Goal: Task Accomplishment & Management: Complete application form

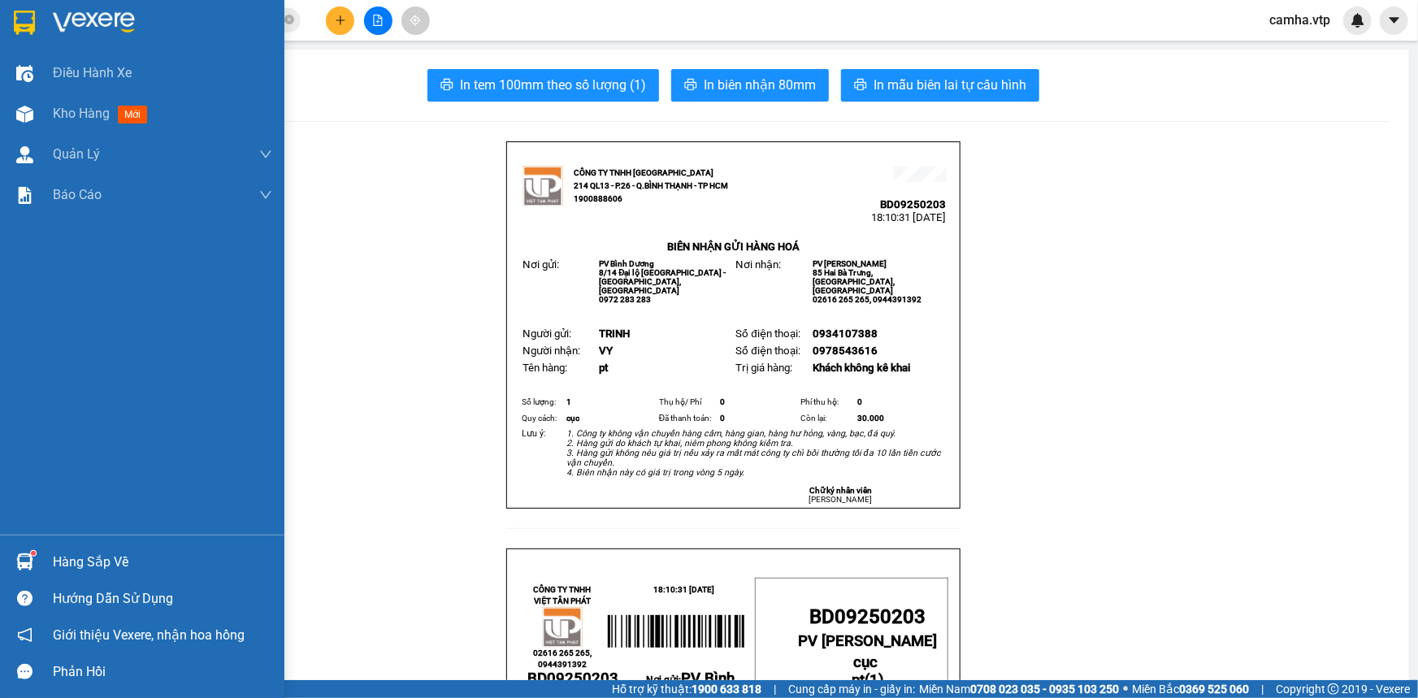
click at [20, 23] on img at bounding box center [24, 23] width 21 height 24
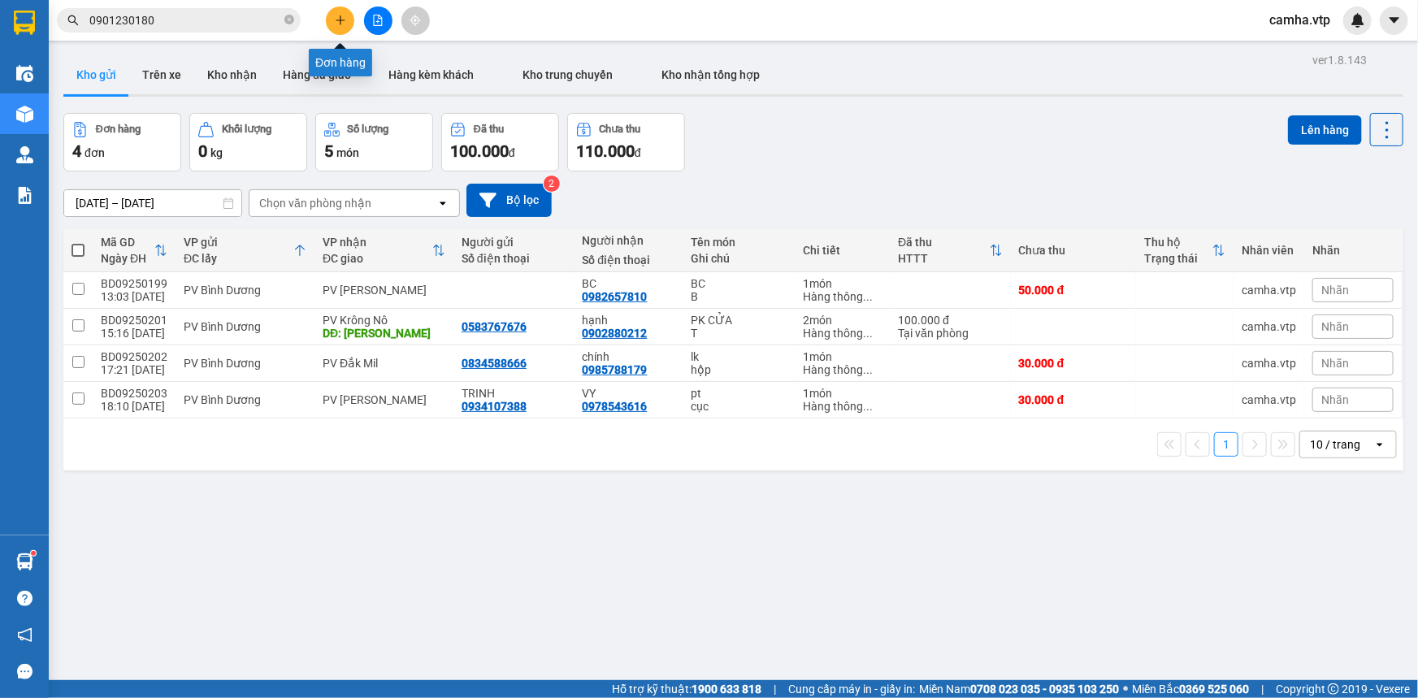
click at [337, 16] on icon "plus" at bounding box center [340, 20] width 11 height 11
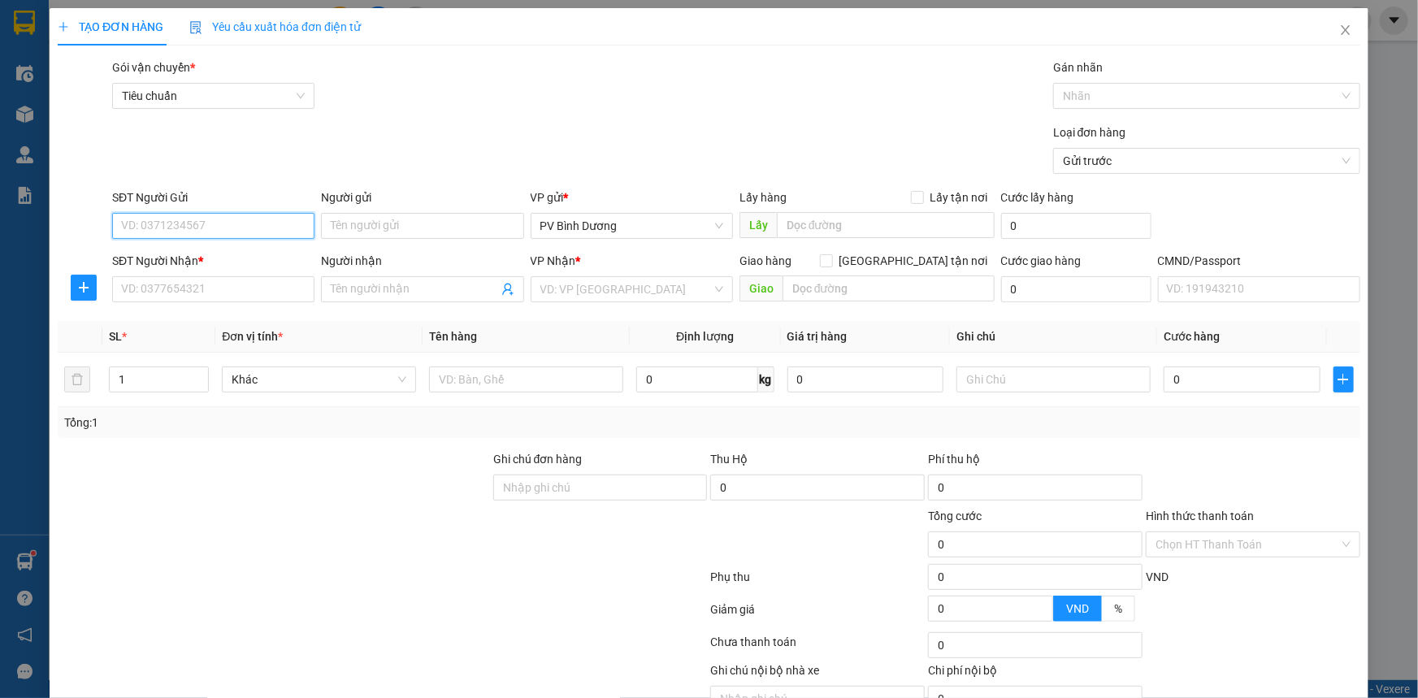
click at [202, 230] on input "SĐT Người Gửi" at bounding box center [213, 226] width 202 height 26
drag, startPoint x: 193, startPoint y: 229, endPoint x: 0, endPoint y: 292, distance: 202.7
click at [0, 292] on div "TẠO ĐƠN HÀNG Yêu cầu xuất hóa đơn điện tử Transit Pickup Surcharge Ids Transit …" at bounding box center [709, 349] width 1418 height 698
type input "0934546878"
click at [214, 255] on div "0934546878 - GIÁO" at bounding box center [211, 258] width 181 height 18
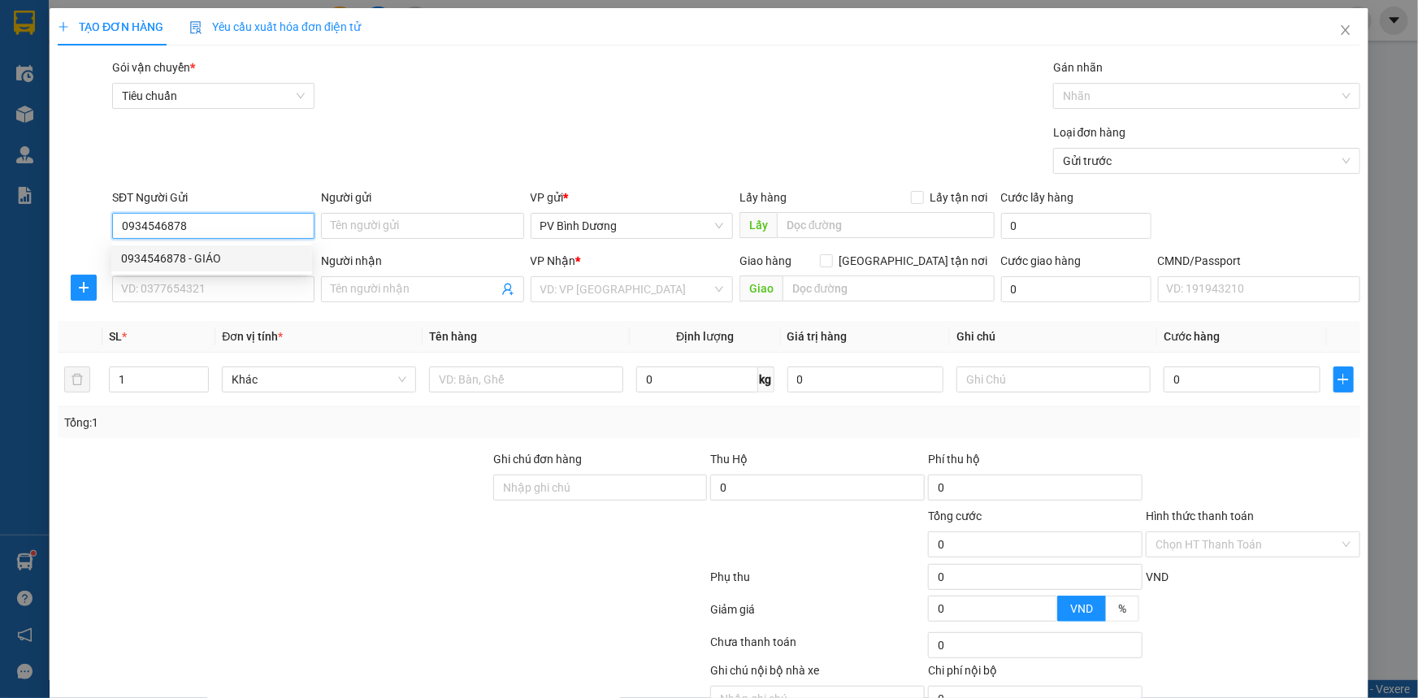
type input "[DEMOGRAPHIC_DATA]"
type input "0908742002"
type input "MINH"
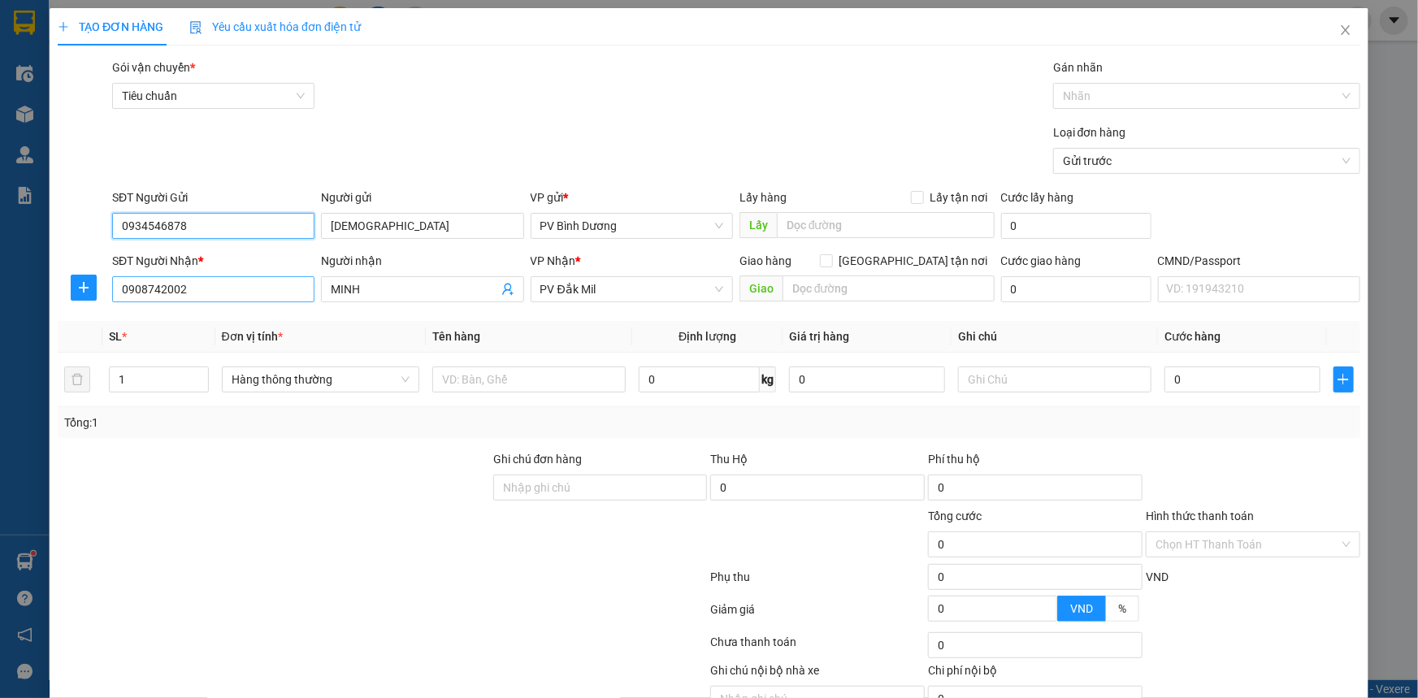
type input "0934546878"
drag, startPoint x: 208, startPoint y: 292, endPoint x: 0, endPoint y: 361, distance: 218.9
click at [0, 361] on div "TẠO ĐƠN HÀNG Yêu cầu xuất hóa đơn điện tử Transit Pickup Surcharge Ids Transit …" at bounding box center [709, 349] width 1418 height 698
type input "0989624740"
drag, startPoint x: 414, startPoint y: 286, endPoint x: 129, endPoint y: 315, distance: 285.8
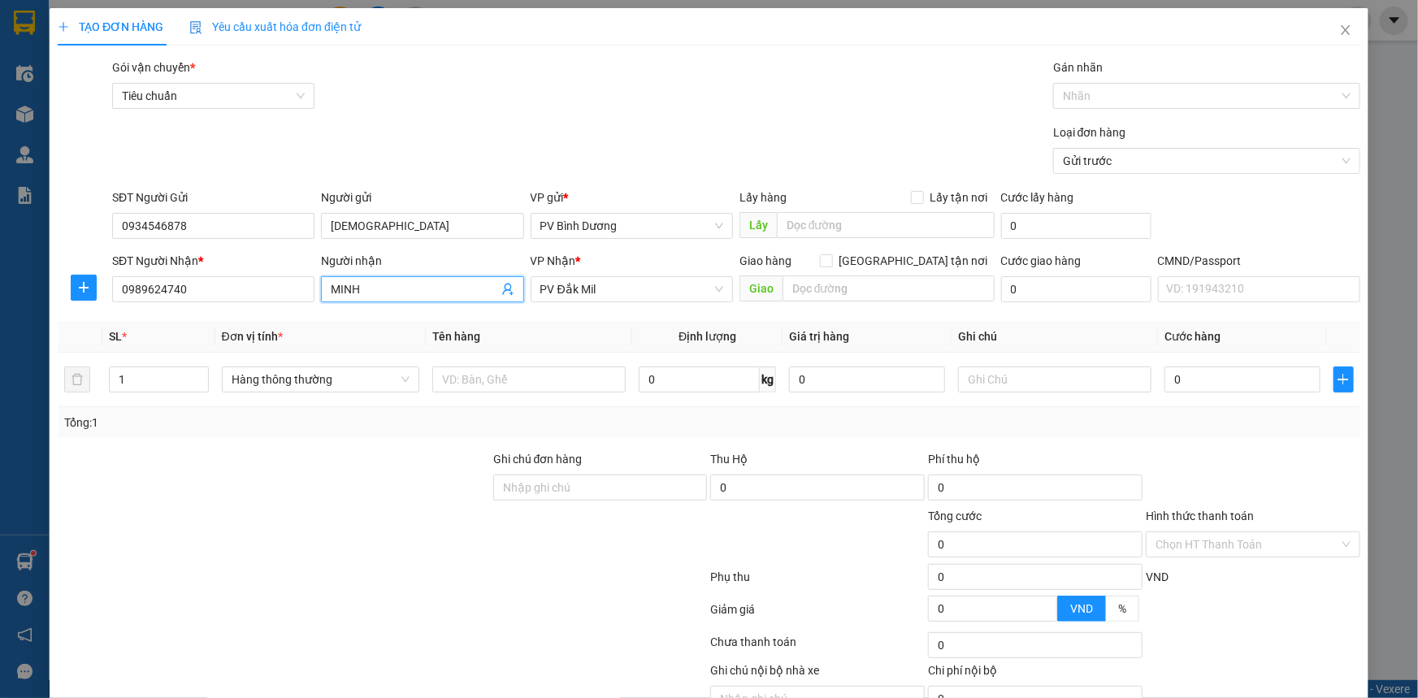
click at [136, 315] on div "Transit Pickup Surcharge Ids Transit Deliver Surcharge Ids Transit Deliver Surc…" at bounding box center [709, 403] width 1302 height 691
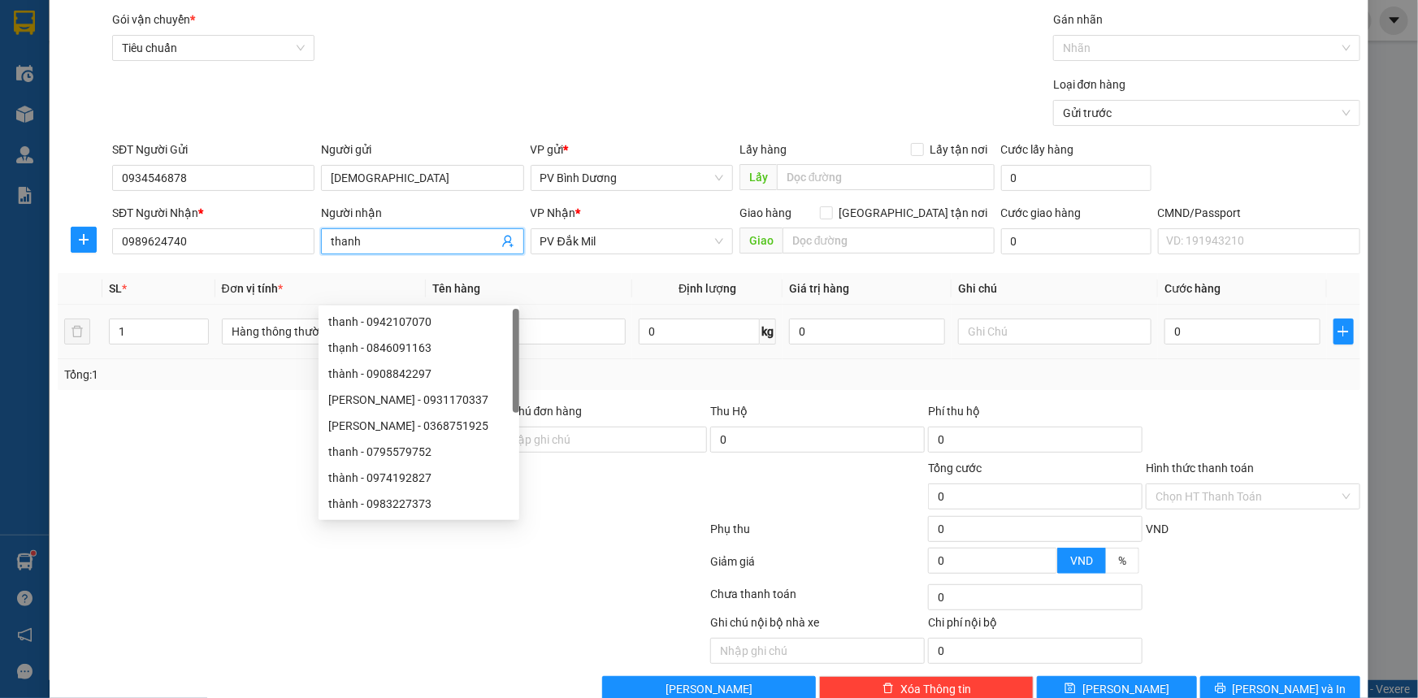
scroll to position [73, 0]
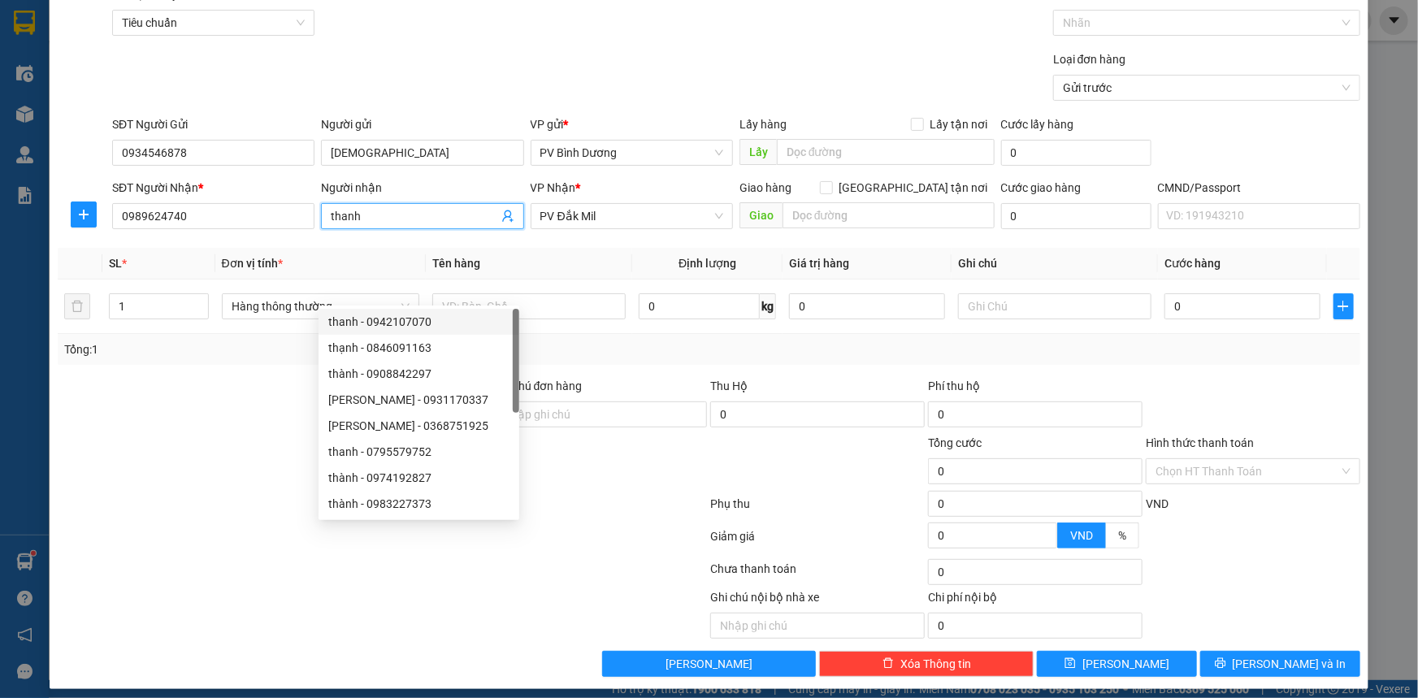
type input "thanh"
drag, startPoint x: 206, startPoint y: 383, endPoint x: 201, endPoint y: 331, distance: 52.2
click at [206, 382] on div at bounding box center [273, 405] width 435 height 57
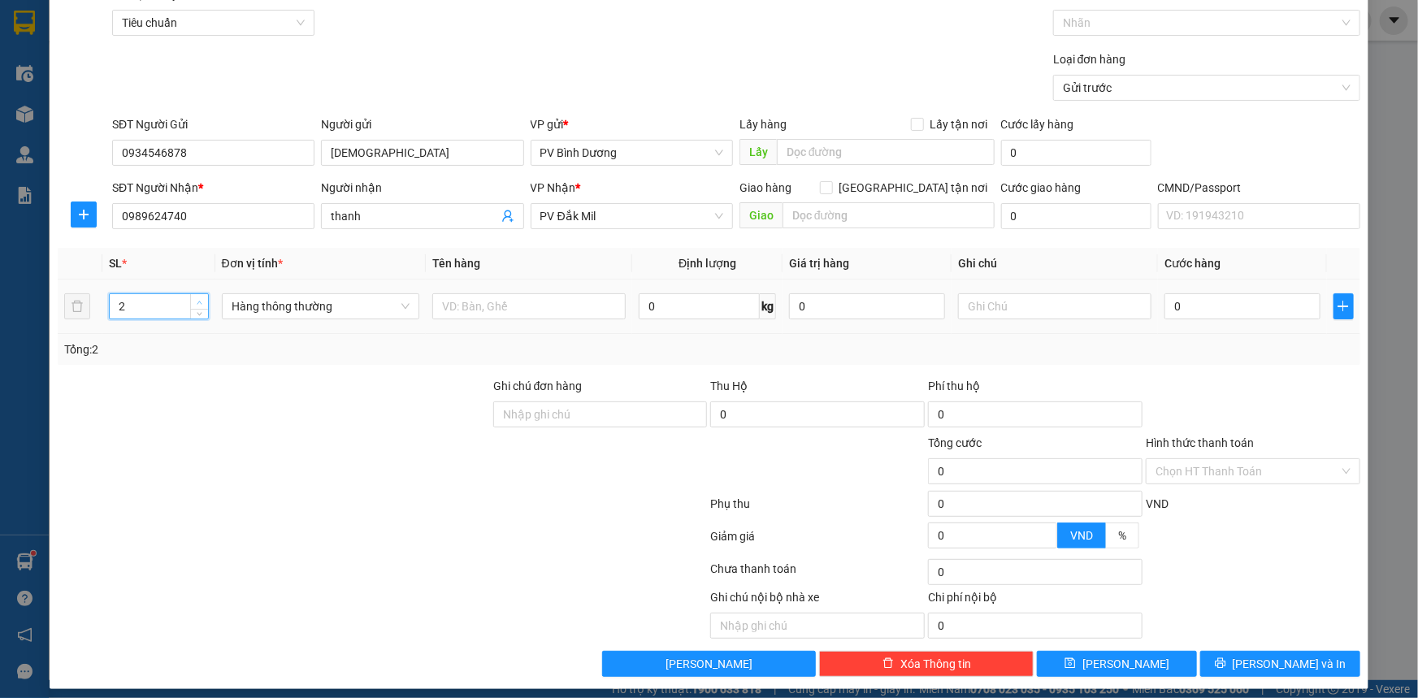
click at [200, 300] on icon "up" at bounding box center [200, 303] width 6 height 6
type input "3"
click at [200, 300] on icon "up" at bounding box center [200, 303] width 6 height 6
click at [548, 308] on input "text" at bounding box center [528, 306] width 193 height 26
type input "pb"
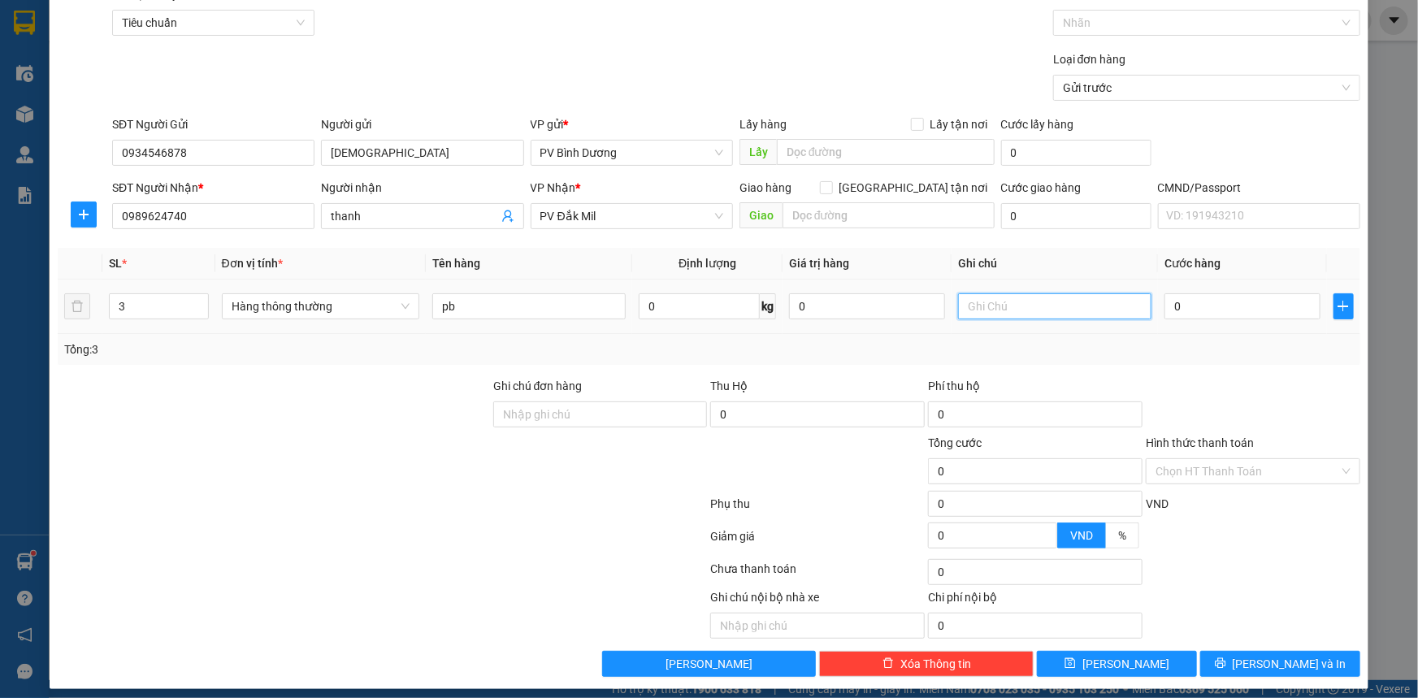
click at [985, 308] on input "text" at bounding box center [1054, 306] width 193 height 26
type input "bao"
click at [1178, 308] on input "0" at bounding box center [1242, 306] width 156 height 26
type input "1"
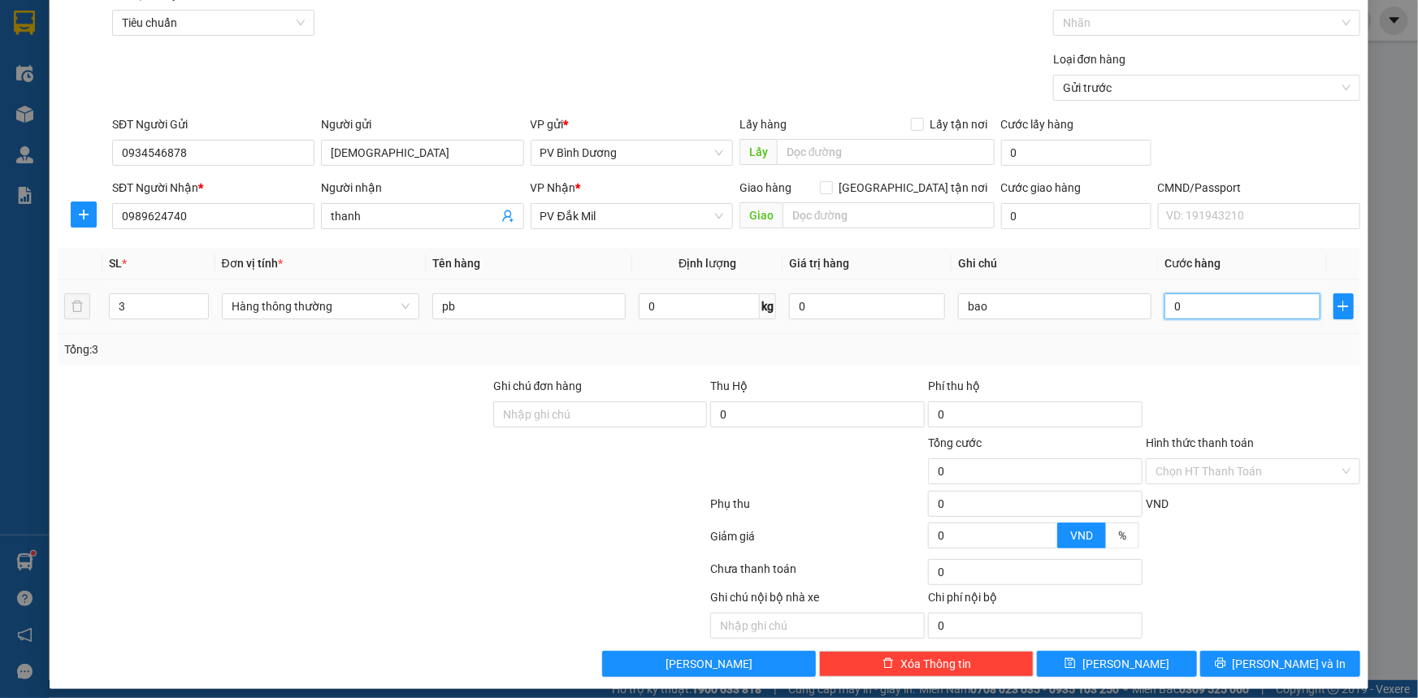
type input "1"
type input "15"
type input "150"
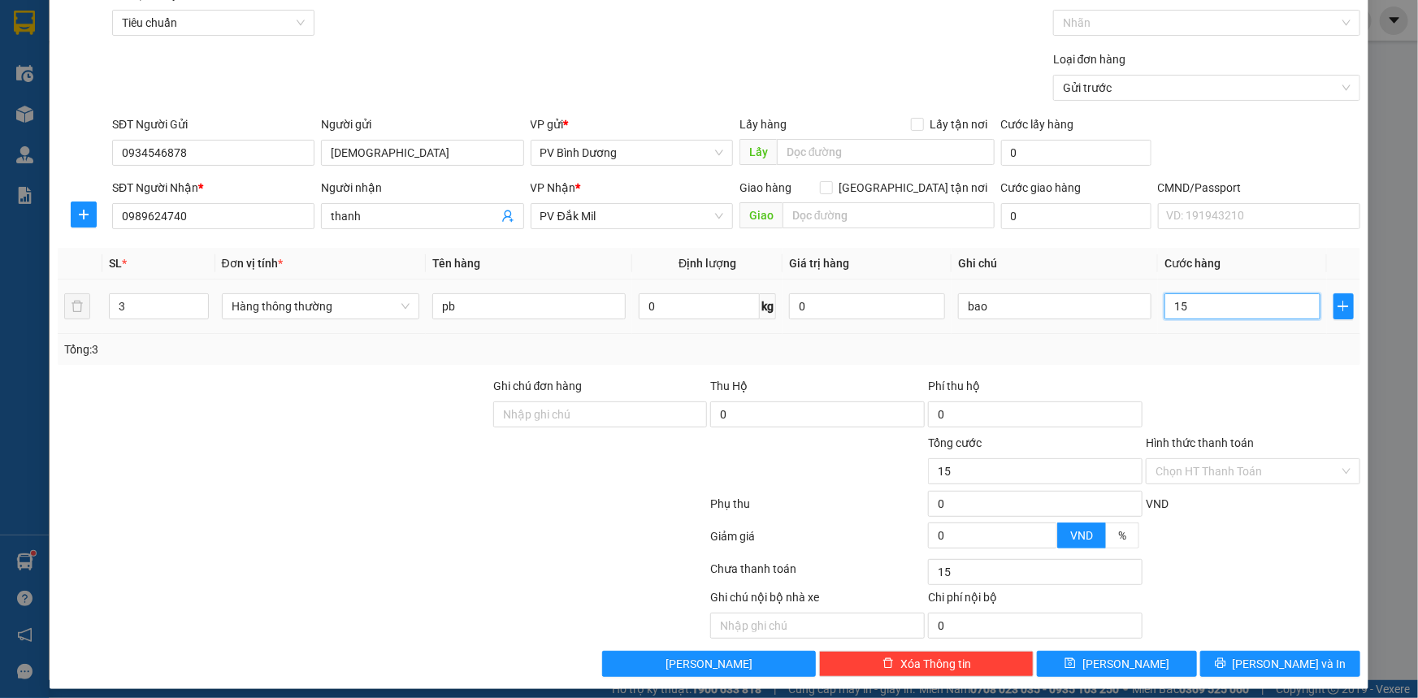
type input "150"
type input "1.500"
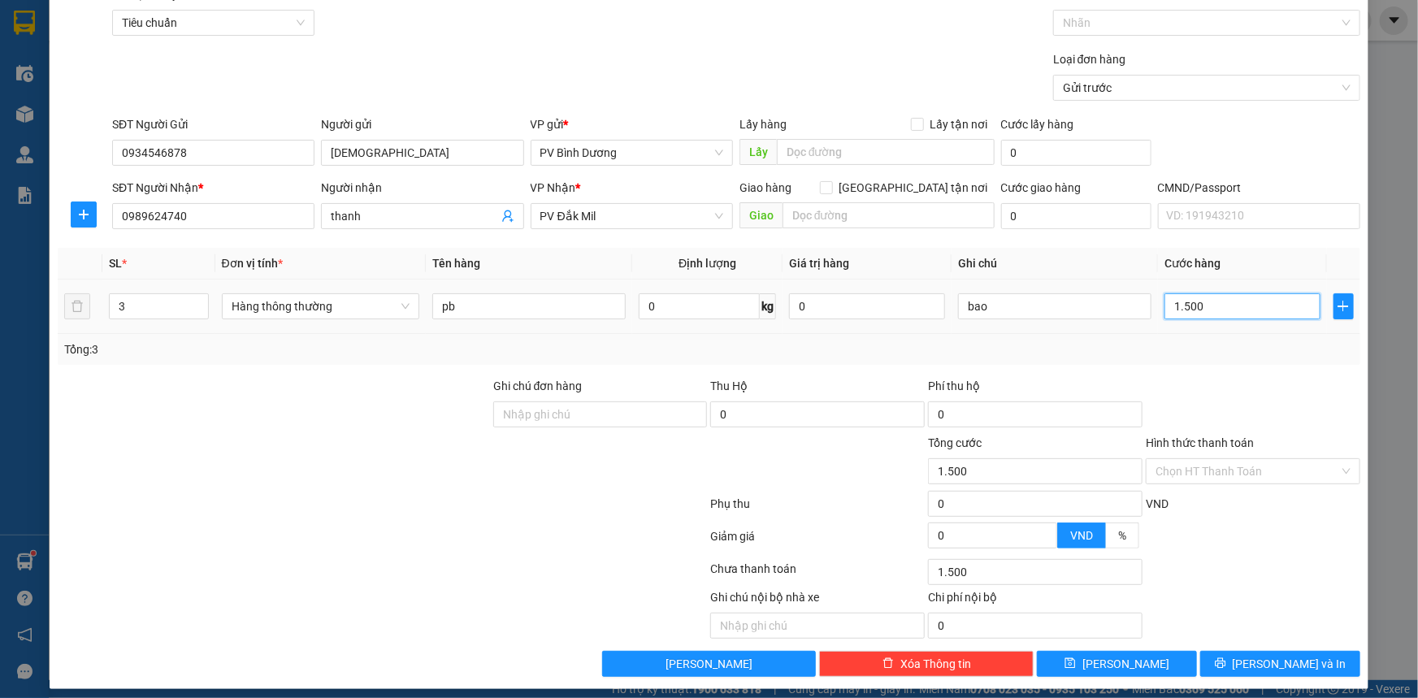
type input "15.000"
type input "150.000"
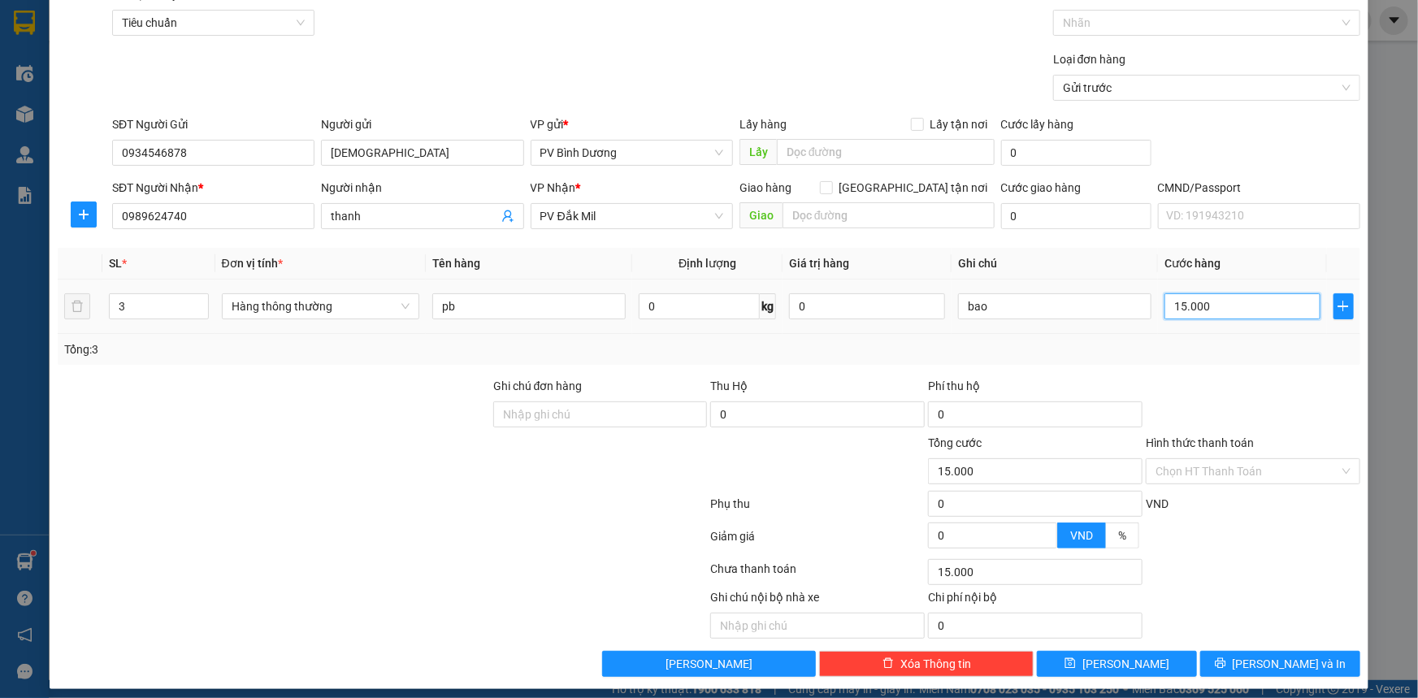
type input "150.000"
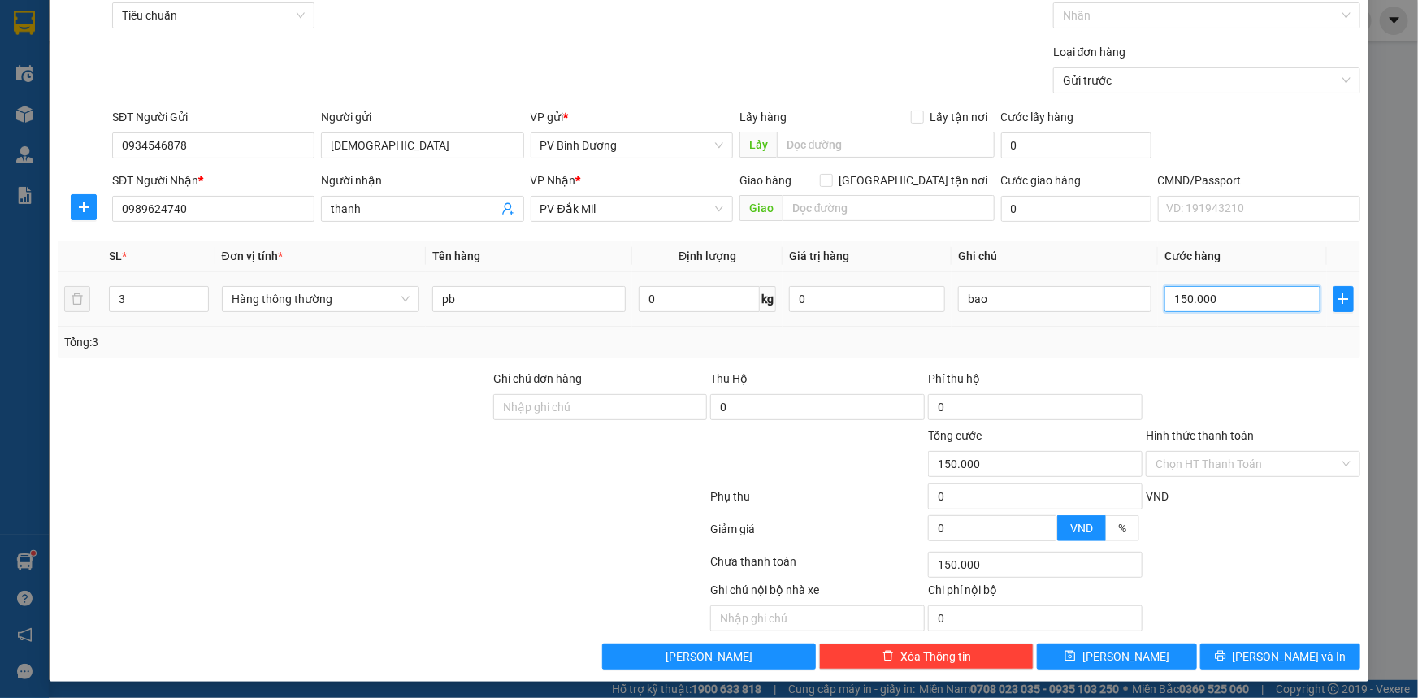
scroll to position [82, 0]
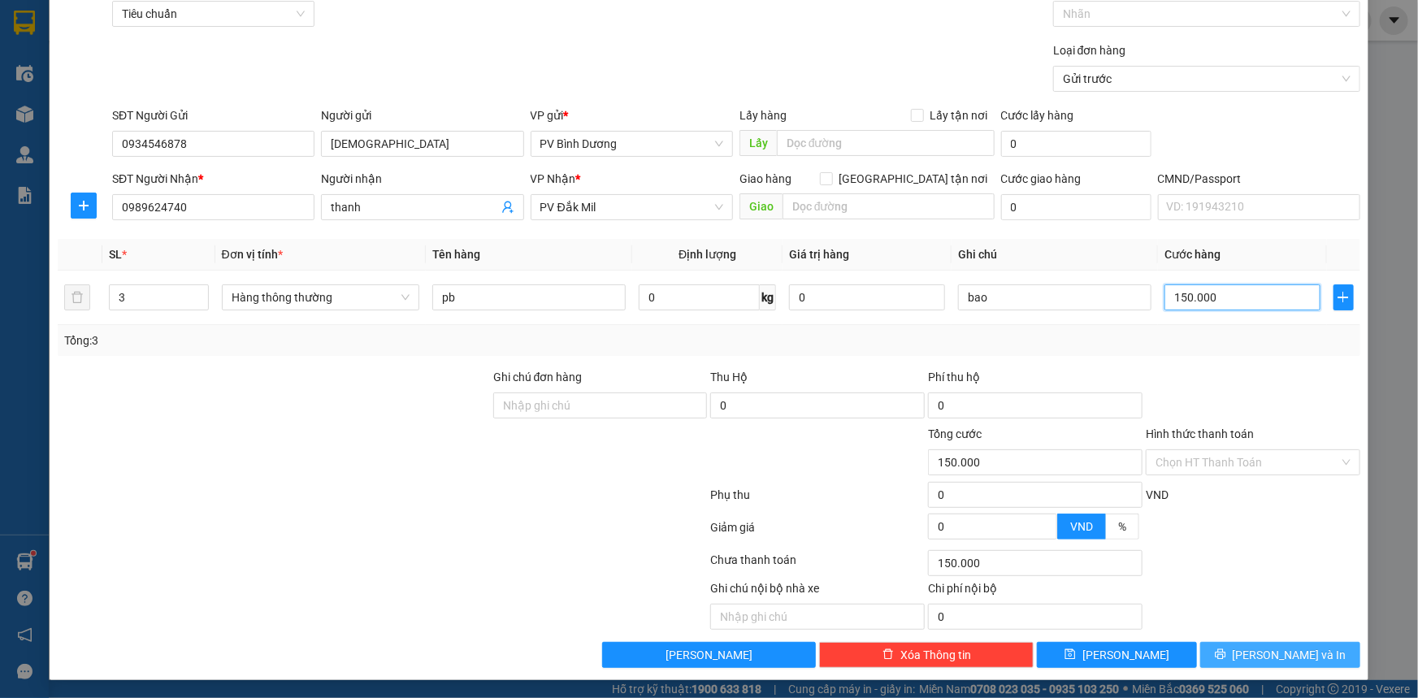
type input "150.000"
drag, startPoint x: 1270, startPoint y: 651, endPoint x: 1077, endPoint y: 658, distance: 192.7
click at [1264, 652] on span "[PERSON_NAME] và In" at bounding box center [1289, 655] width 114 height 18
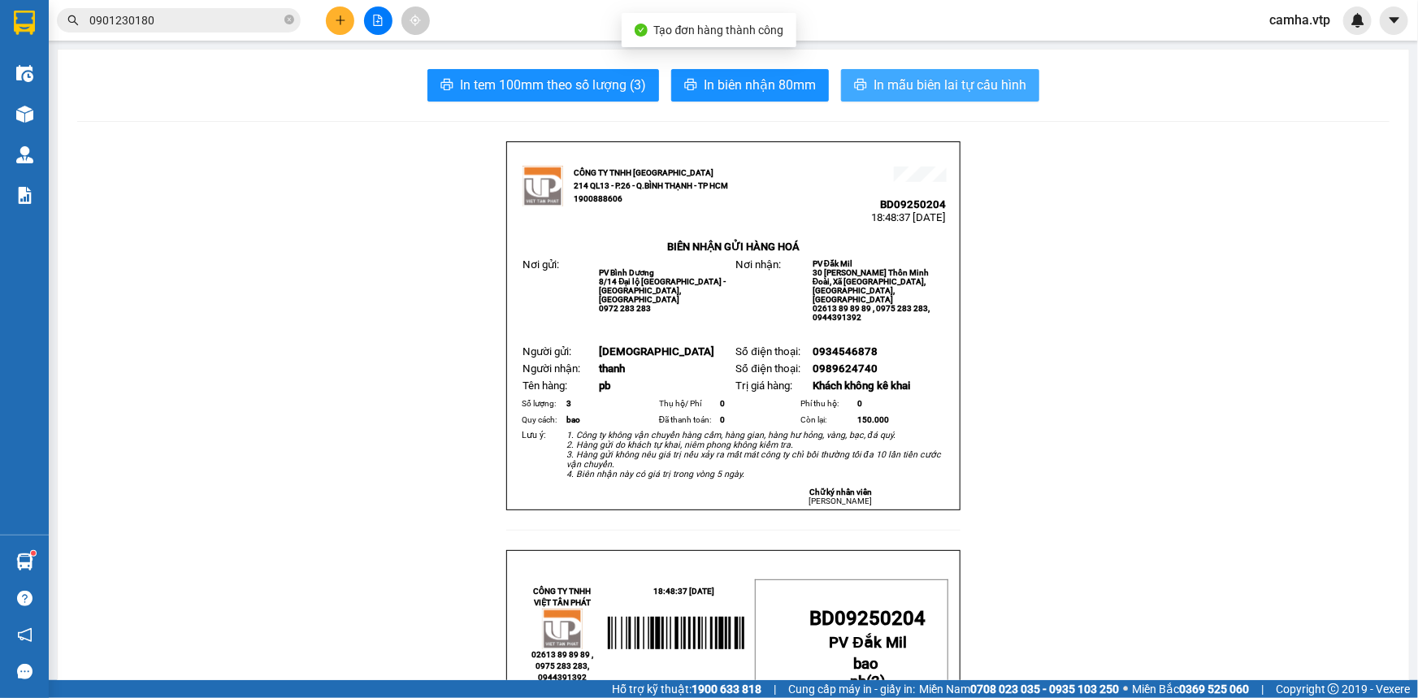
click at [898, 80] on span "In mẫu biên lai tự cấu hình" at bounding box center [949, 85] width 153 height 20
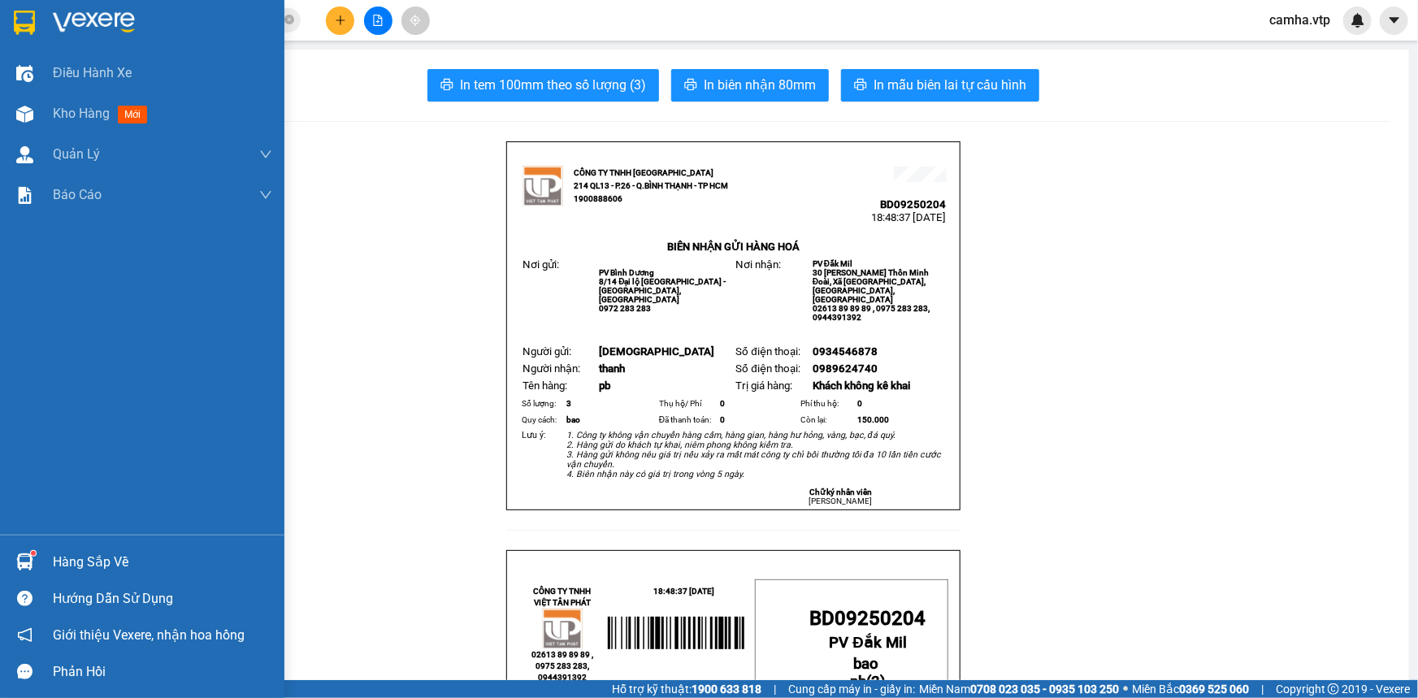
click at [27, 23] on img at bounding box center [24, 23] width 21 height 24
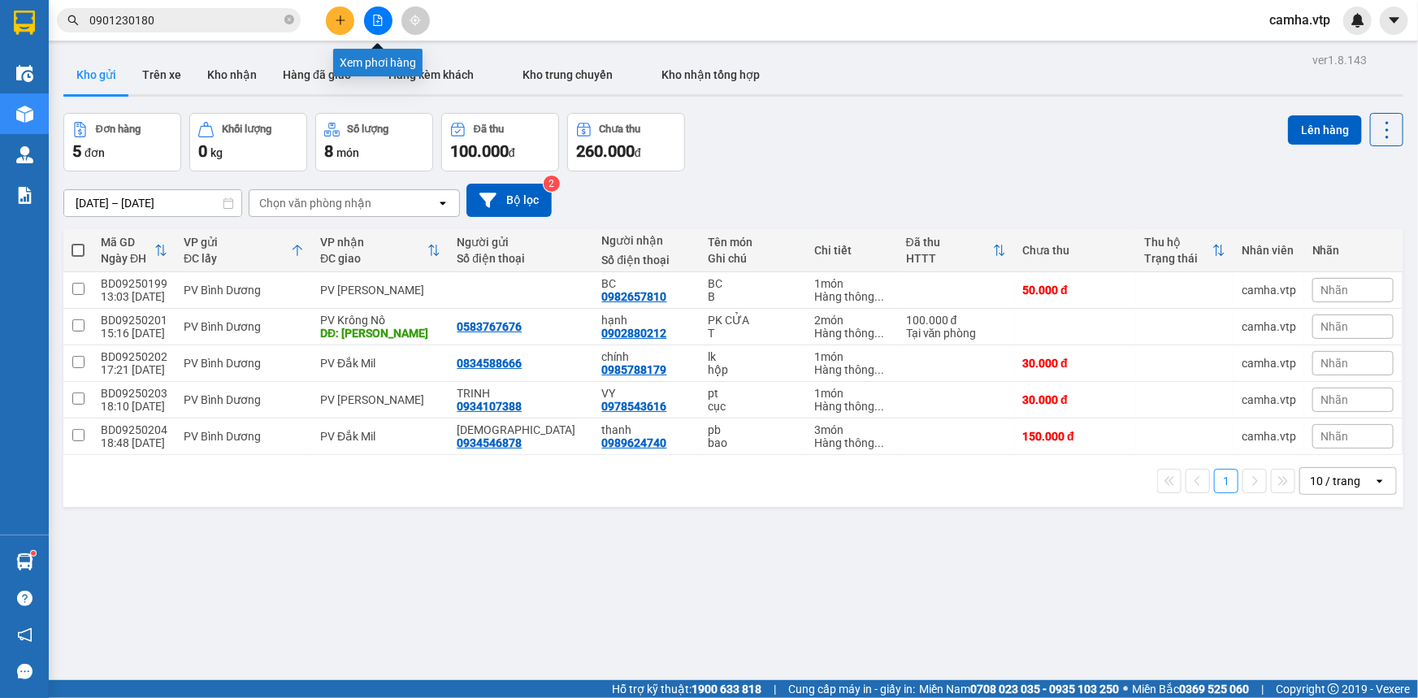
click at [375, 19] on icon "file-add" at bounding box center [377, 20] width 11 height 11
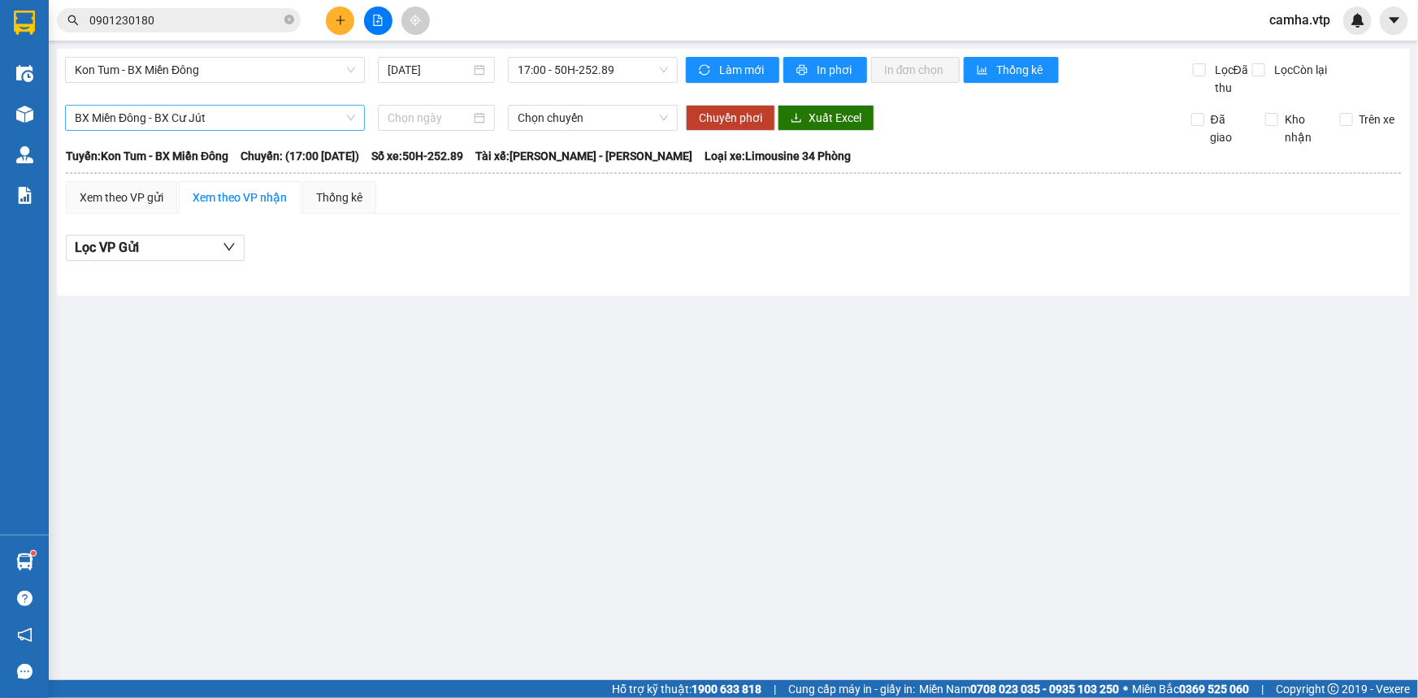
click at [228, 123] on span "BX Miền Đông - BX Cư Jút" at bounding box center [215, 118] width 280 height 24
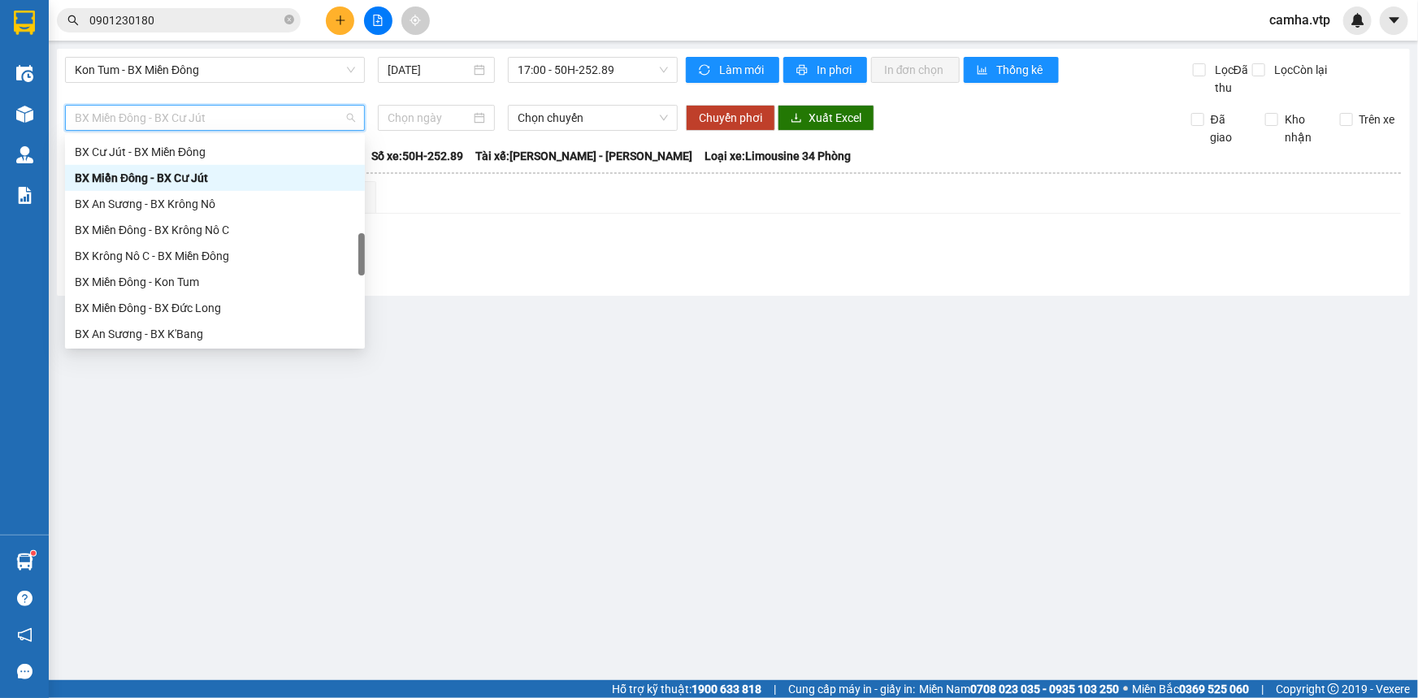
scroll to position [529, 0]
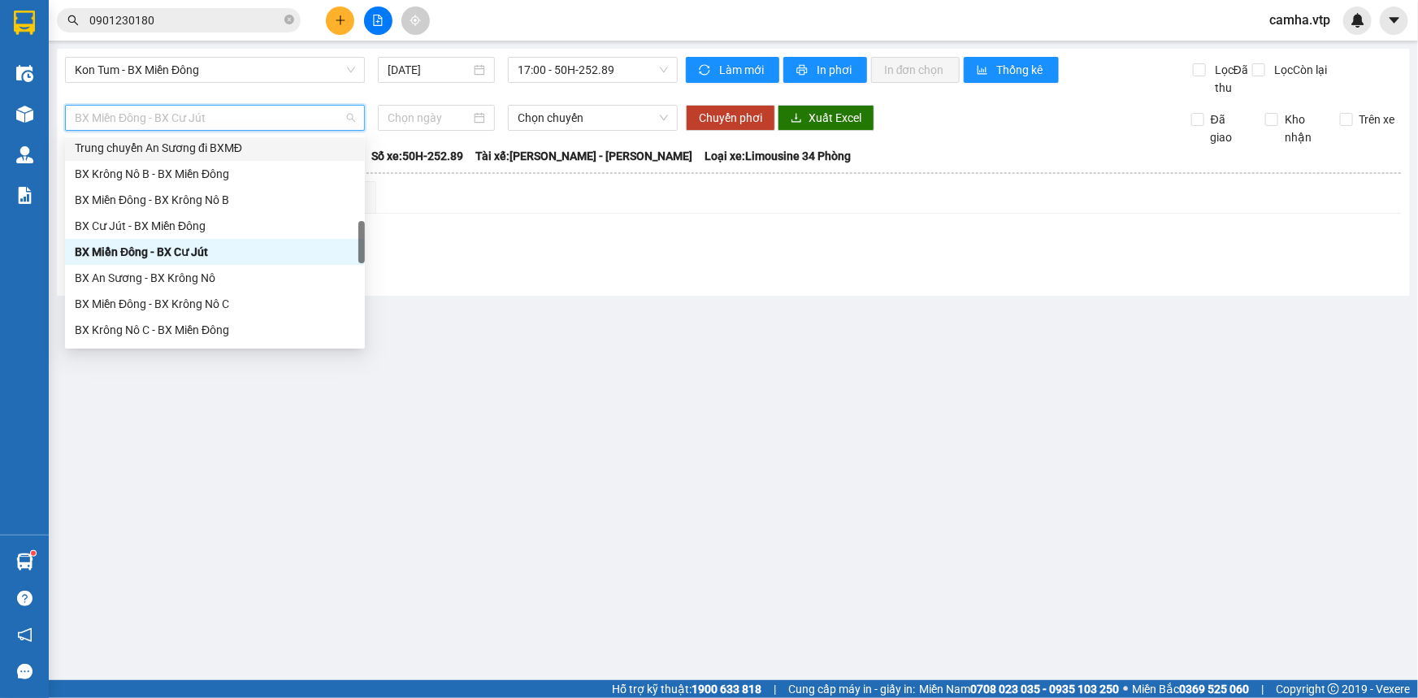
click at [248, 142] on div "Trung chuyển An Sương đi BXMĐ" at bounding box center [215, 148] width 280 height 18
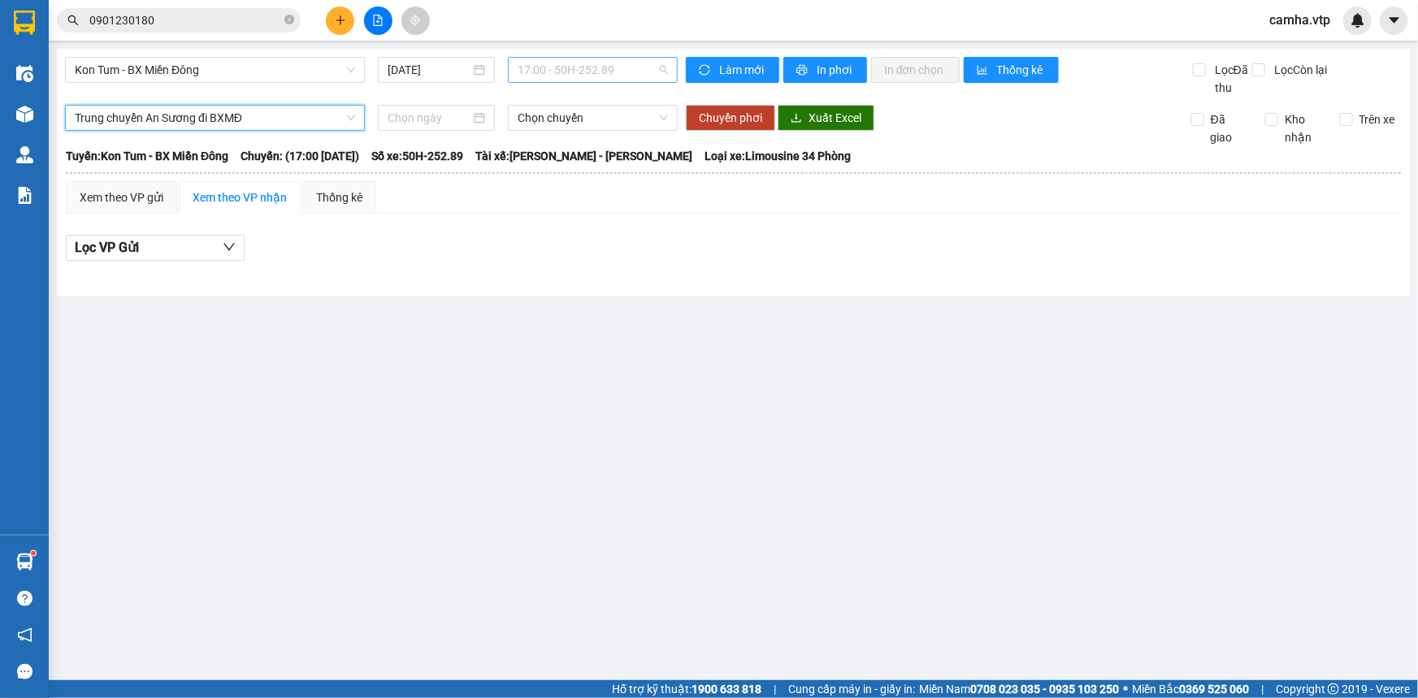
click at [578, 73] on span "17:00 - 50H-252.89" at bounding box center [592, 70] width 150 height 24
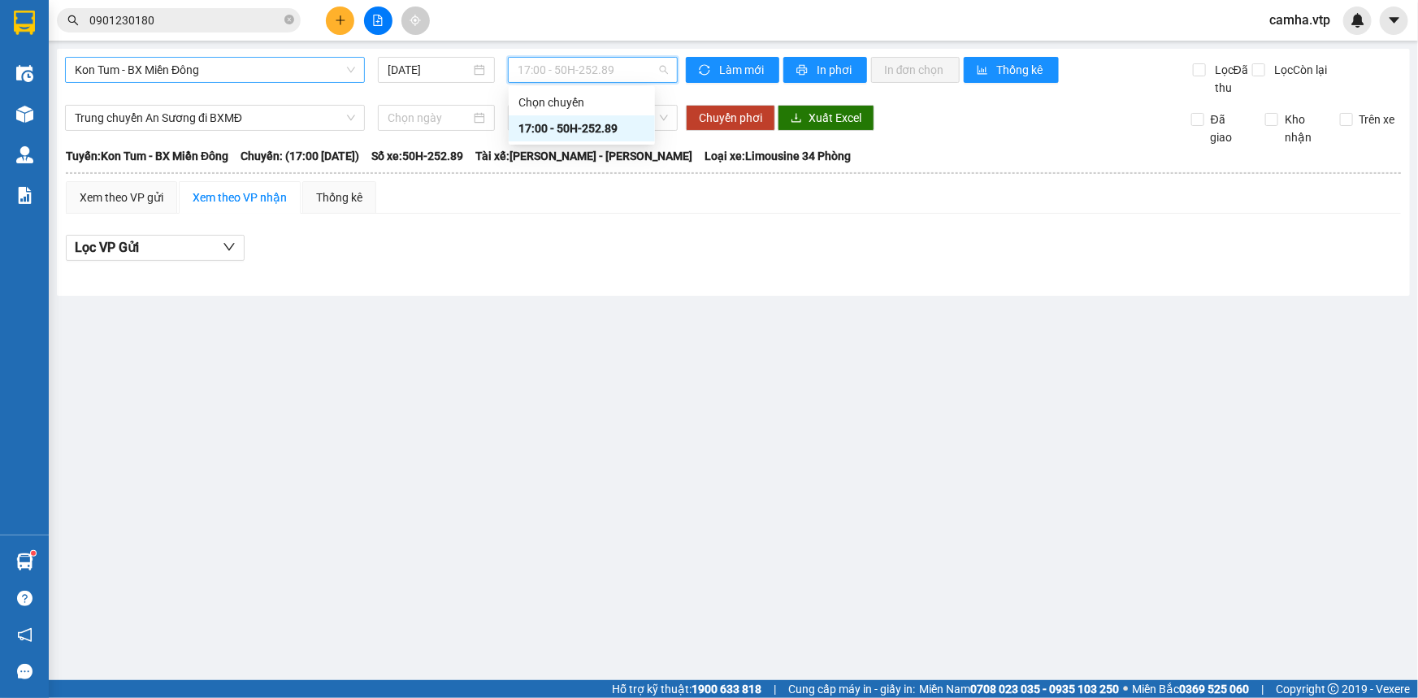
click at [284, 69] on span "Kon Tum - BX Miền Đông" at bounding box center [215, 70] width 280 height 24
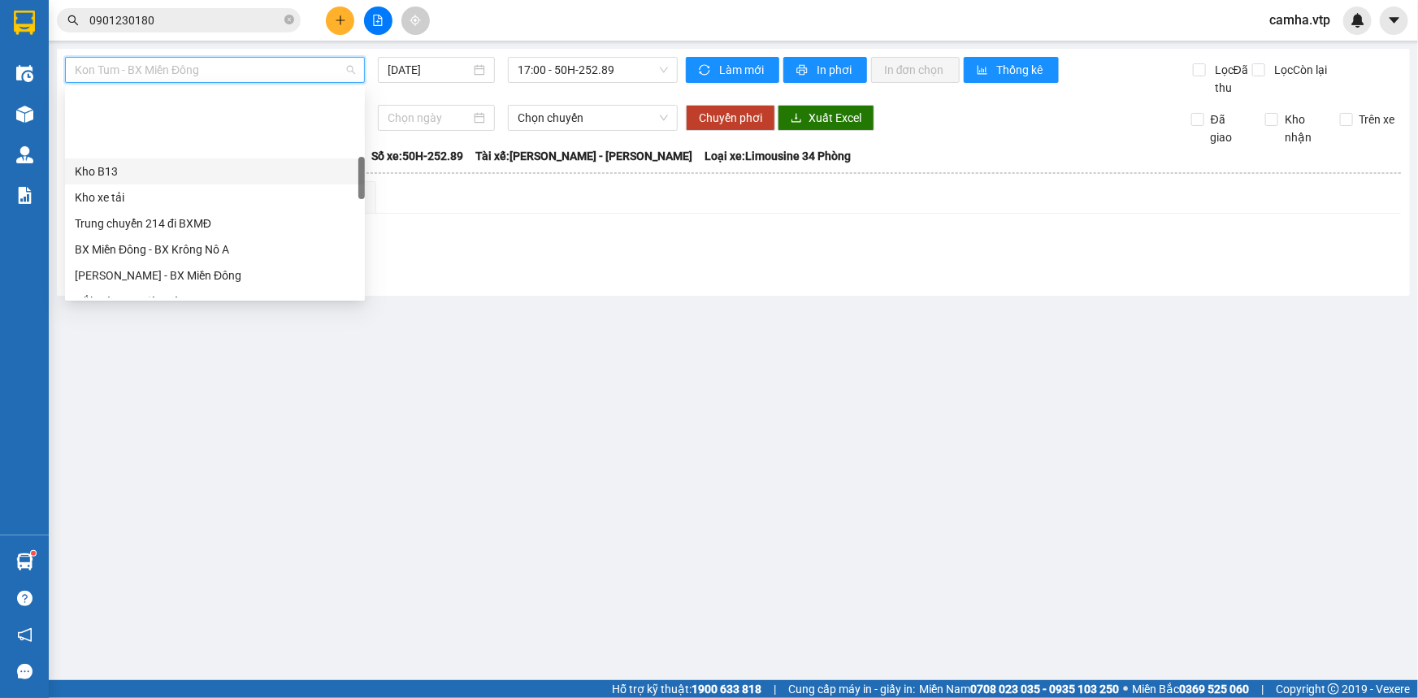
scroll to position [443, 0]
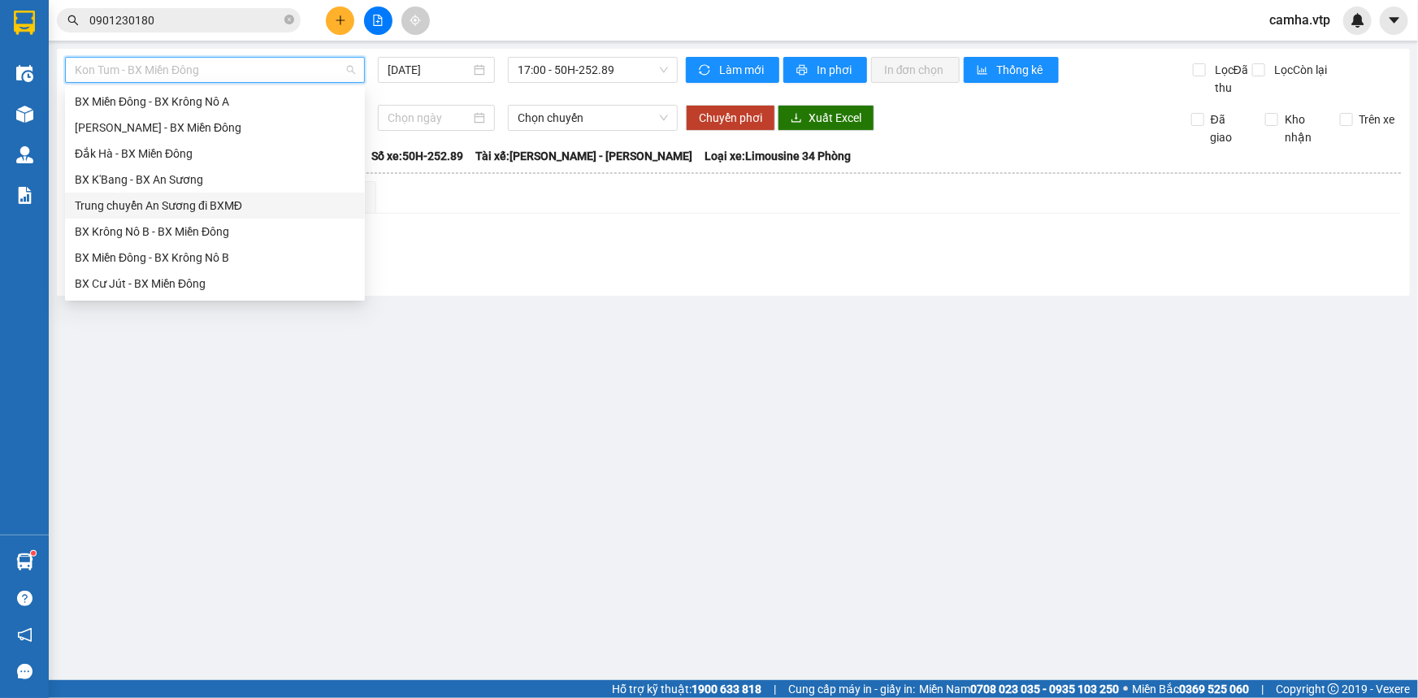
click at [197, 207] on div "Trung chuyển An Sương đi BXMĐ" at bounding box center [215, 206] width 280 height 18
type input "[DATE]"
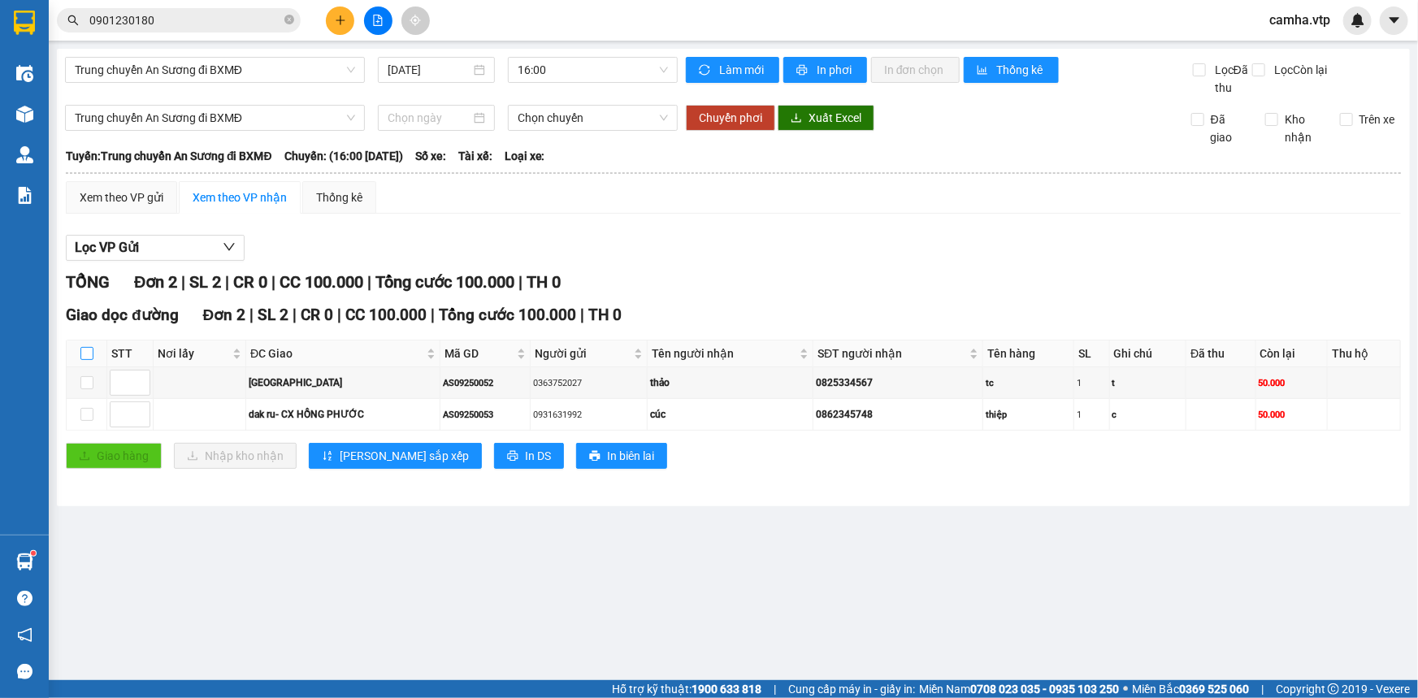
click at [90, 354] on input "checkbox" at bounding box center [86, 353] width 13 height 13
checkbox input "true"
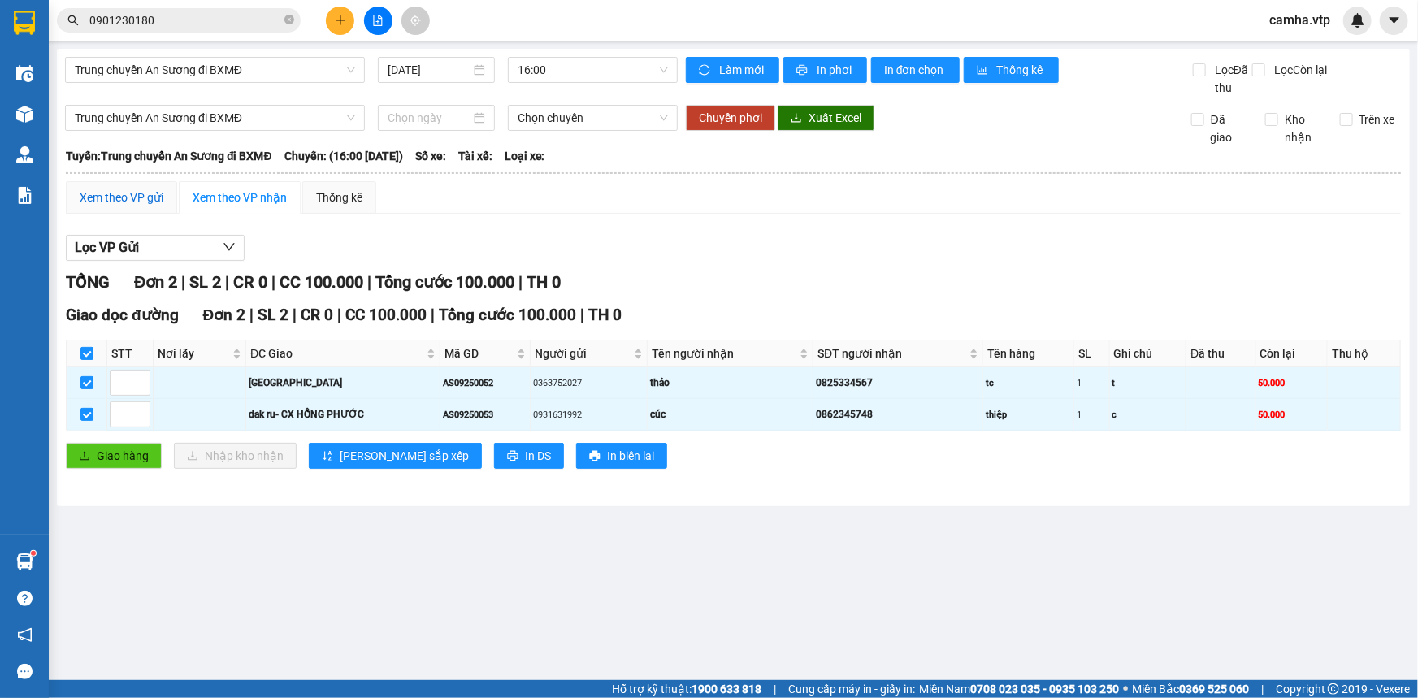
click at [122, 194] on div "Xem theo VP gửi" at bounding box center [122, 197] width 84 height 18
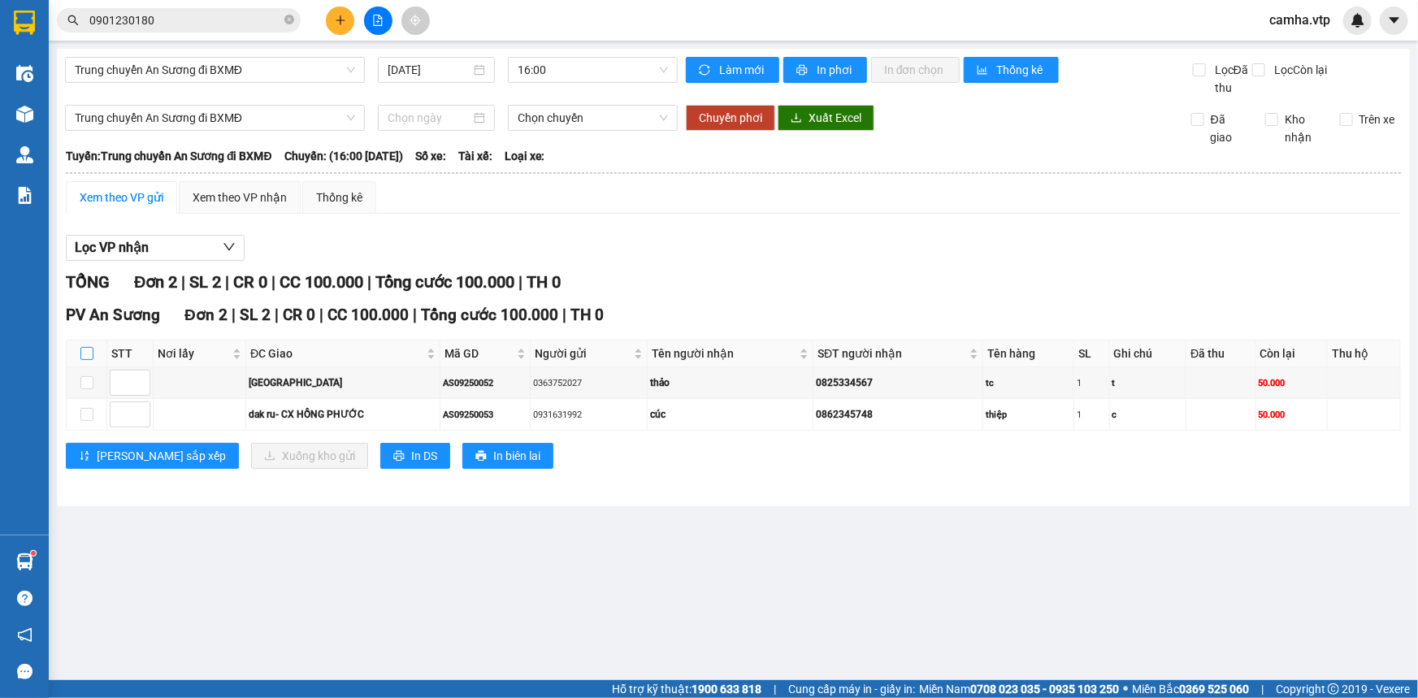
click at [84, 350] on input "checkbox" at bounding box center [86, 353] width 13 height 13
checkbox input "true"
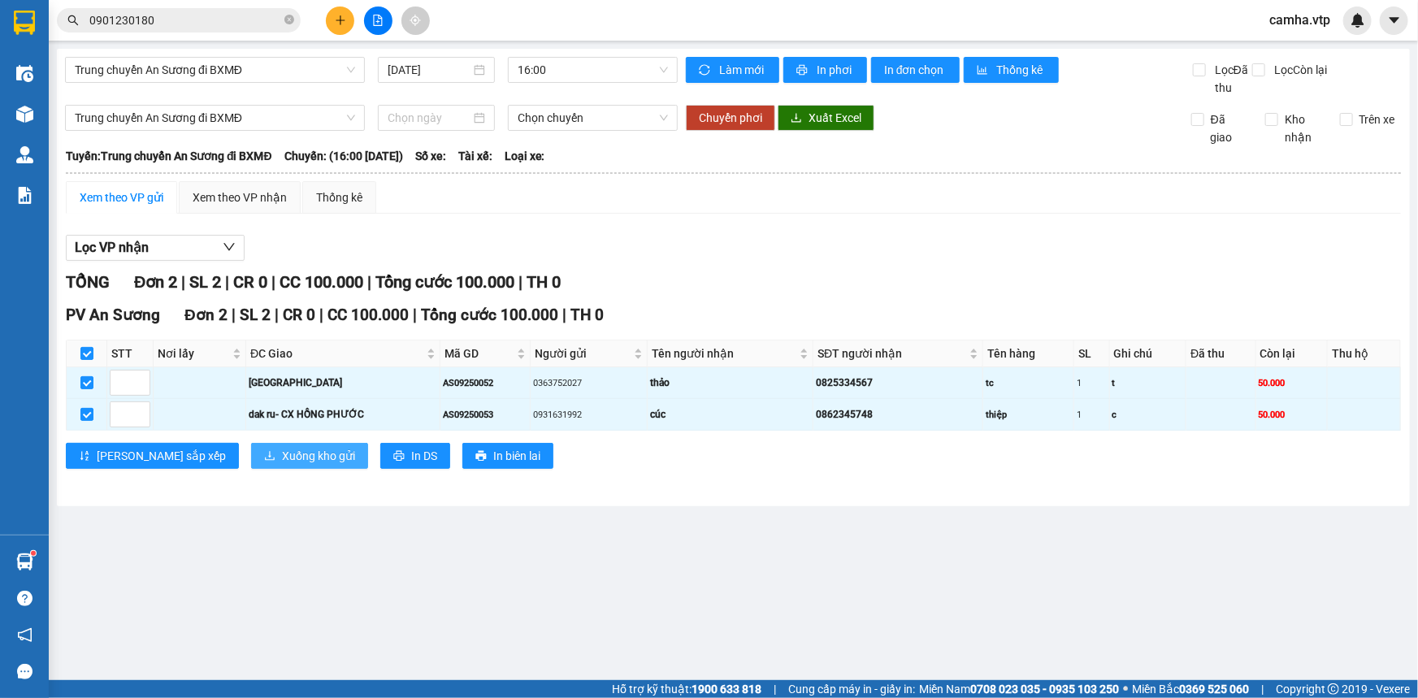
click at [282, 453] on span "Xuống kho gửi" at bounding box center [318, 456] width 73 height 18
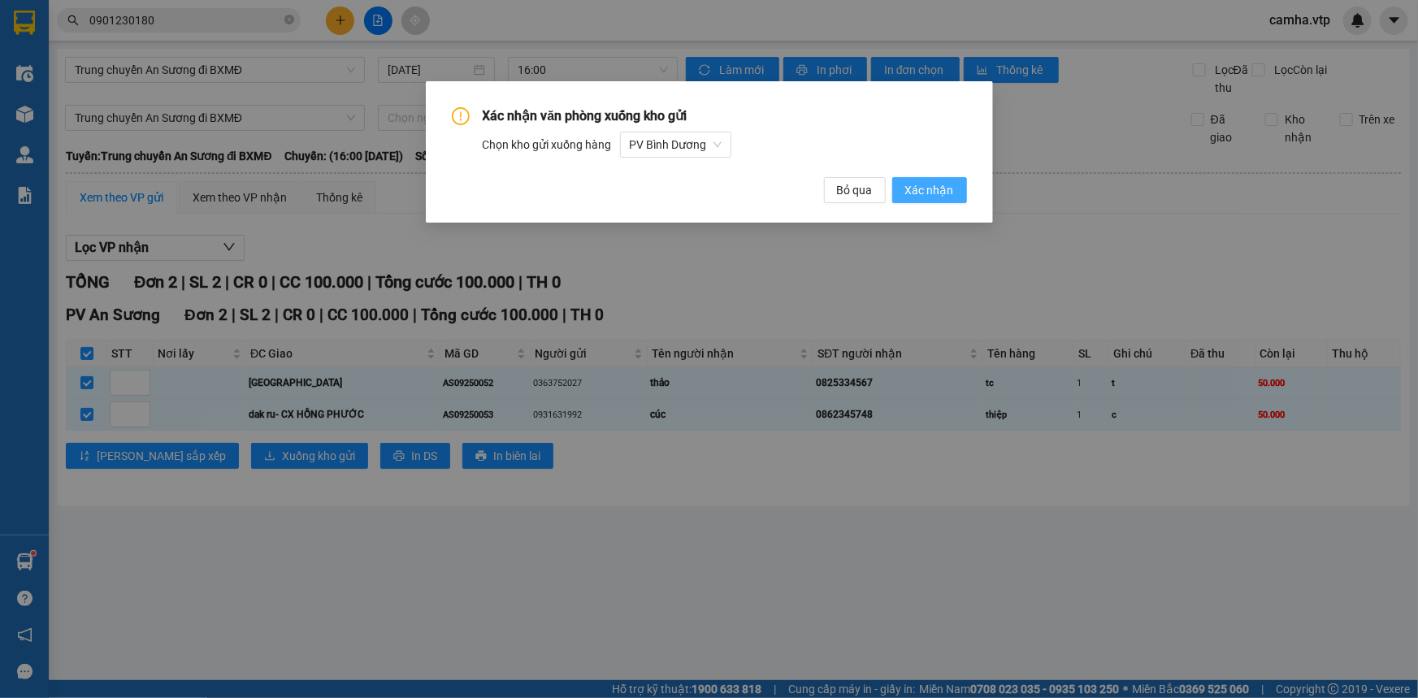
click at [958, 183] on button "Xác nhận" at bounding box center [929, 190] width 75 height 26
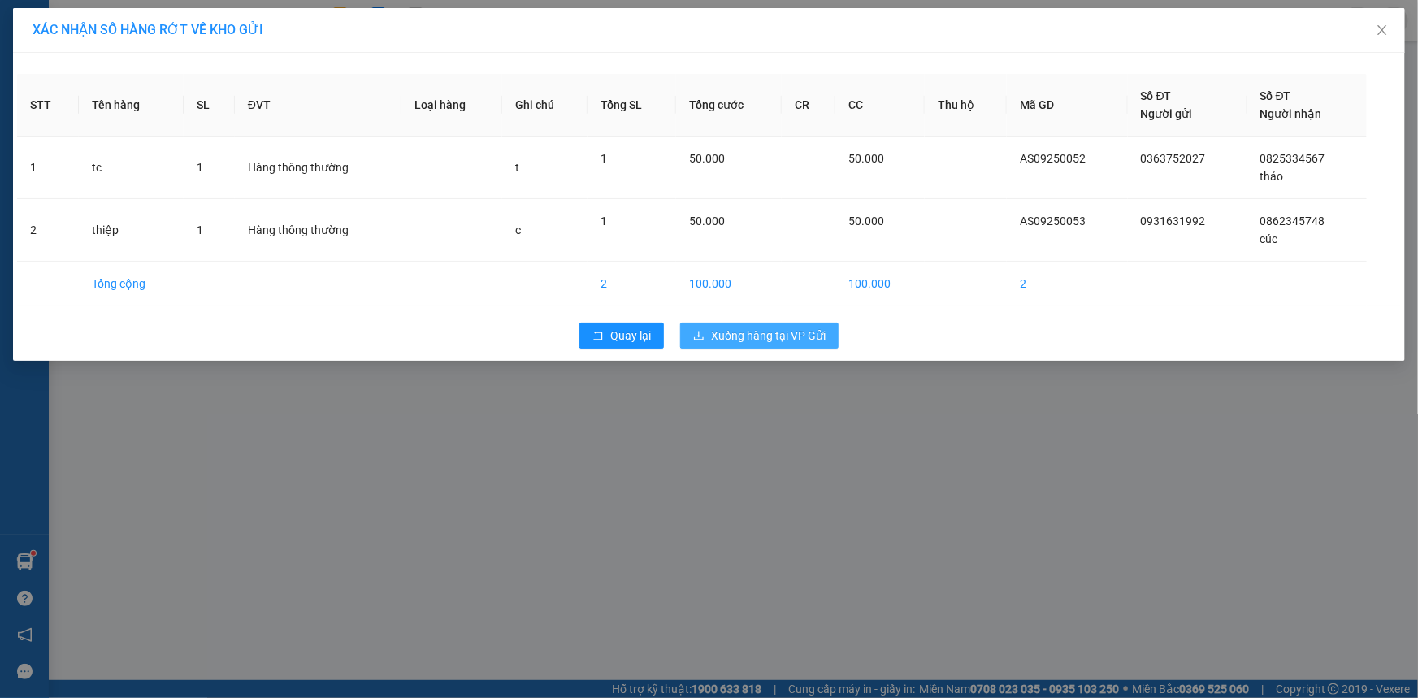
click at [788, 334] on span "Xuống hàng tại VP Gửi" at bounding box center [768, 336] width 115 height 18
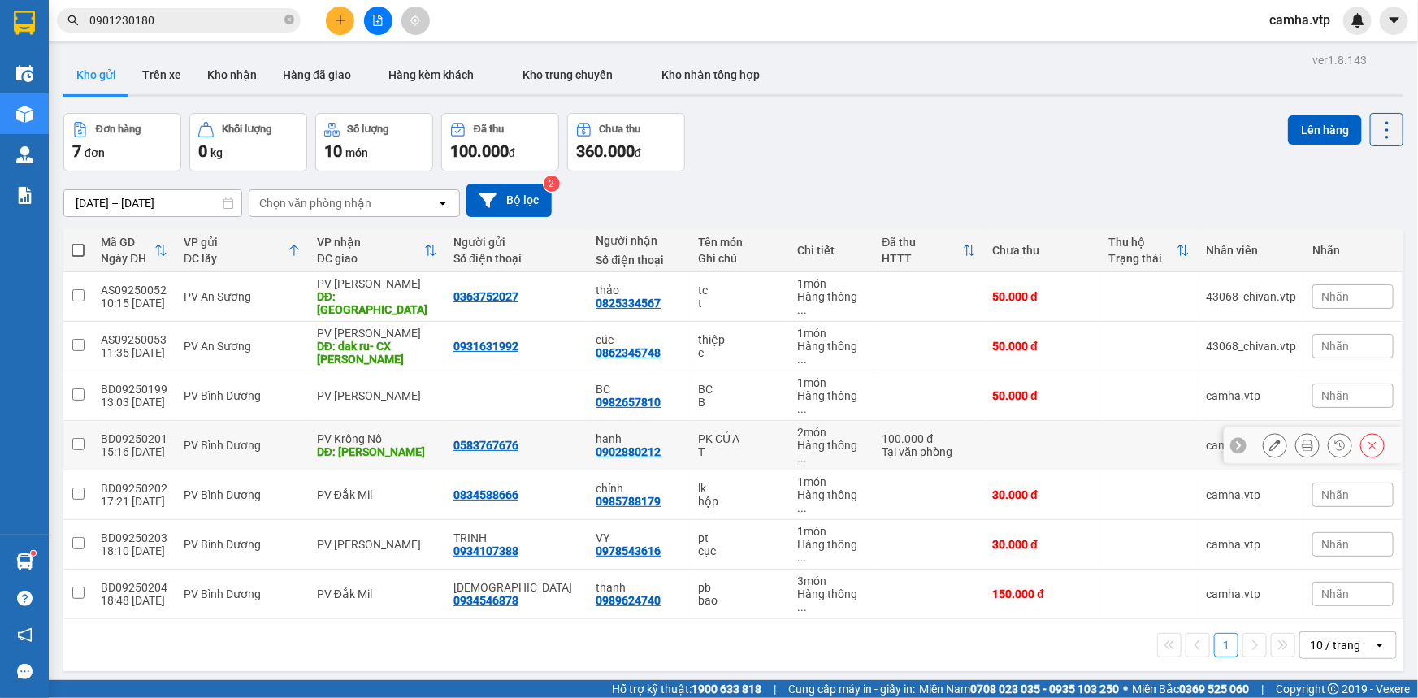
scroll to position [74, 0]
click at [78, 289] on input "checkbox" at bounding box center [78, 295] width 12 height 12
checkbox input "true"
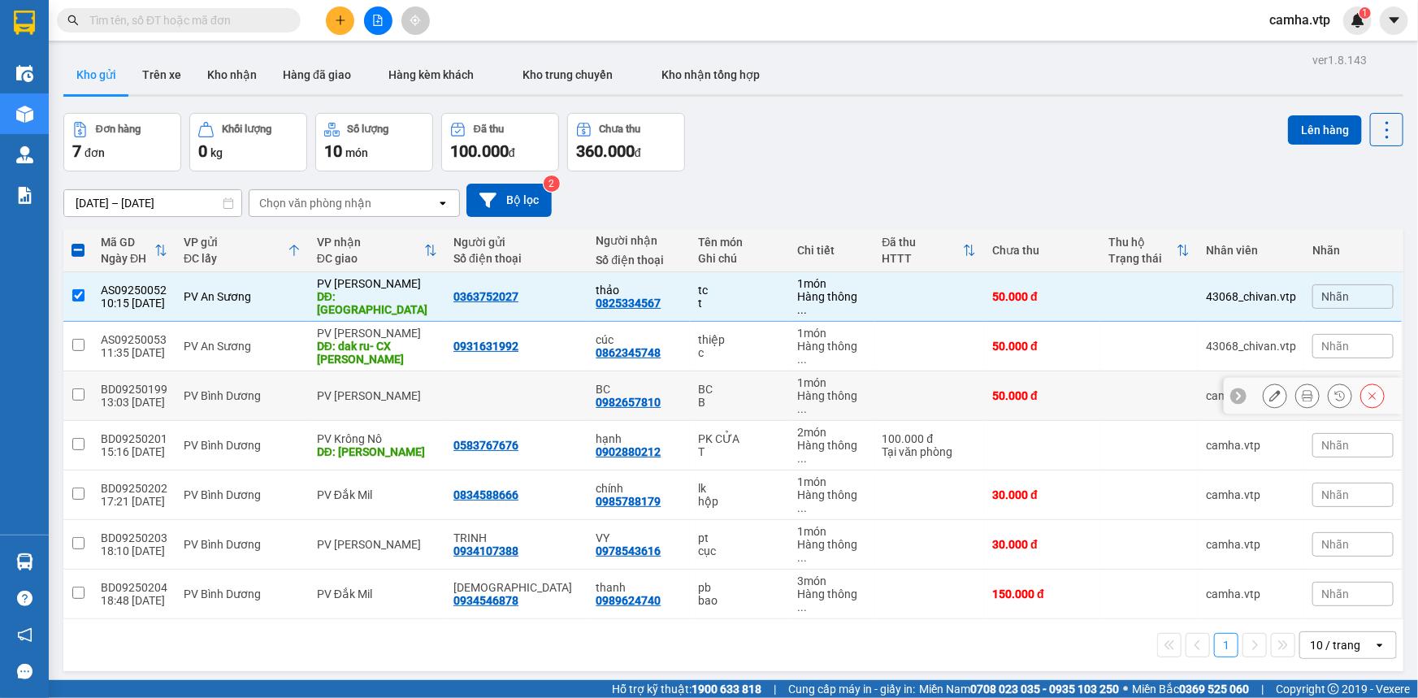
click at [76, 388] on input "checkbox" at bounding box center [78, 394] width 12 height 12
checkbox input "true"
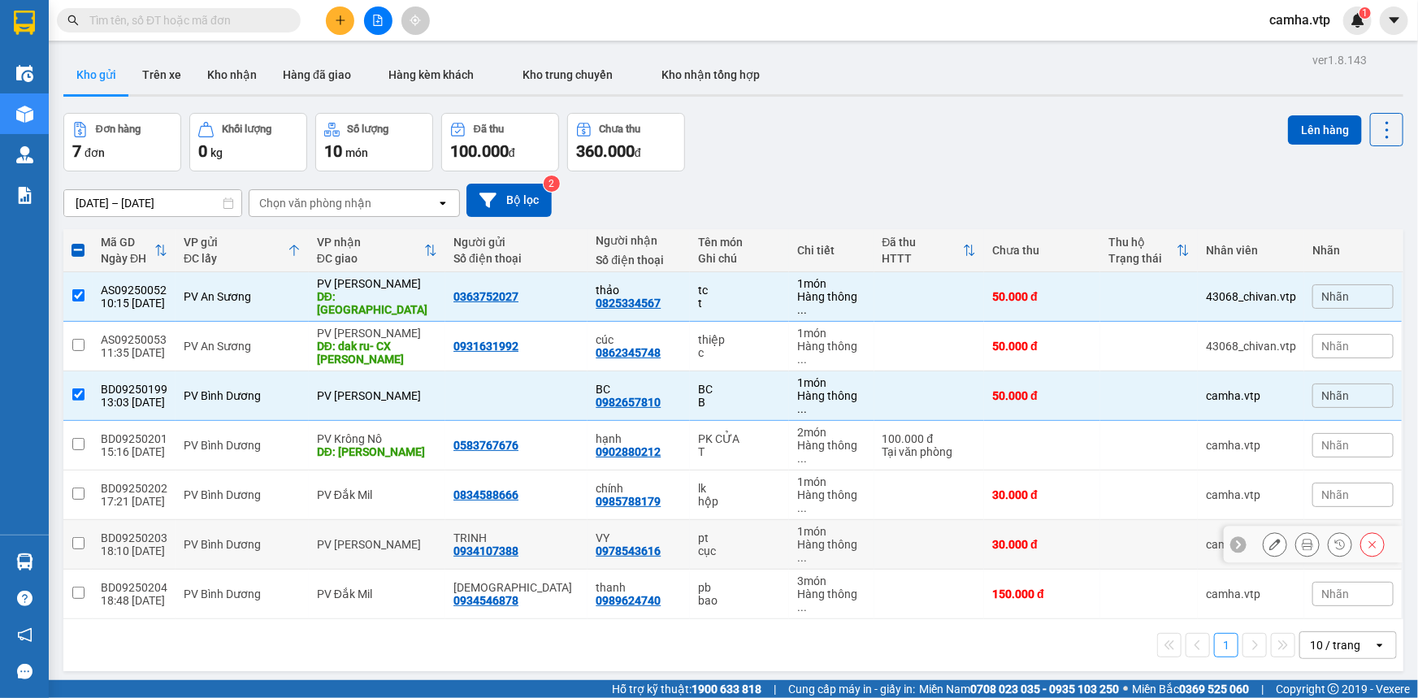
click at [76, 537] on input "checkbox" at bounding box center [78, 543] width 12 height 12
checkbox input "true"
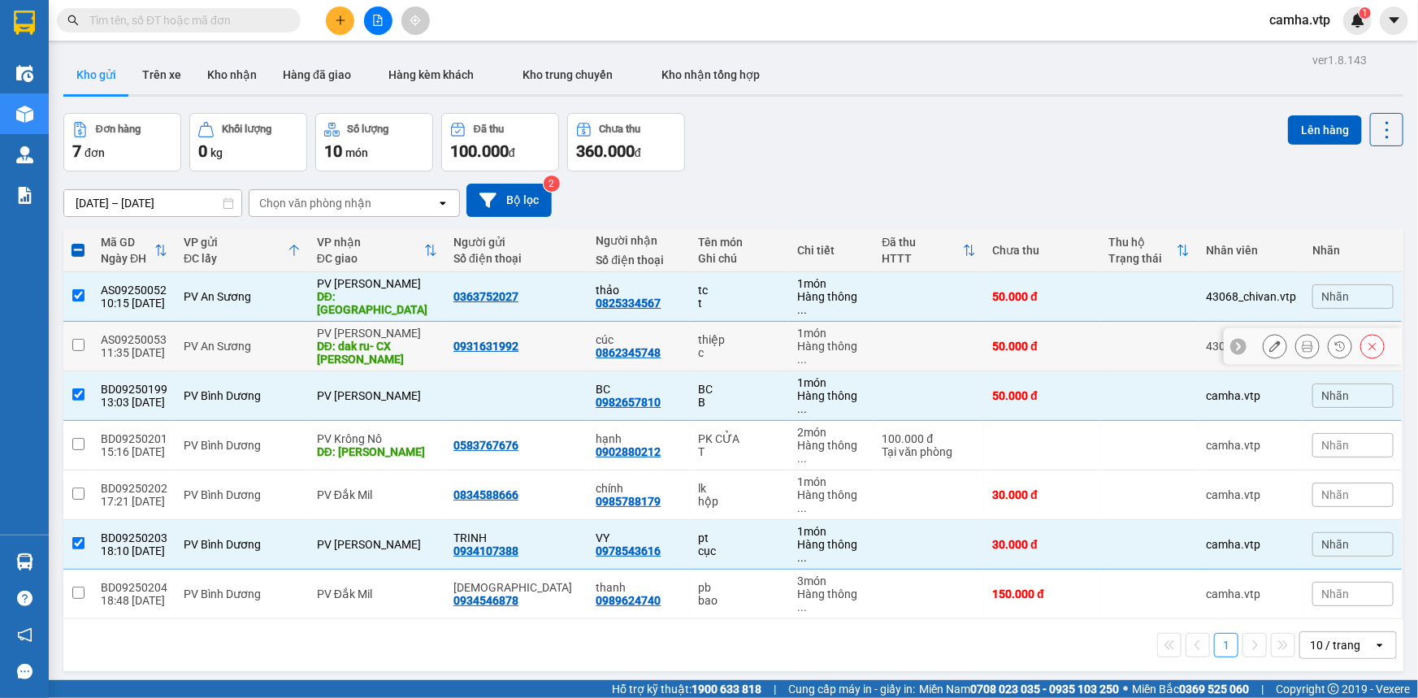
click at [73, 339] on input "checkbox" at bounding box center [78, 345] width 12 height 12
checkbox input "true"
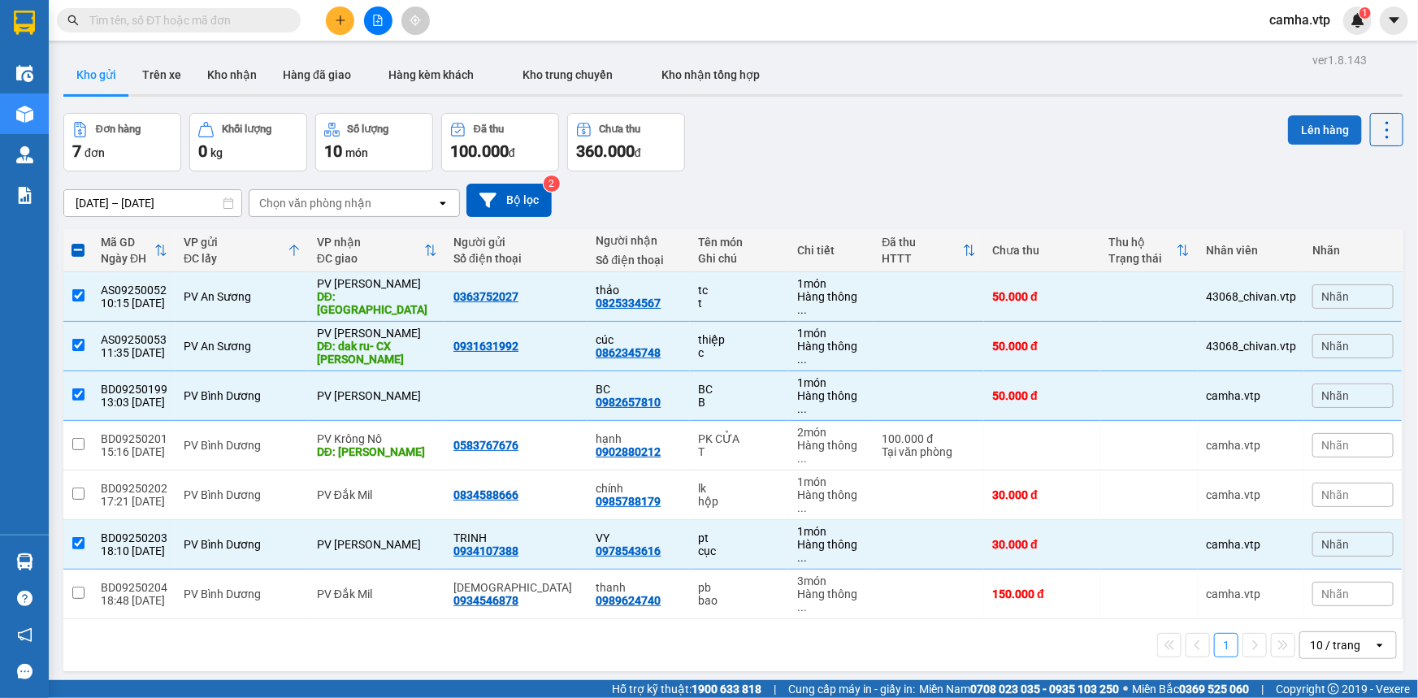
click at [1324, 125] on button "Lên hàng" at bounding box center [1325, 129] width 74 height 29
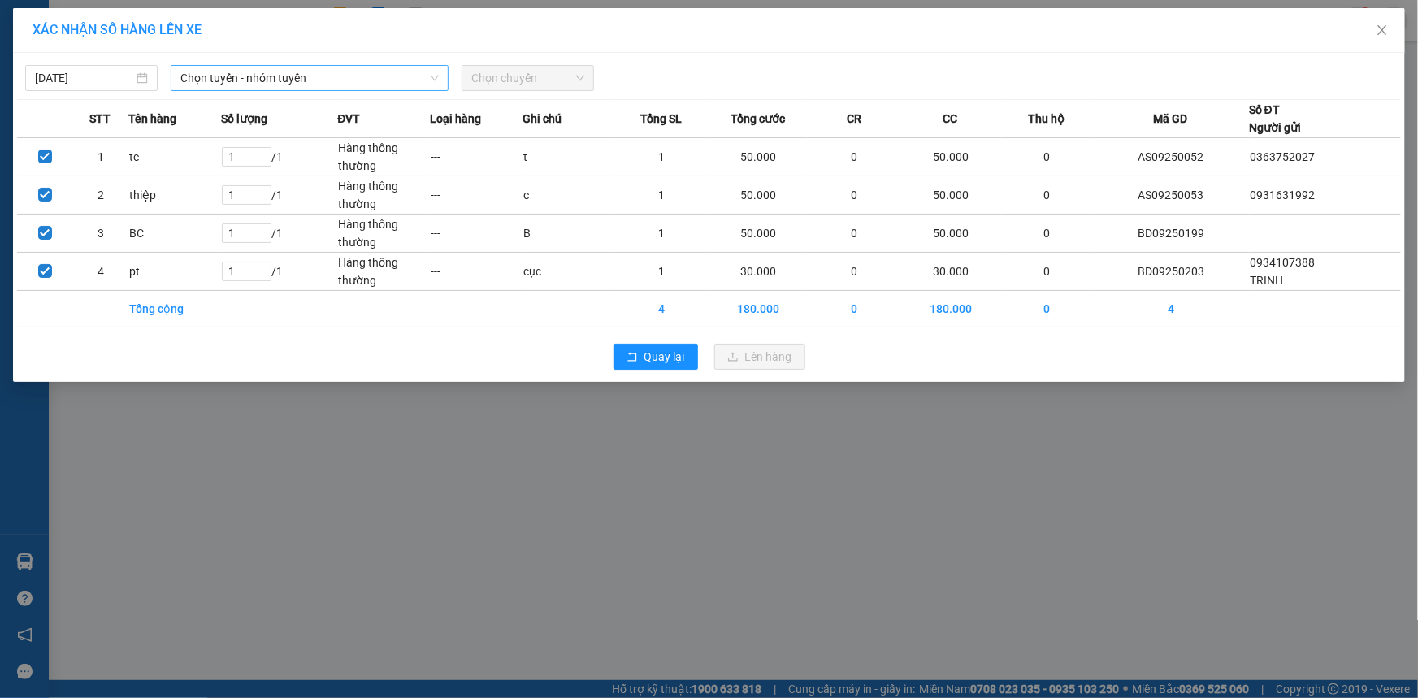
click at [308, 81] on span "Chọn tuyến - nhóm tuyến" at bounding box center [309, 78] width 258 height 24
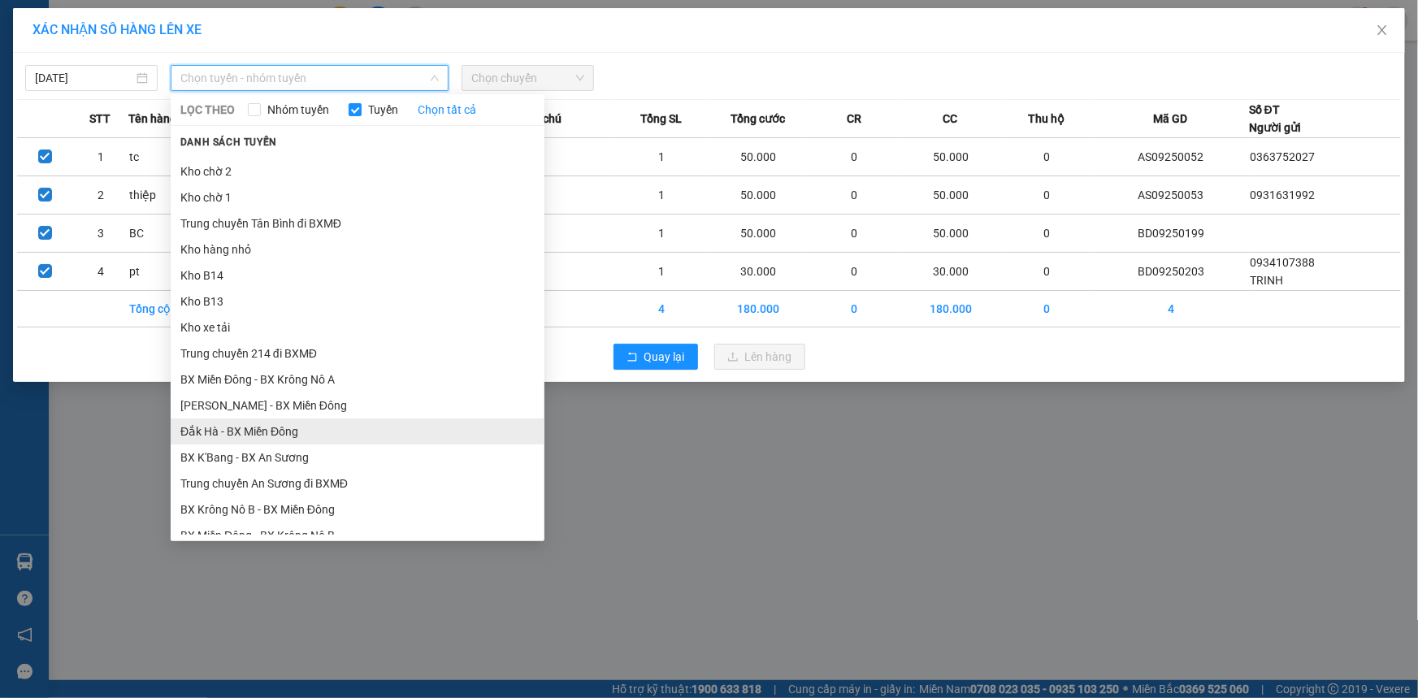
scroll to position [221, 0]
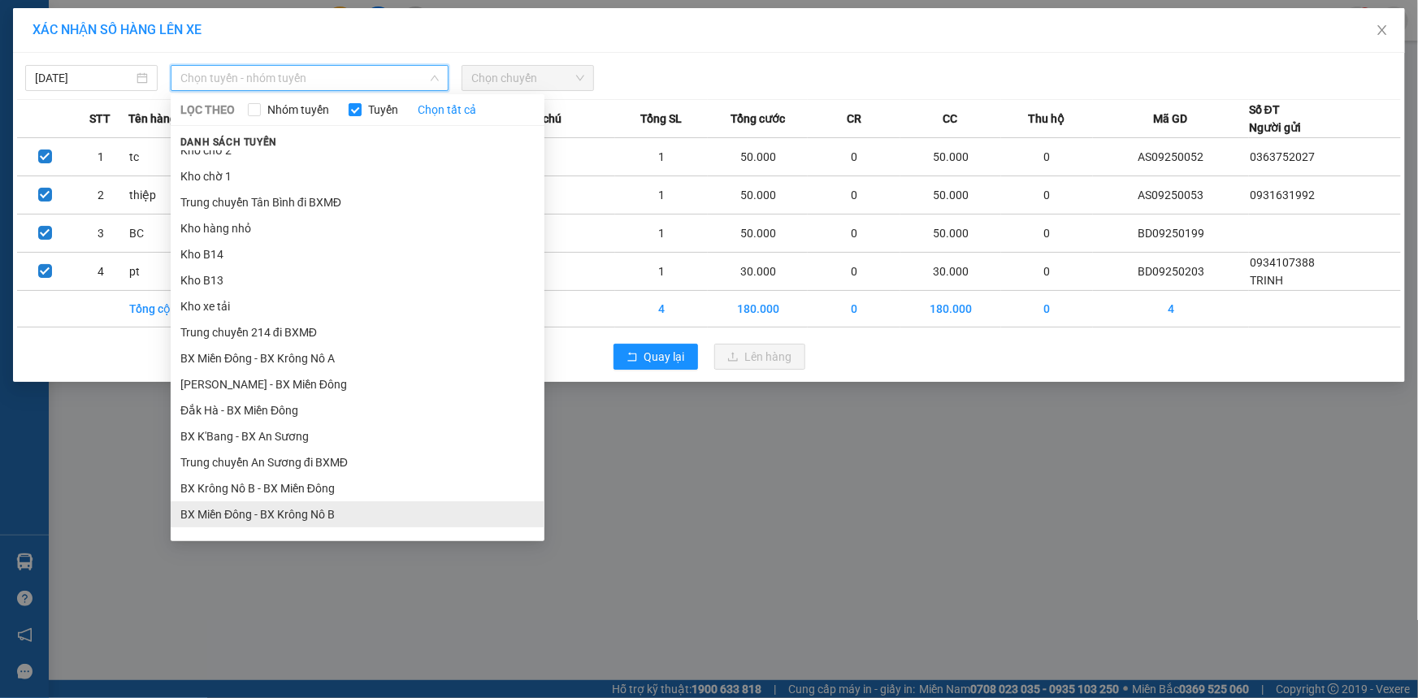
click at [295, 514] on li "BX Miền Đông - BX Krông Nô B" at bounding box center [358, 514] width 374 height 26
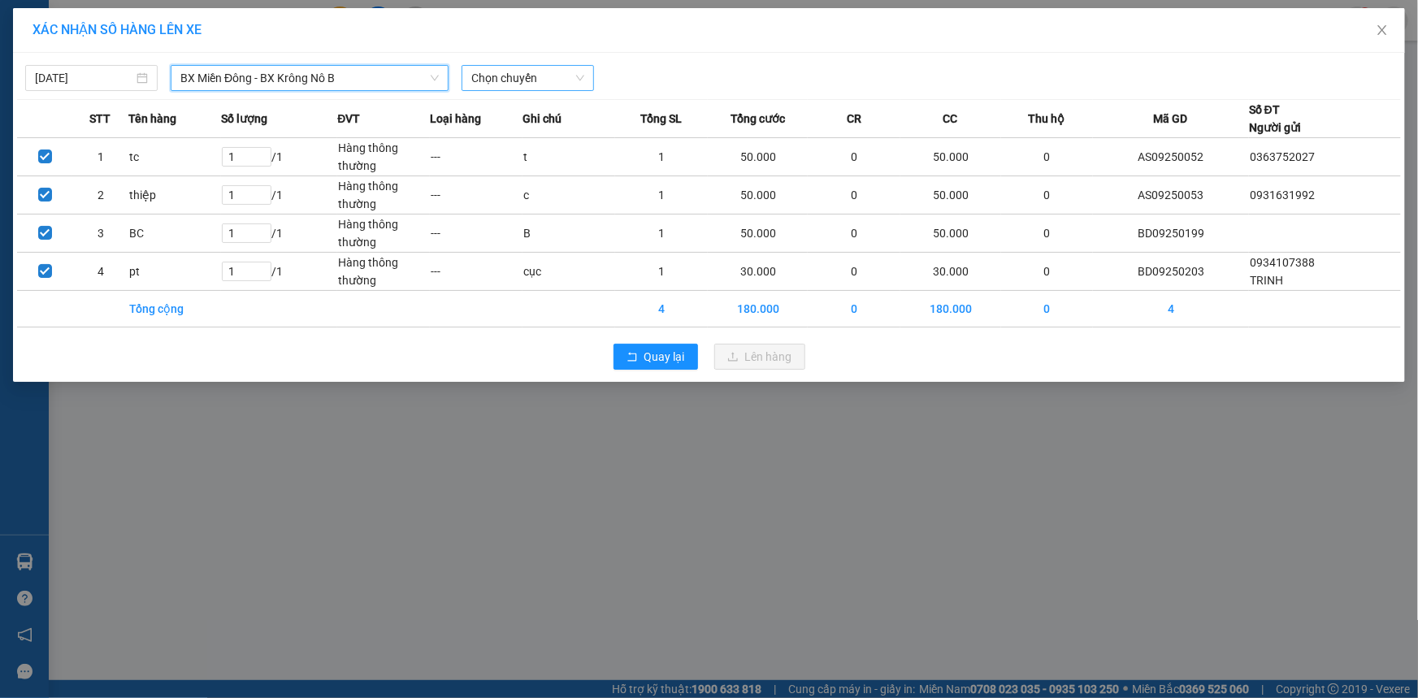
click at [523, 75] on span "Chọn chuyến" at bounding box center [527, 78] width 113 height 24
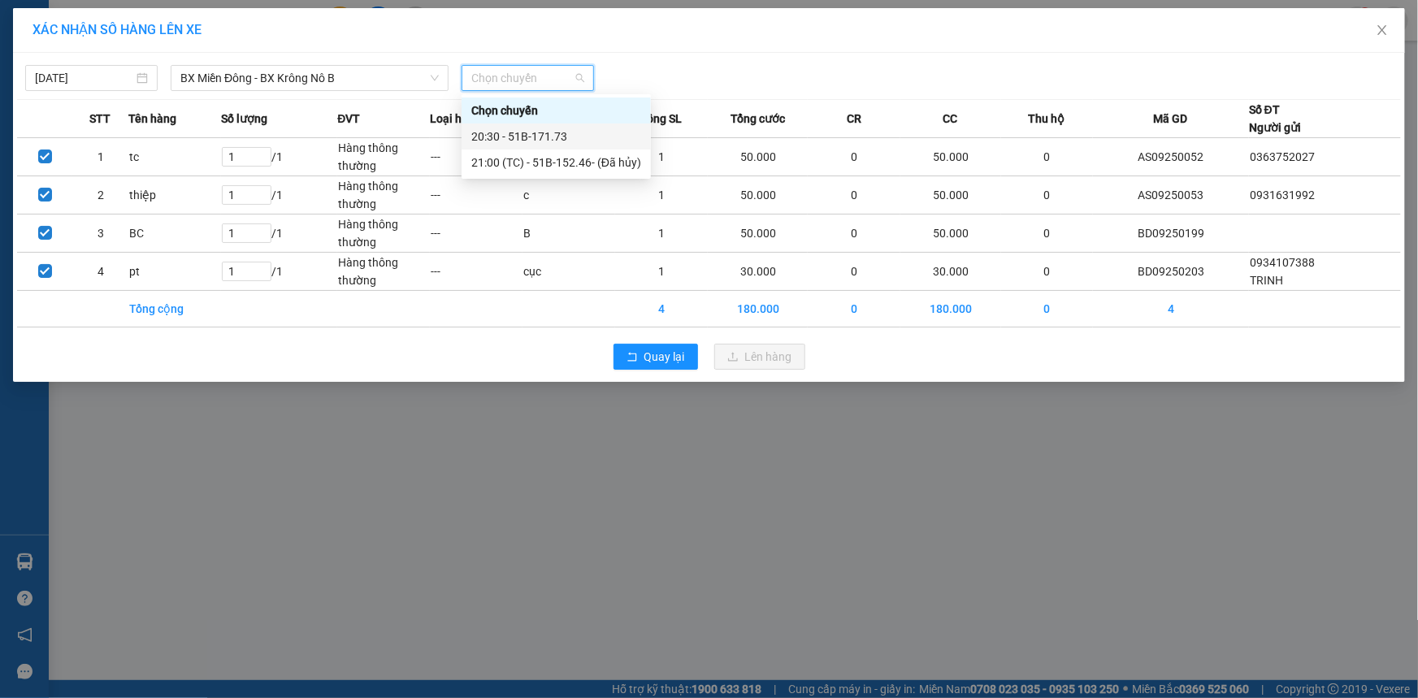
click at [520, 138] on div "20:30 - 51B-171.73" at bounding box center [556, 137] width 170 height 18
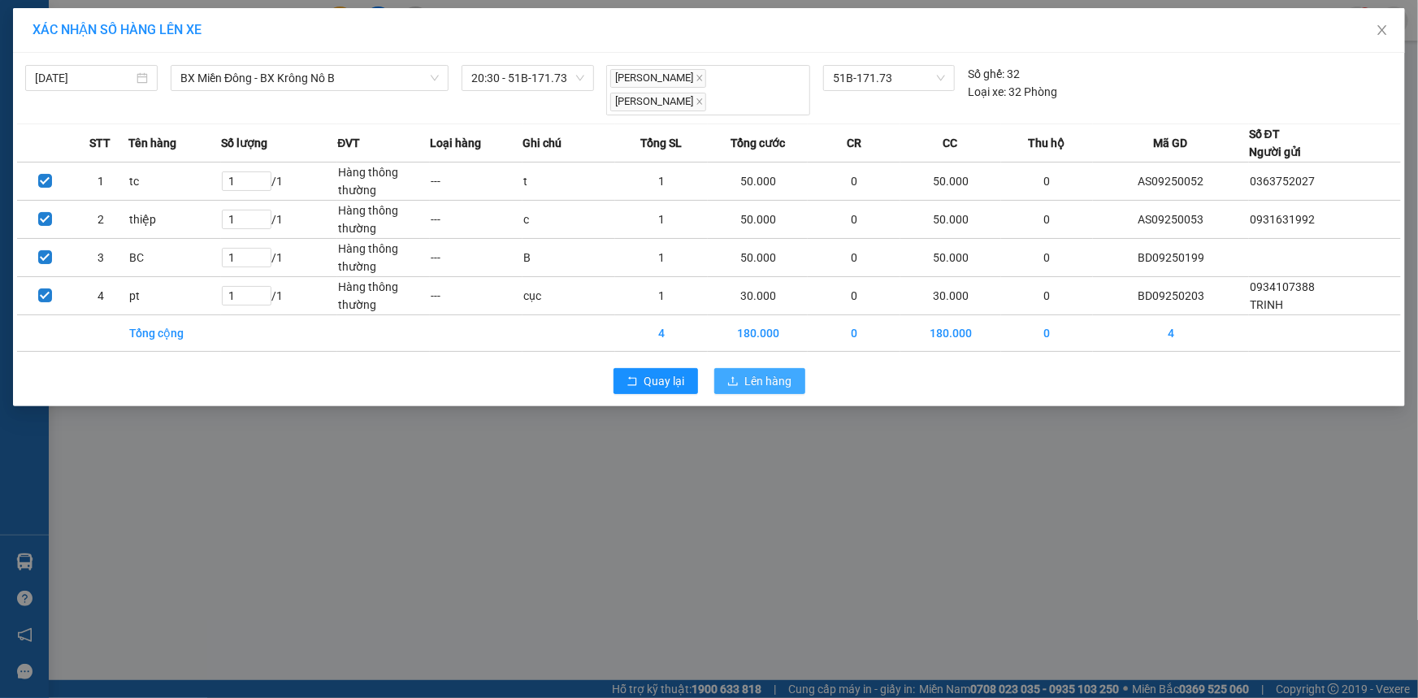
click at [779, 375] on span "Lên hàng" at bounding box center [768, 381] width 47 height 18
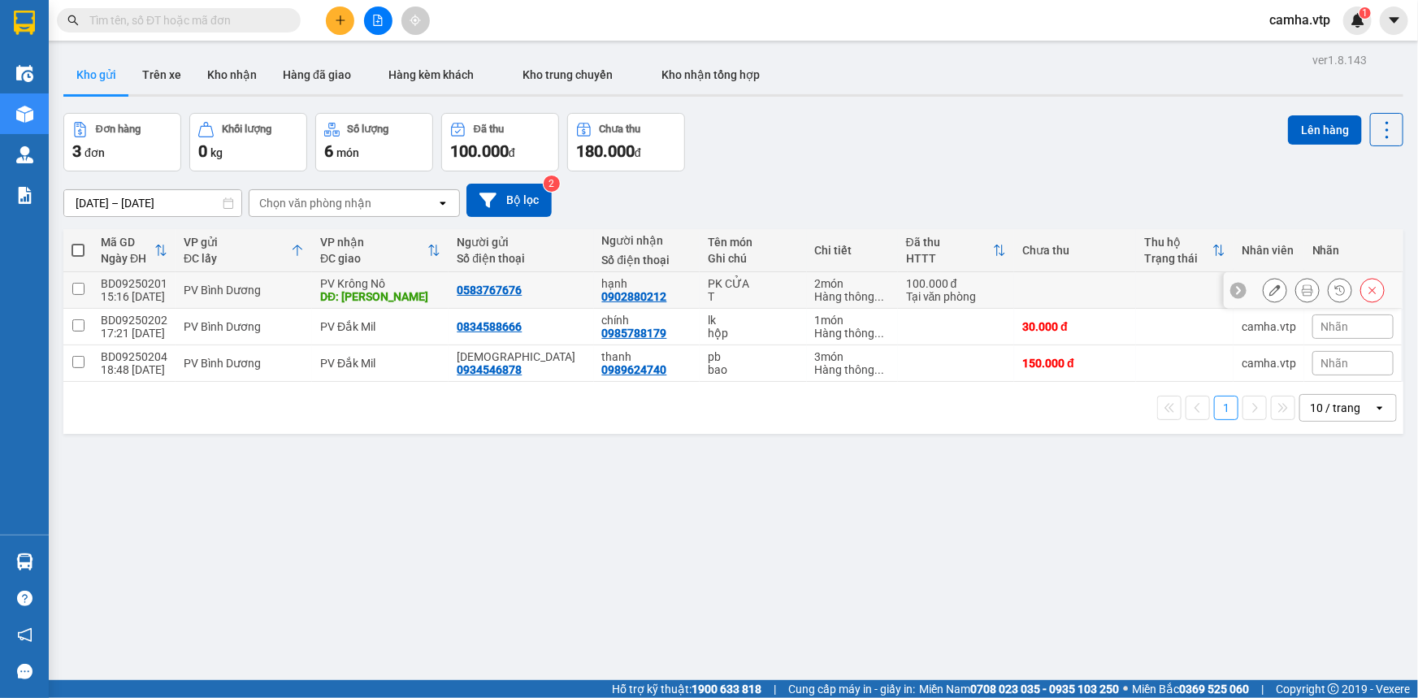
click at [77, 289] on input "checkbox" at bounding box center [78, 289] width 12 height 12
checkbox input "true"
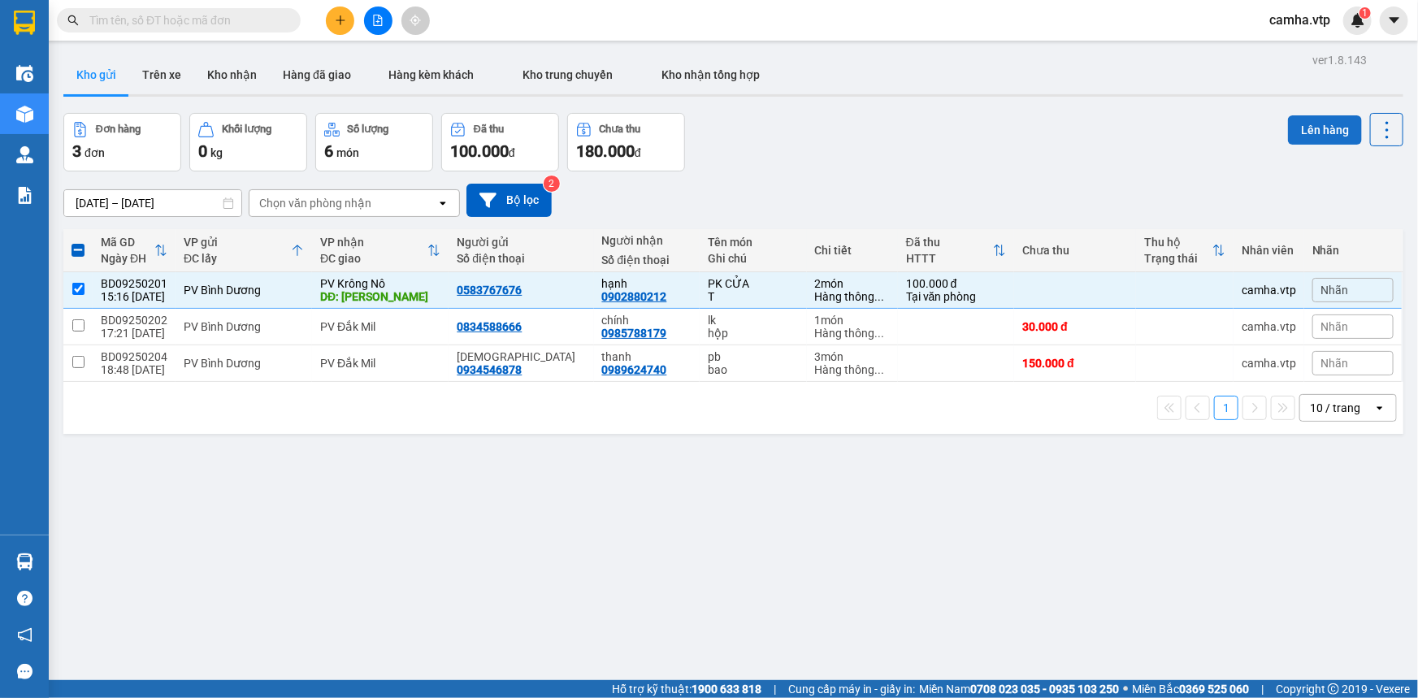
click at [1314, 126] on button "Lên hàng" at bounding box center [1325, 129] width 74 height 29
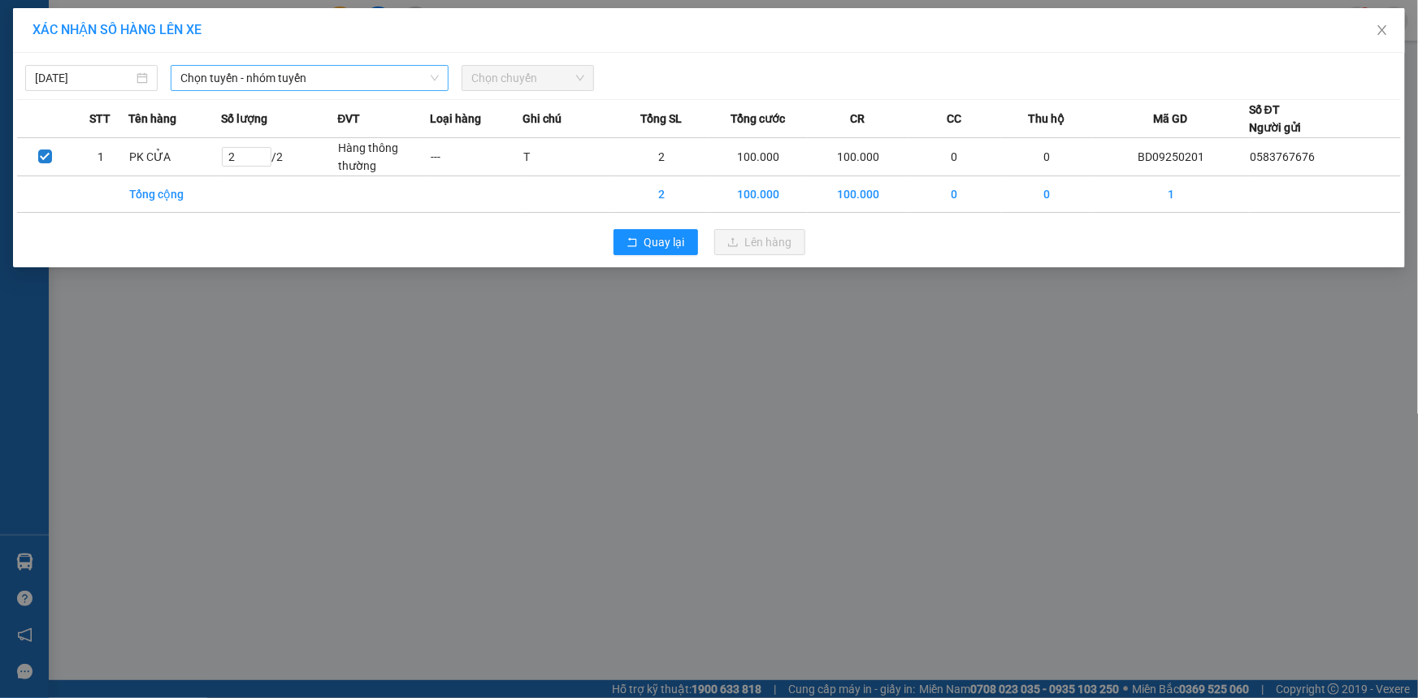
click at [267, 74] on span "Chọn tuyến - nhóm tuyến" at bounding box center [309, 78] width 258 height 24
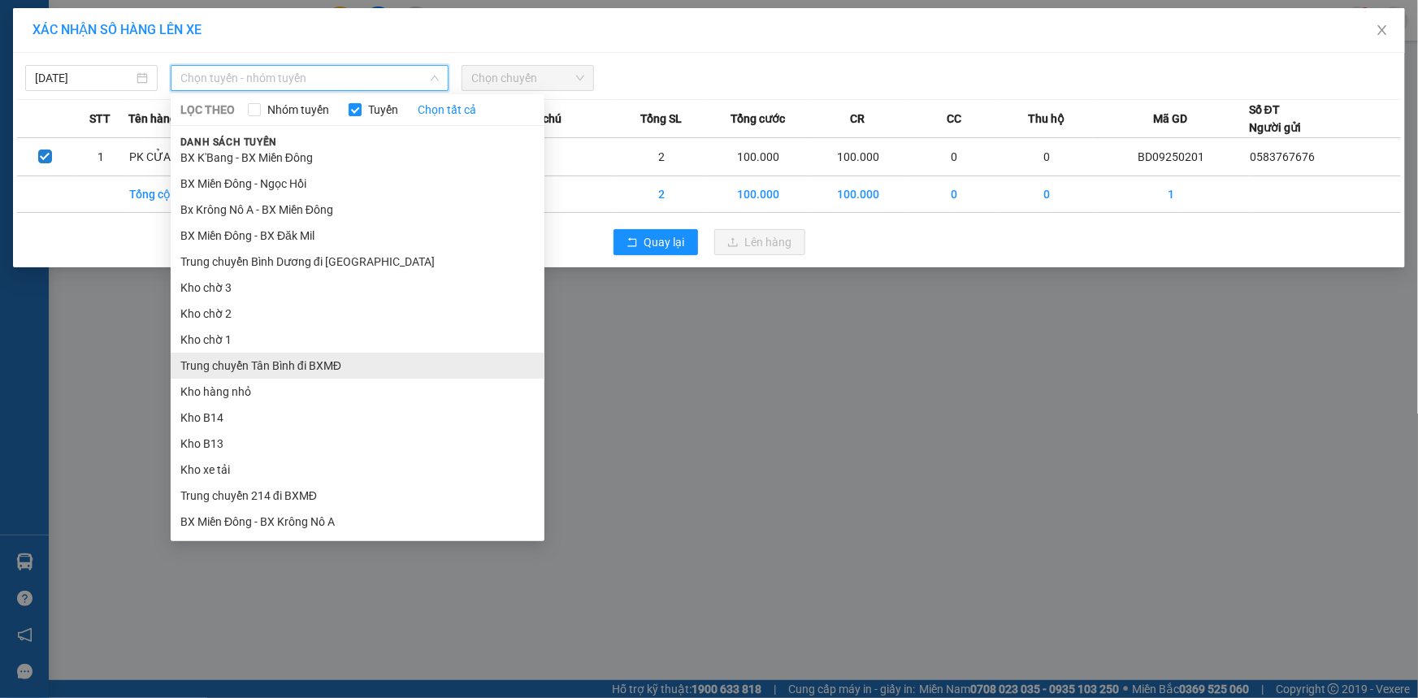
scroll to position [147, 0]
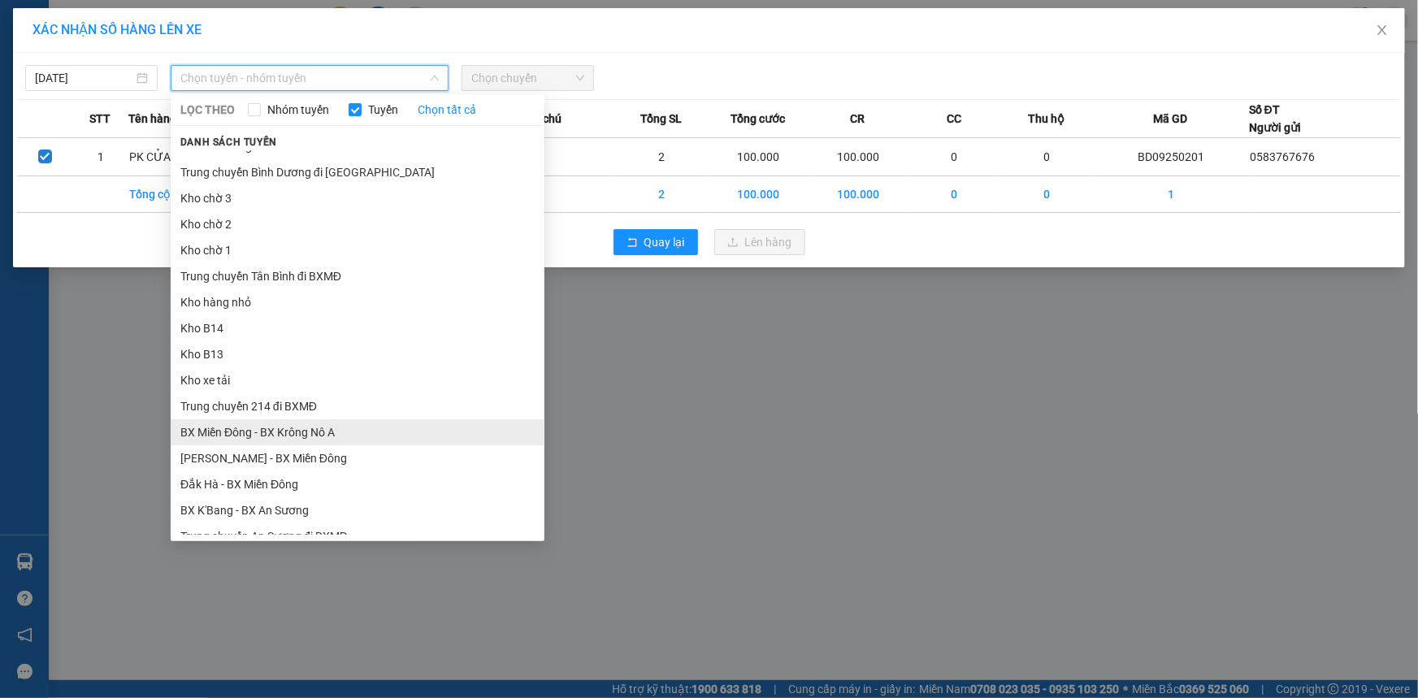
click at [292, 432] on li "BX Miền Đông - BX Krông Nô A" at bounding box center [358, 432] width 374 height 26
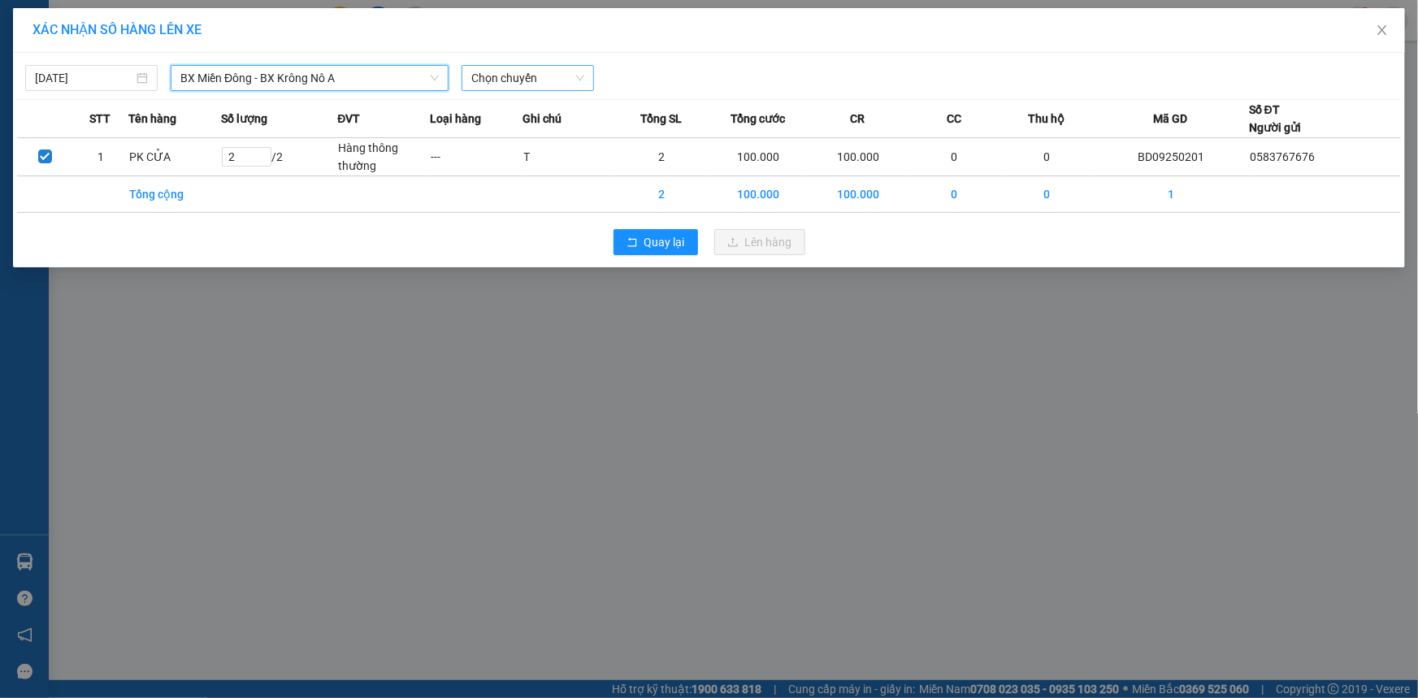
click at [520, 72] on span "Chọn chuyến" at bounding box center [527, 78] width 113 height 24
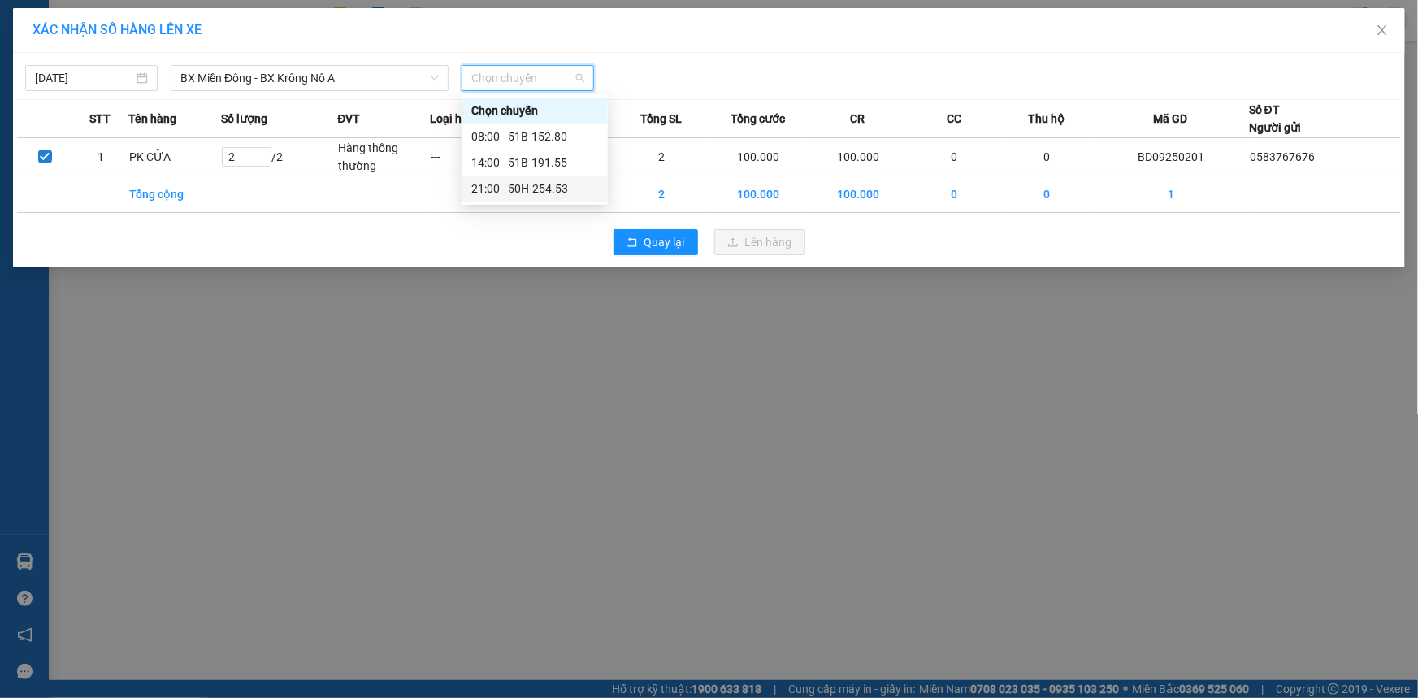
click at [512, 186] on div "21:00 - 50H-254.53" at bounding box center [534, 189] width 127 height 18
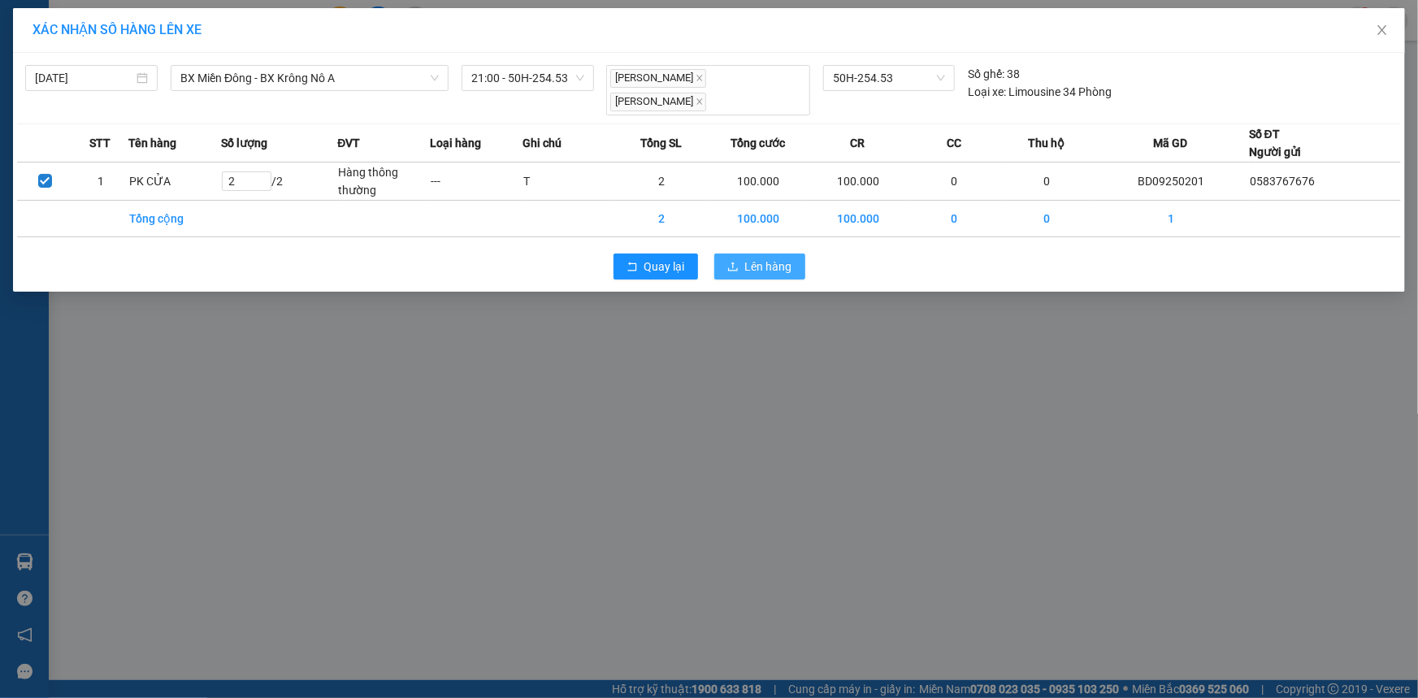
drag, startPoint x: 761, startPoint y: 247, endPoint x: 642, endPoint y: 243, distance: 119.5
click at [757, 258] on span "Lên hàng" at bounding box center [768, 267] width 47 height 18
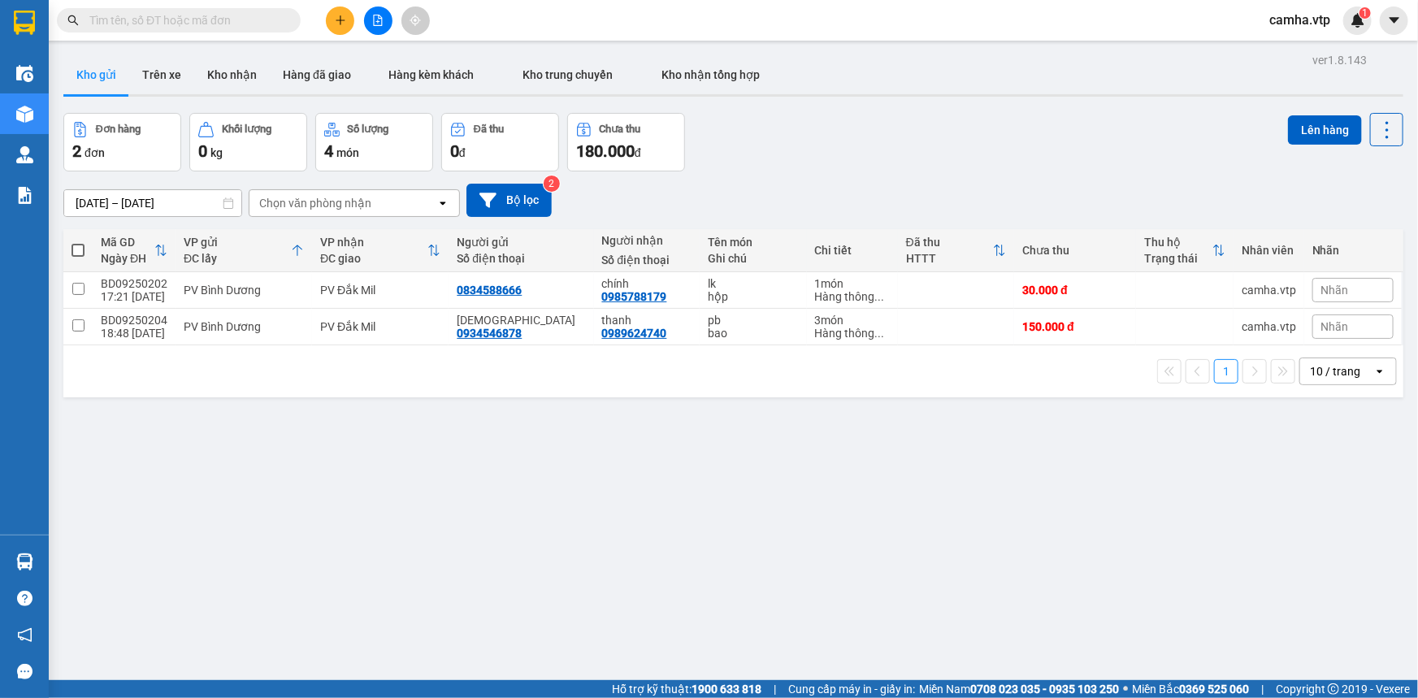
click at [75, 249] on span at bounding box center [77, 250] width 13 height 13
click at [78, 242] on input "checkbox" at bounding box center [78, 242] width 0 height 0
checkbox input "true"
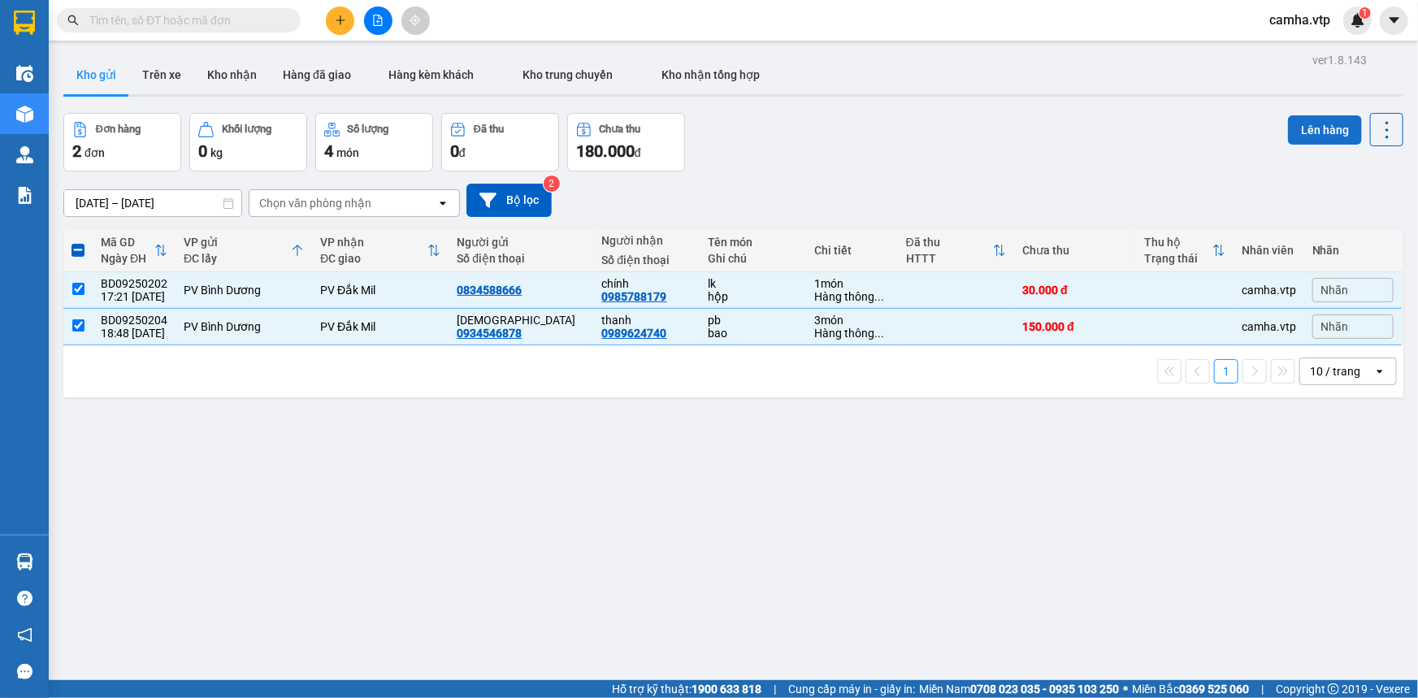
click at [1310, 130] on button "Lên hàng" at bounding box center [1325, 129] width 74 height 29
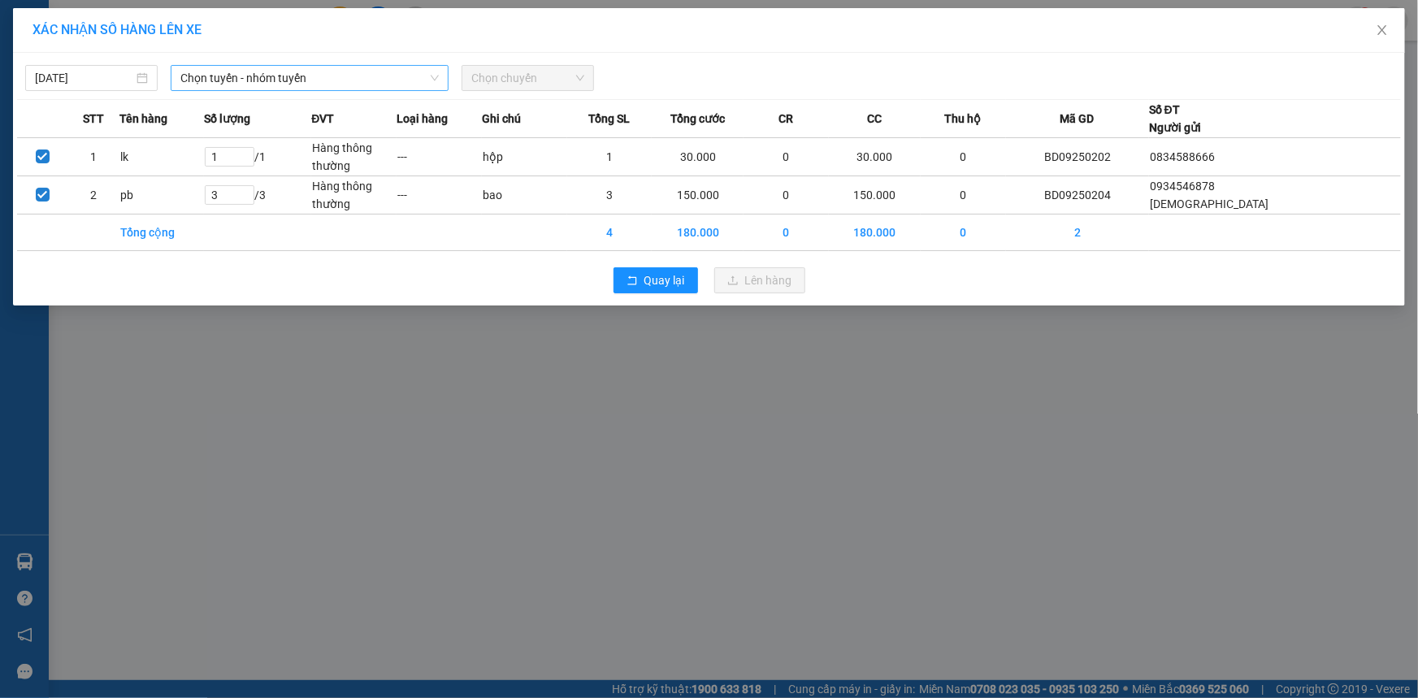
click at [344, 75] on span "Chọn tuyến - nhóm tuyến" at bounding box center [309, 78] width 258 height 24
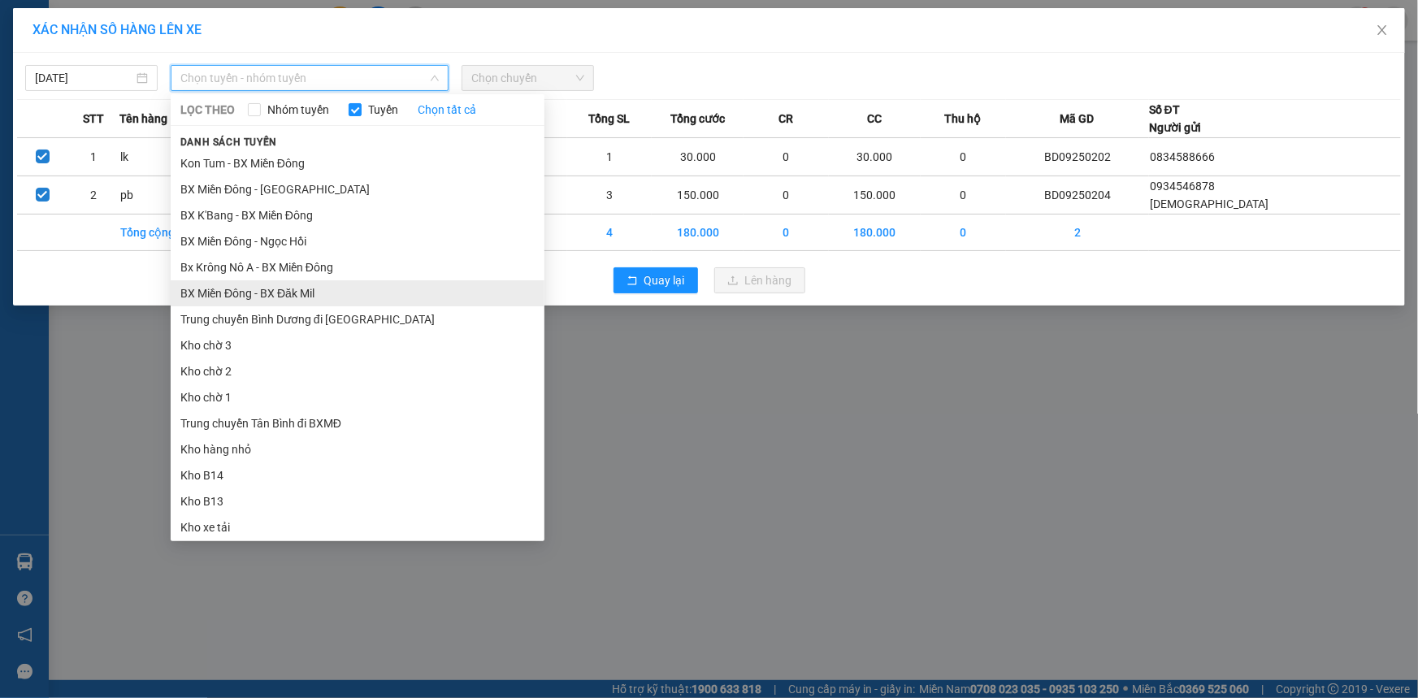
click at [328, 292] on li "BX Miền Đông - BX Đăk Mil" at bounding box center [358, 293] width 374 height 26
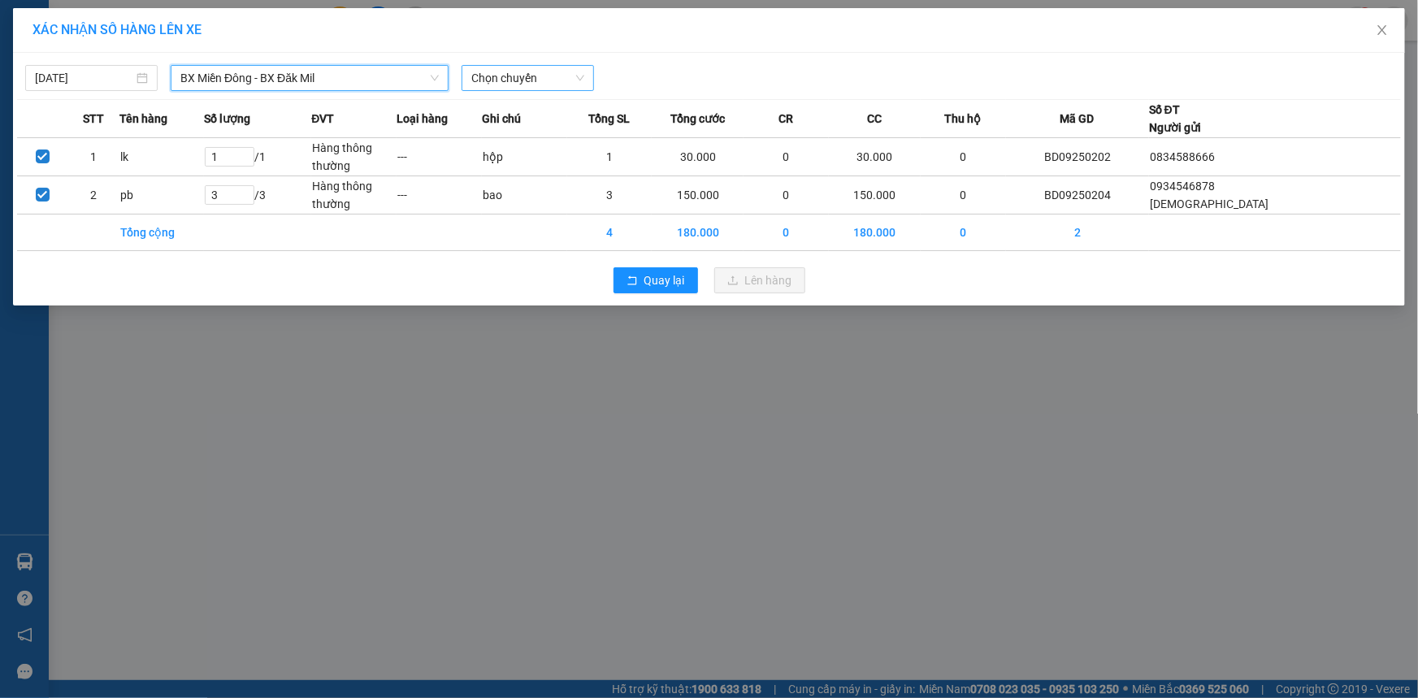
click at [511, 78] on span "Chọn chuyến" at bounding box center [527, 78] width 113 height 24
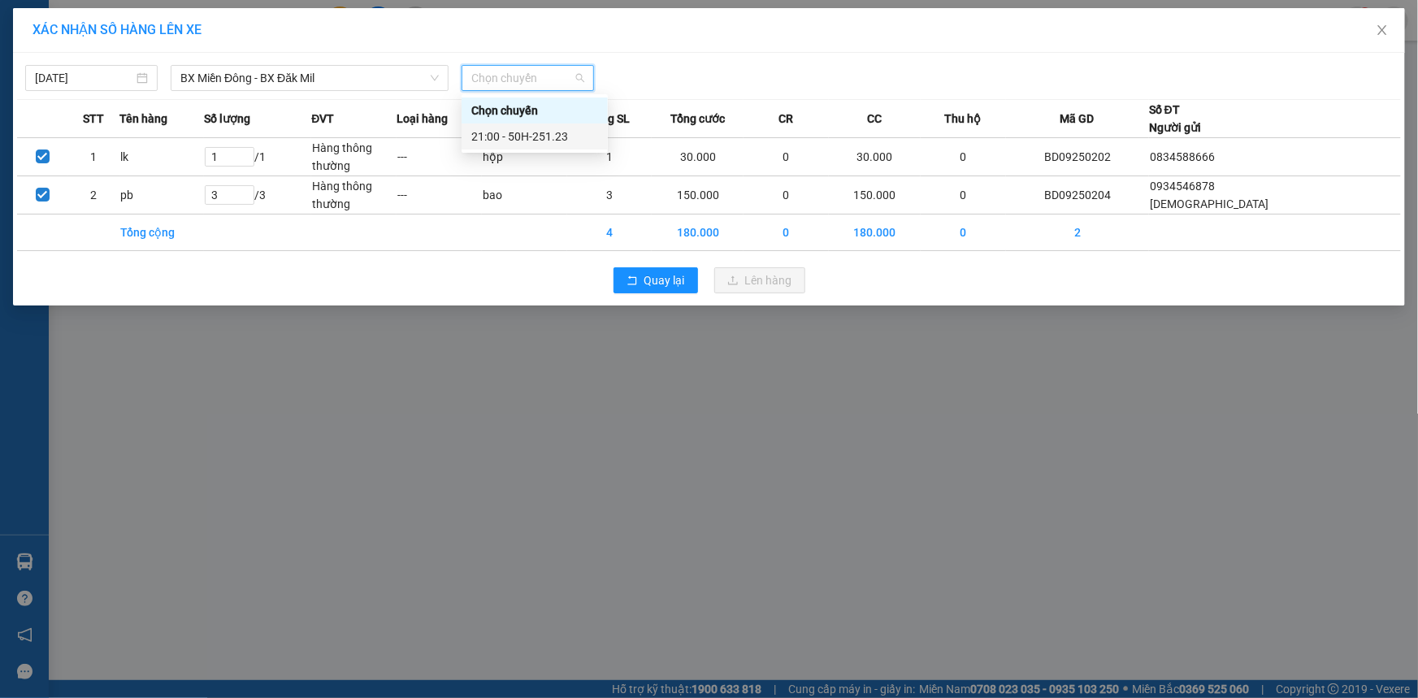
click at [520, 140] on div "21:00 - 50H-251.23" at bounding box center [534, 137] width 127 height 18
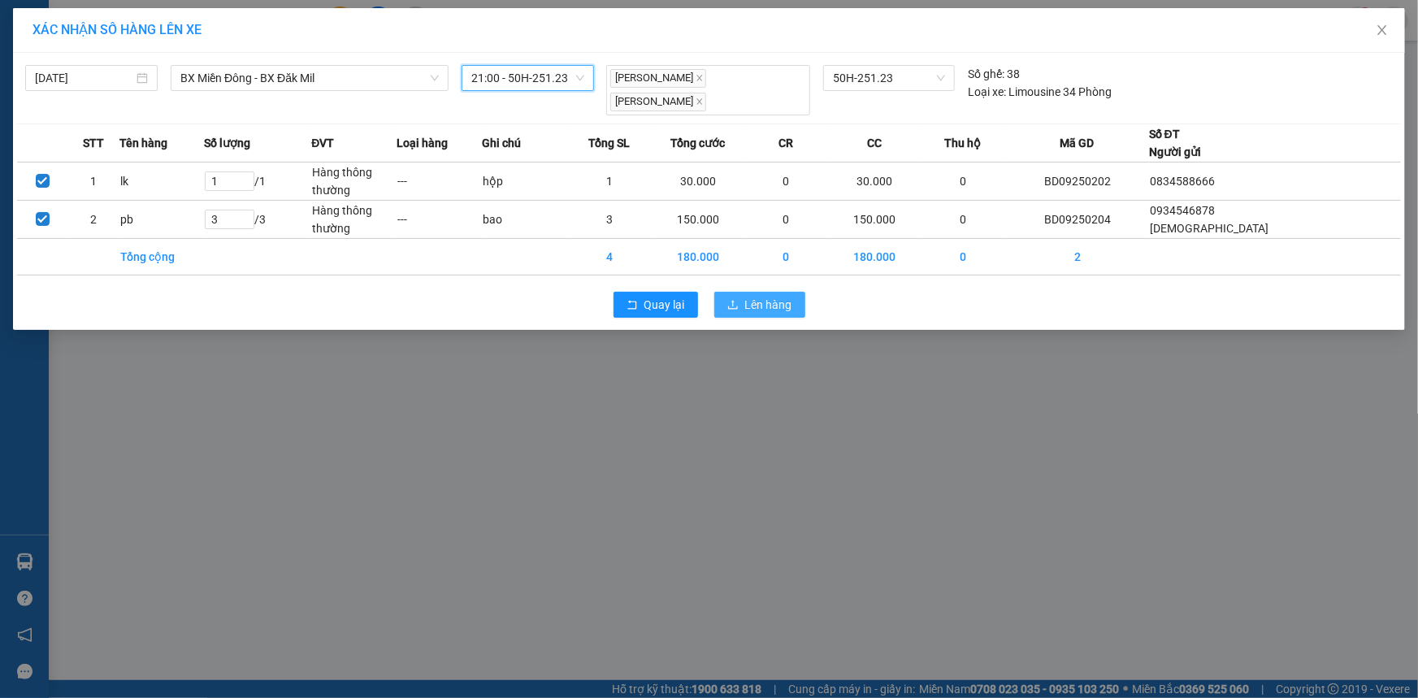
click at [764, 296] on span "Lên hàng" at bounding box center [768, 305] width 47 height 18
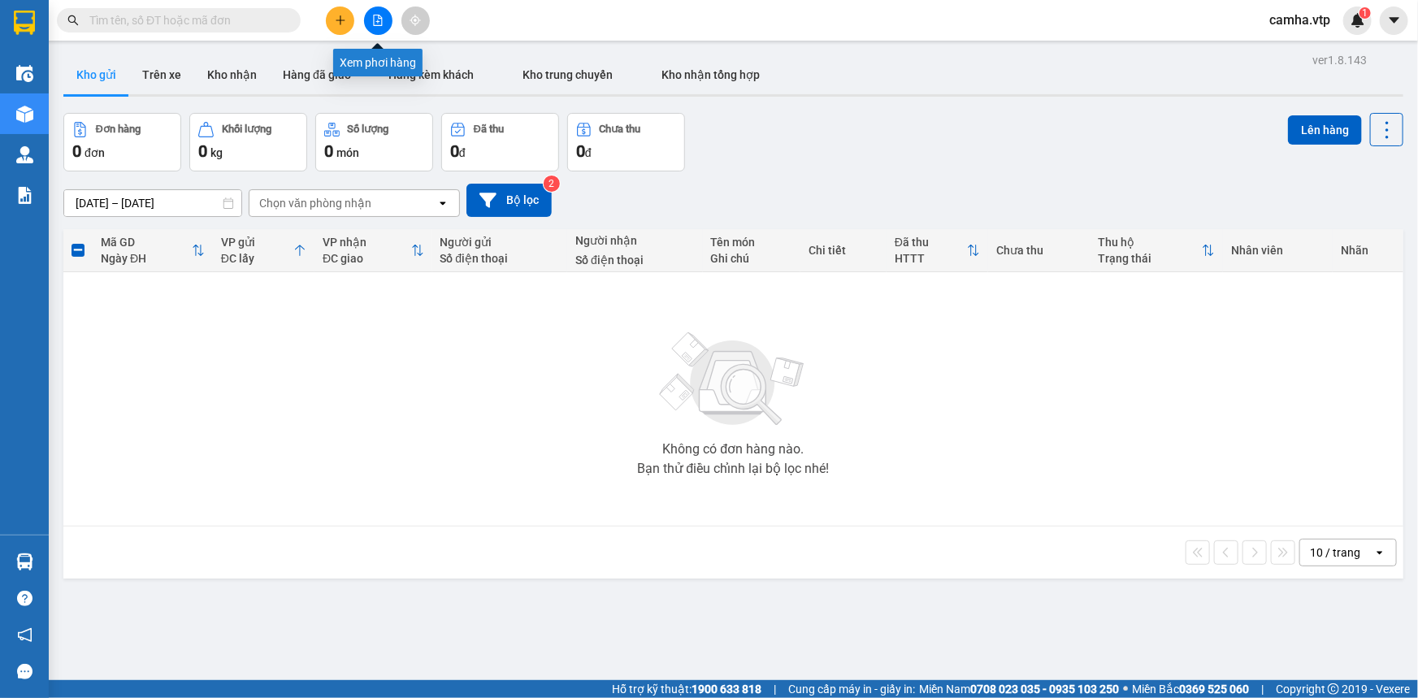
click at [379, 24] on icon "file-add" at bounding box center [377, 20] width 11 height 11
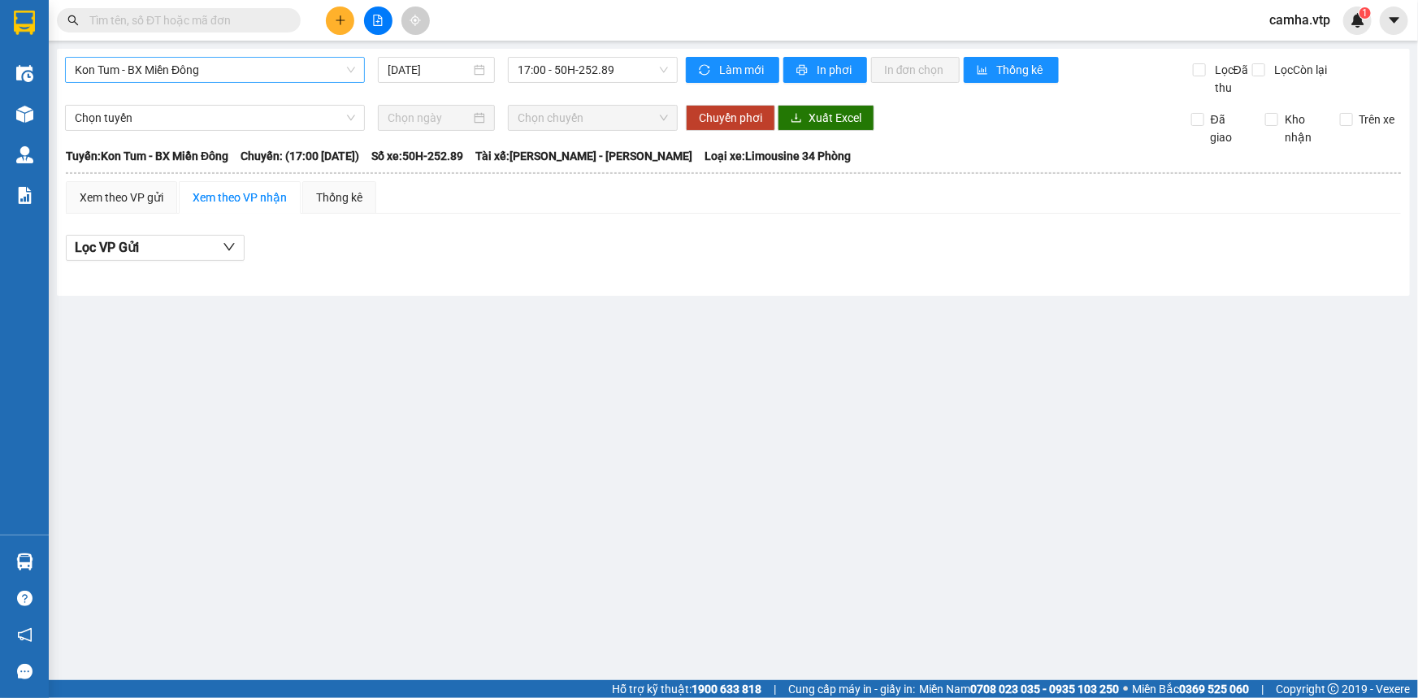
click at [260, 66] on span "Kon Tum - BX Miền Đông" at bounding box center [215, 70] width 280 height 24
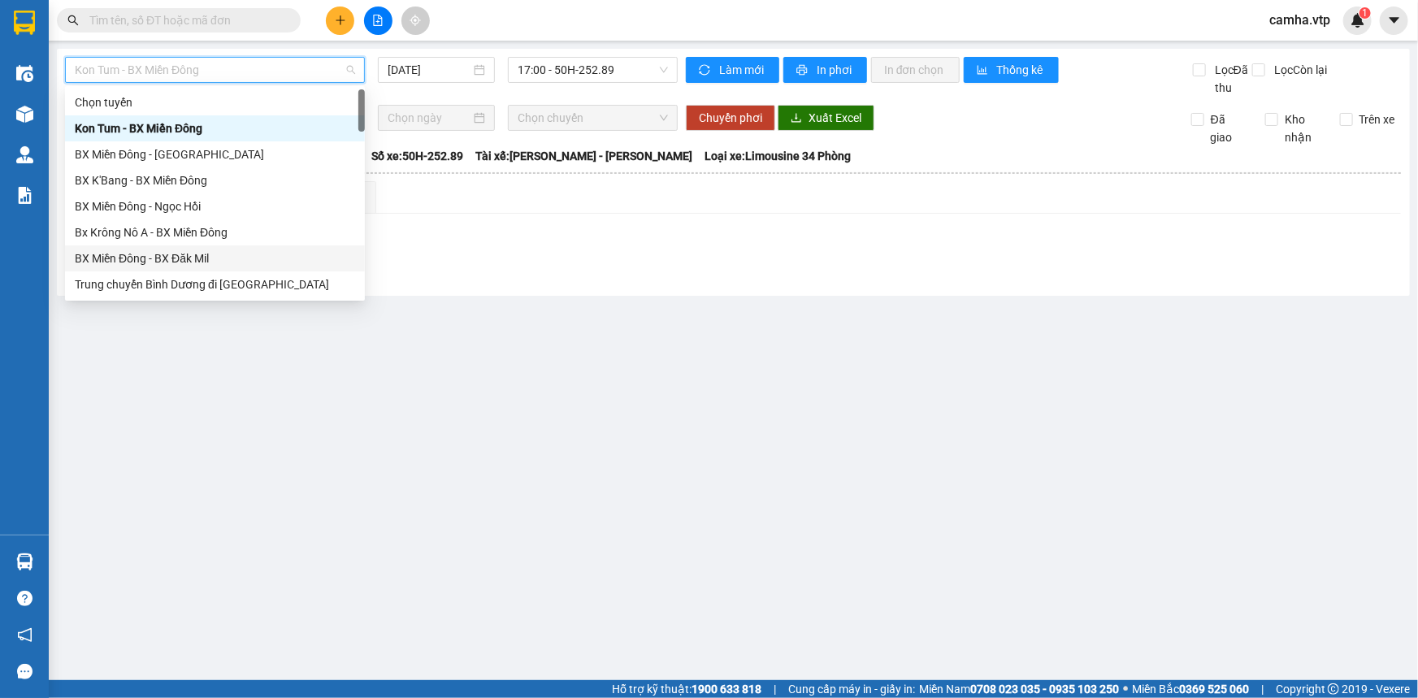
click at [242, 265] on div "BX Miền Đông - BX Đăk Mil" at bounding box center [215, 258] width 280 height 18
type input "[DATE]"
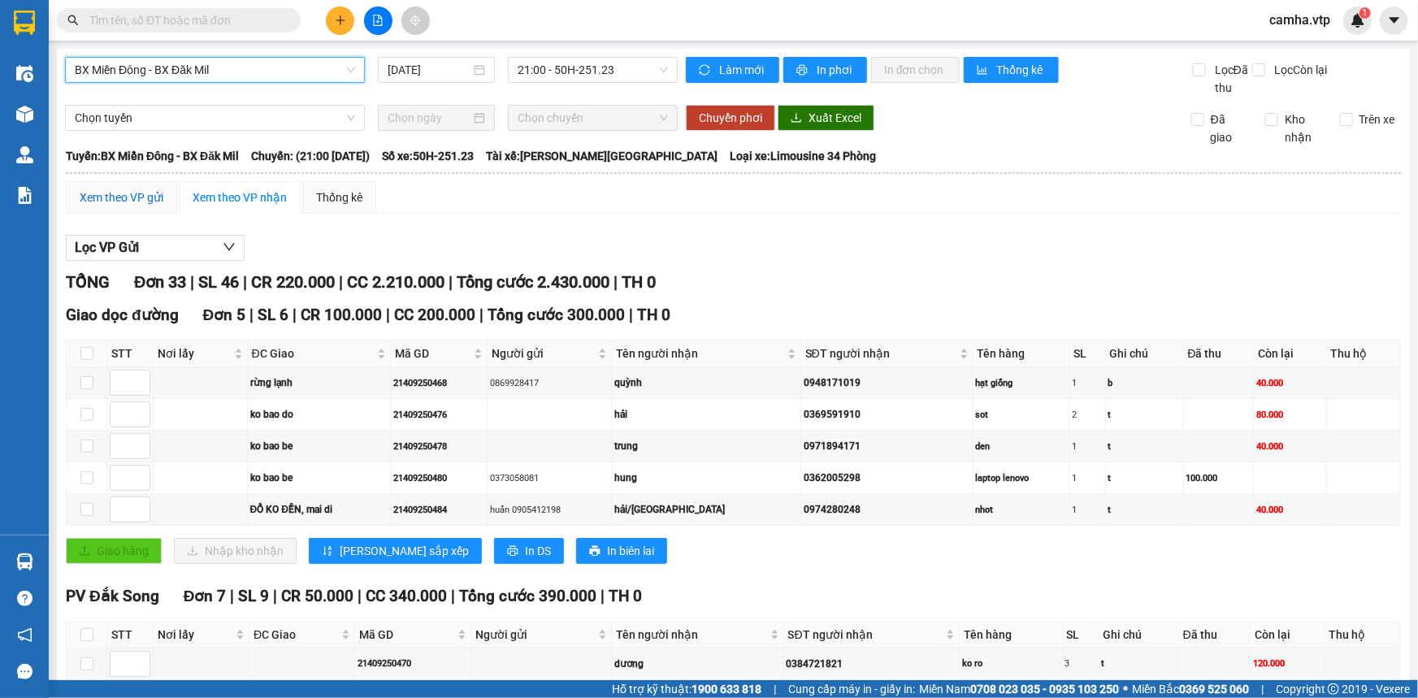
click at [98, 191] on div "Xem theo VP gửi" at bounding box center [122, 197] width 84 height 18
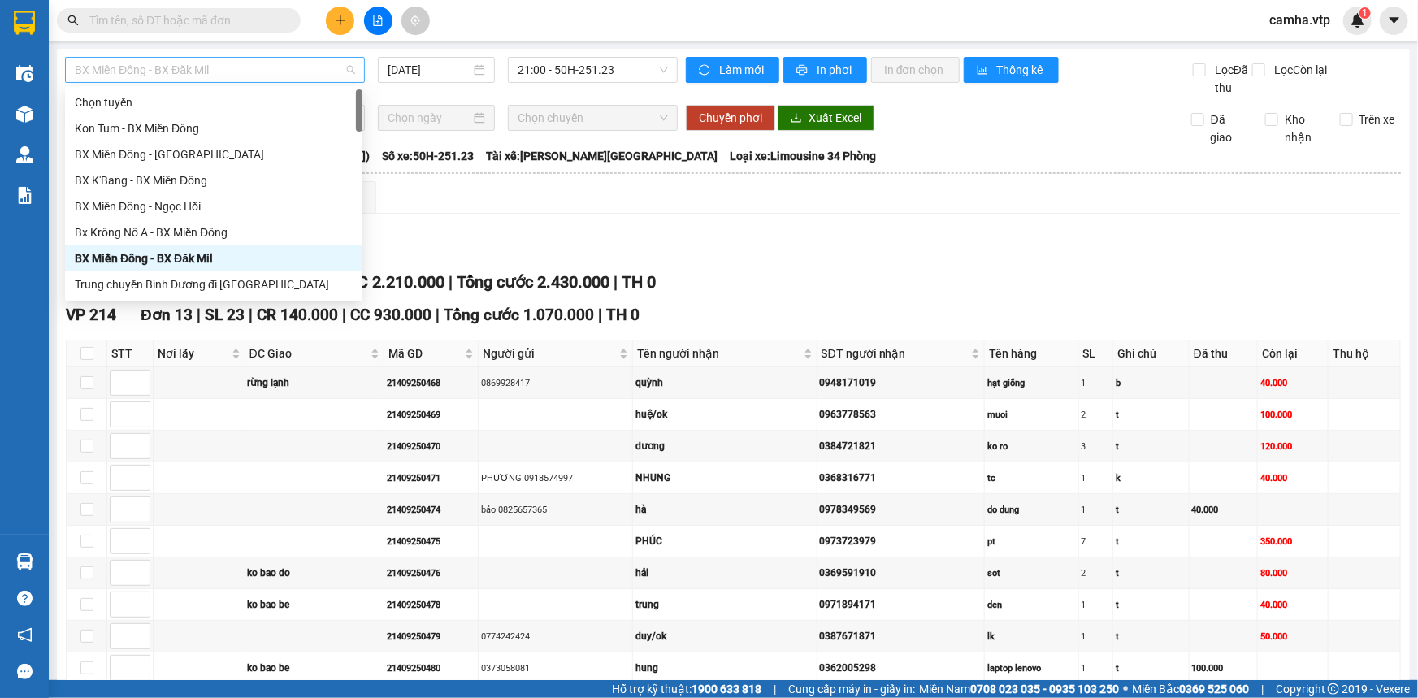
click at [236, 75] on span "BX Miền Đông - BX Đăk Mil" at bounding box center [215, 70] width 280 height 24
click at [219, 69] on span "BX Miền Đông - BX Đăk Mil" at bounding box center [215, 70] width 280 height 24
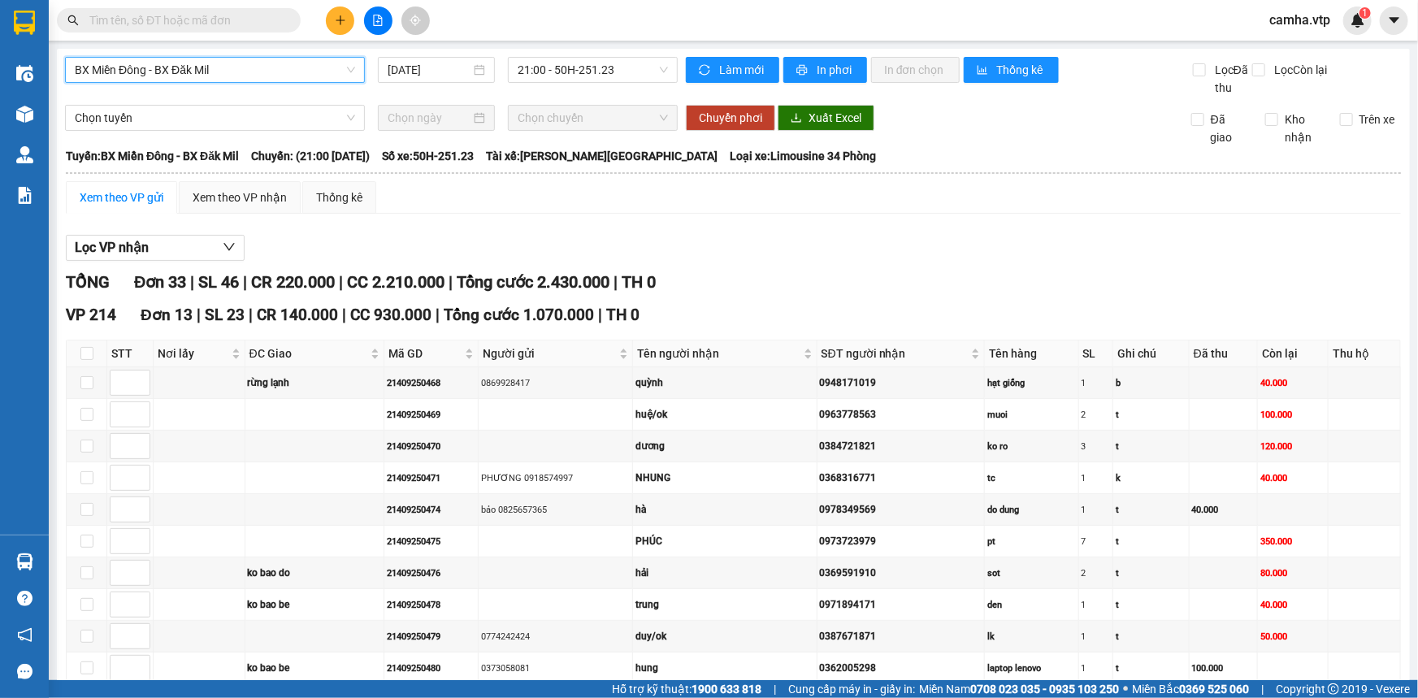
click at [277, 73] on span "BX Miền Đông - BX Đăk Mil" at bounding box center [215, 70] width 280 height 24
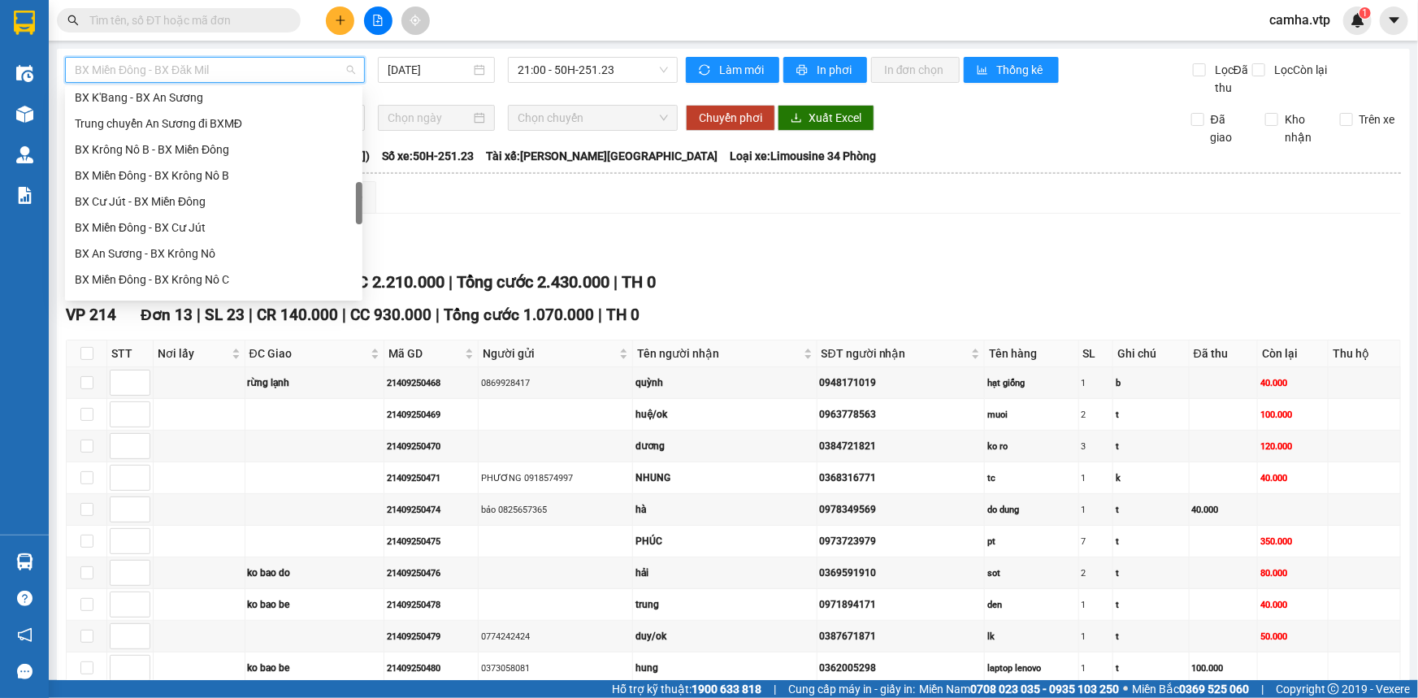
scroll to position [599, 0]
click at [249, 154] on div "BX Miền Đông - BX Cư Jút" at bounding box center [214, 154] width 278 height 18
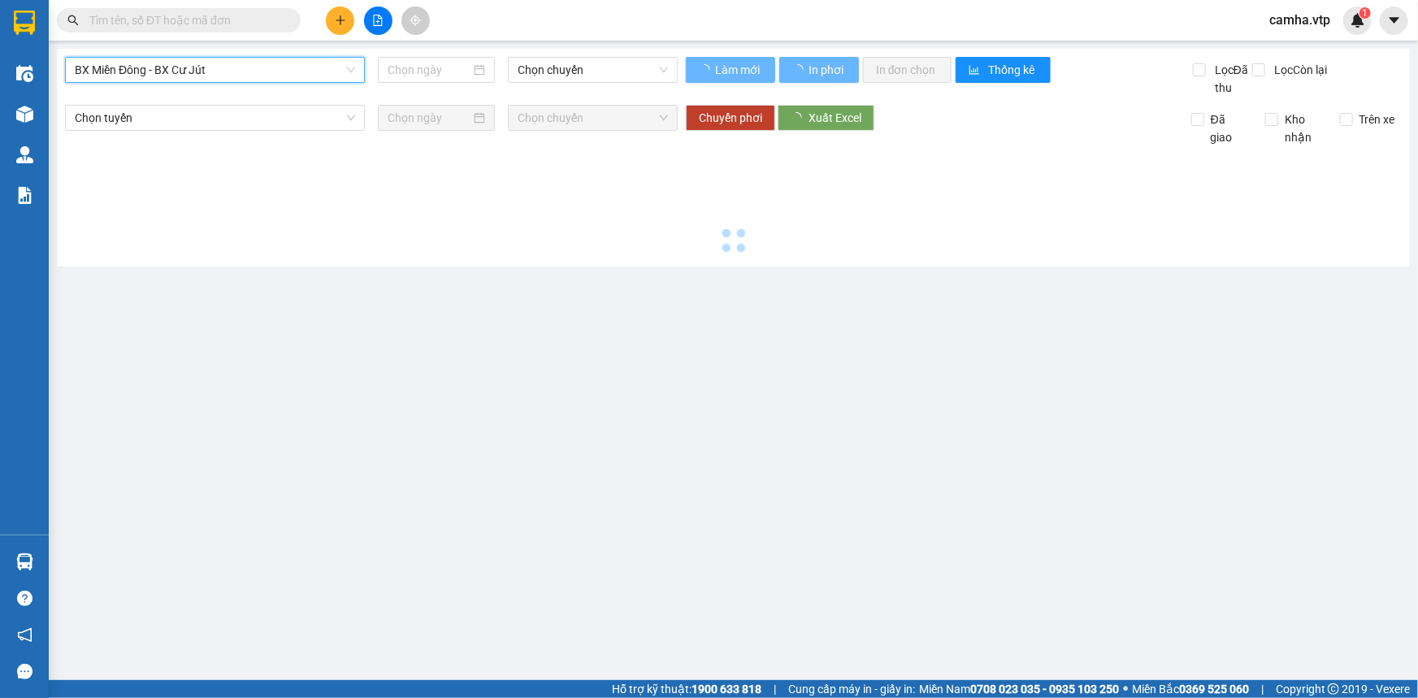
type input "[DATE]"
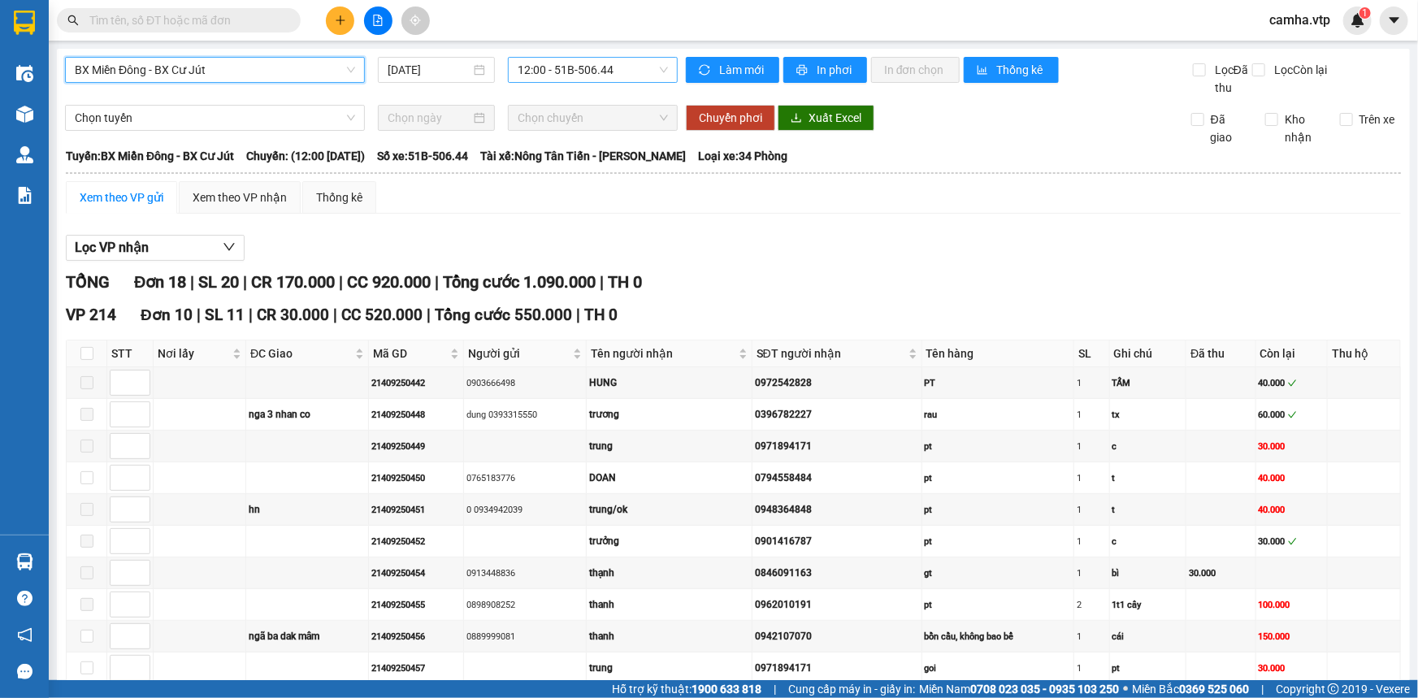
click at [582, 66] on span "12:00 - 51B-506.44" at bounding box center [592, 70] width 150 height 24
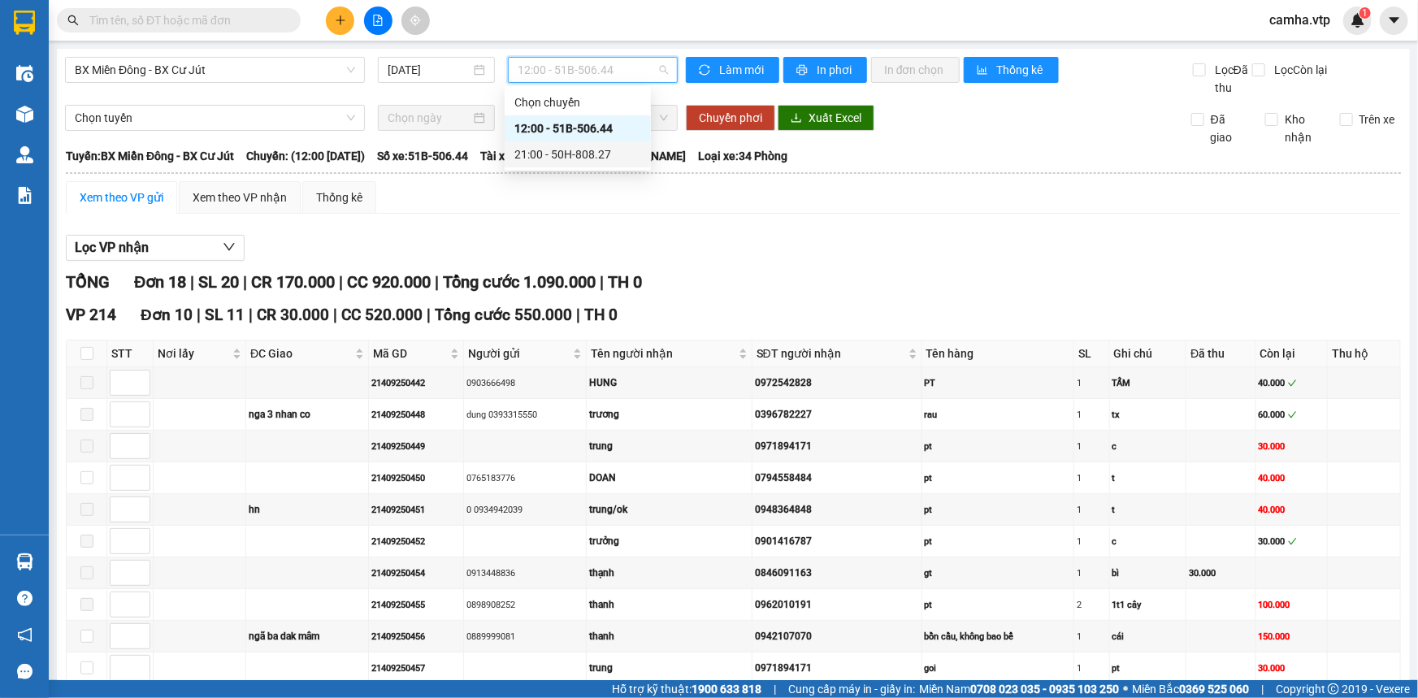
click at [591, 154] on div "21:00 - 50H-808.27" at bounding box center [577, 154] width 127 height 18
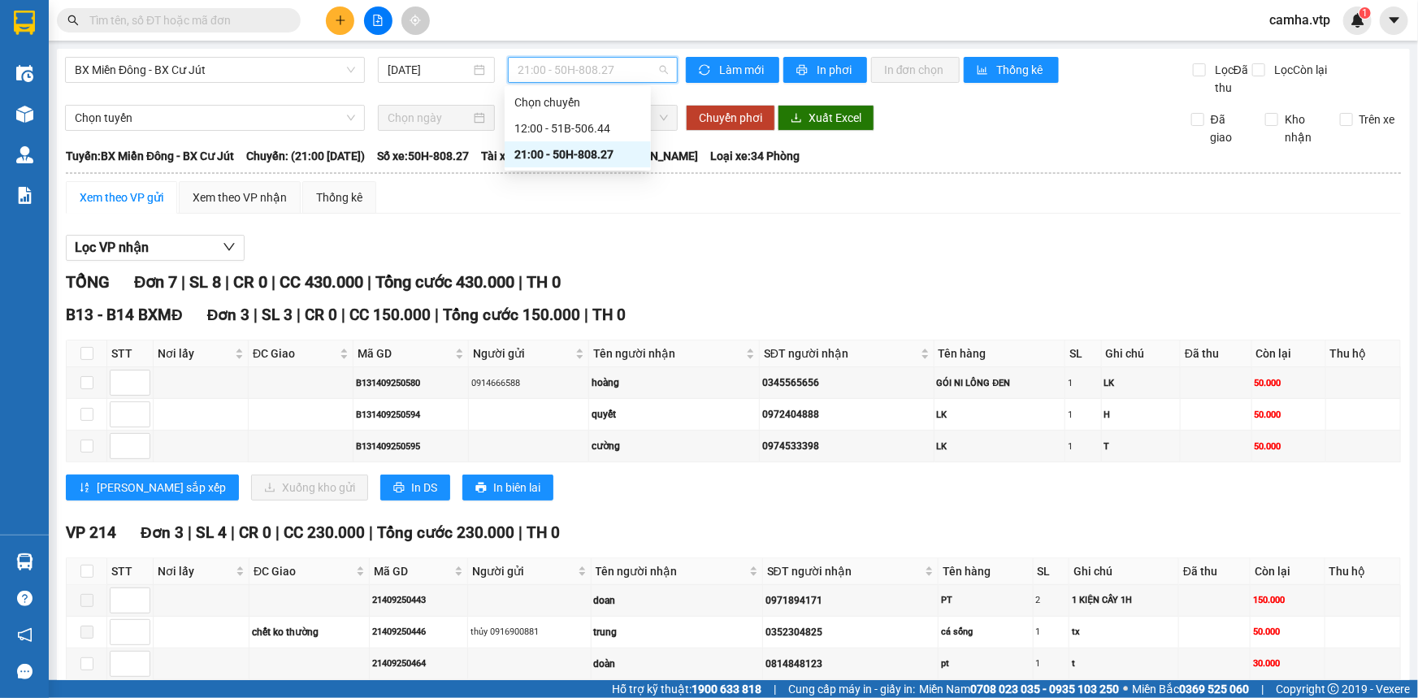
click at [595, 59] on span "21:00 - 50H-808.27" at bounding box center [592, 70] width 150 height 24
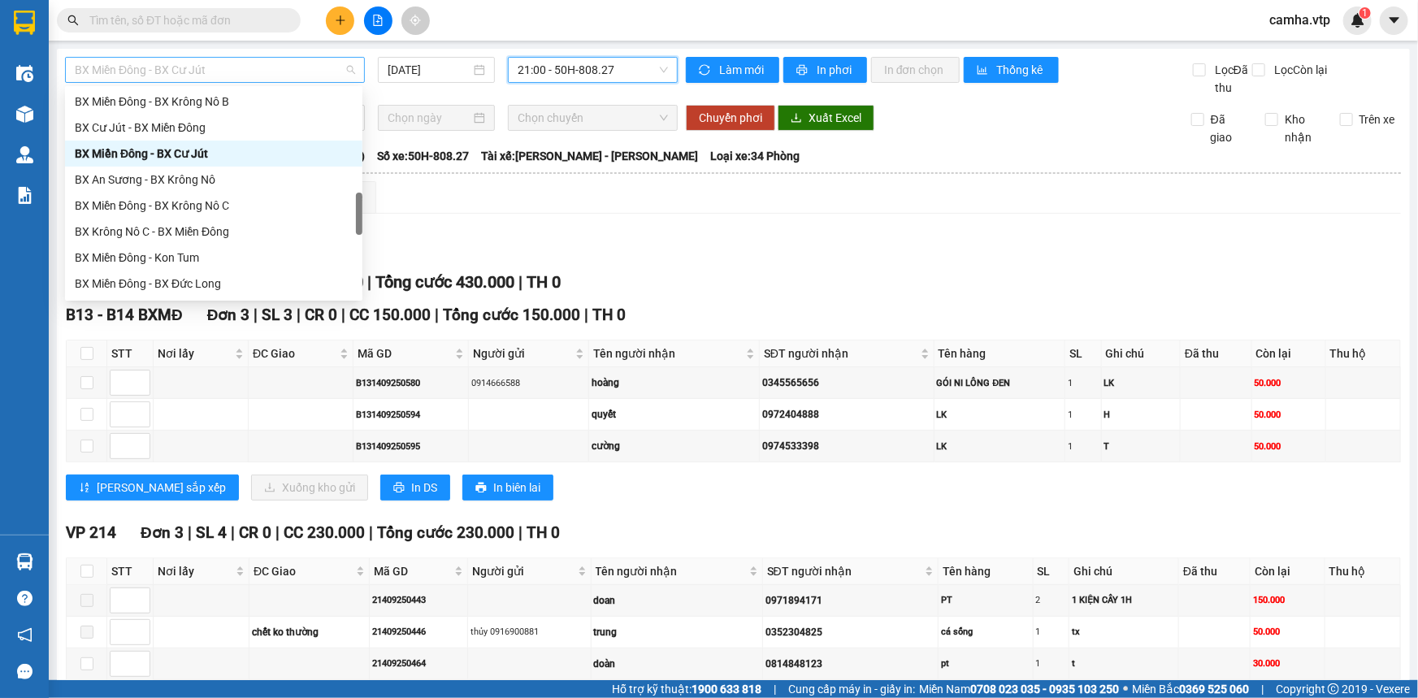
click at [247, 71] on span "BX Miền Đông - BX Cư Jút" at bounding box center [215, 70] width 280 height 24
drag, startPoint x: 236, startPoint y: 207, endPoint x: 244, endPoint y: 117, distance: 90.5
click at [243, 119] on div "BX Miền Đông - BX Krông Nô B BX Cư Jút - BX Miền Đông BX Miền Đông - BX Cư Jút …" at bounding box center [213, 219] width 297 height 260
click at [247, 108] on div "BX Miền Đông - BX Krông Nô B" at bounding box center [214, 102] width 278 height 18
type input "[DATE]"
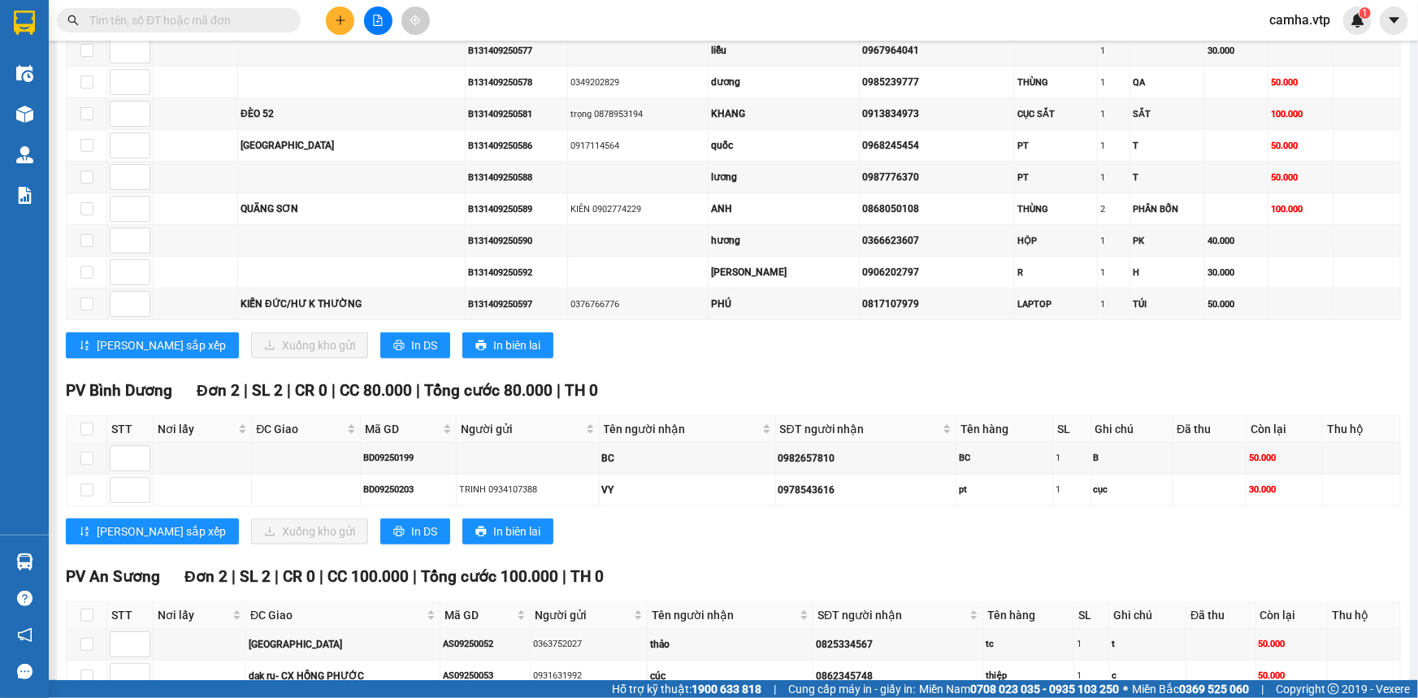
scroll to position [738, 0]
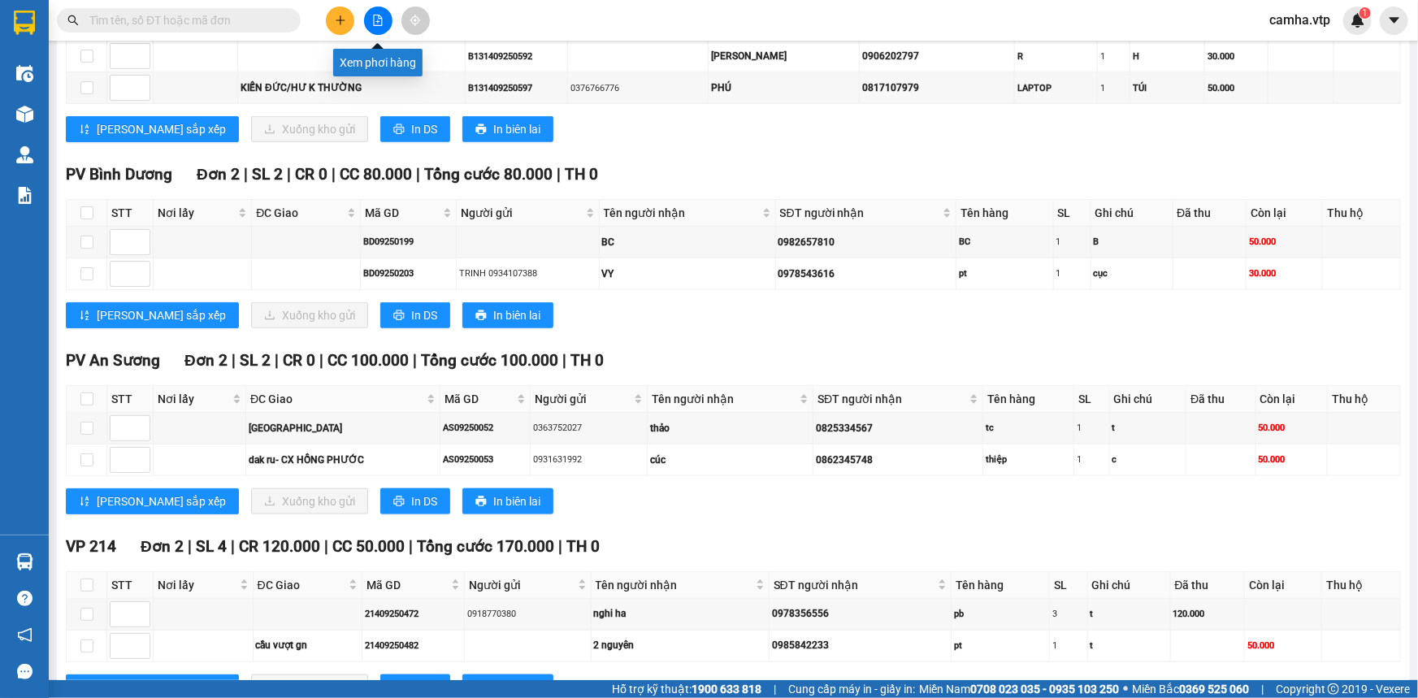
drag, startPoint x: 371, startPoint y: 24, endPoint x: 327, endPoint y: 65, distance: 60.3
click at [372, 24] on icon "file-add" at bounding box center [377, 20] width 11 height 11
click at [373, 21] on icon "file-add" at bounding box center [377, 20] width 11 height 11
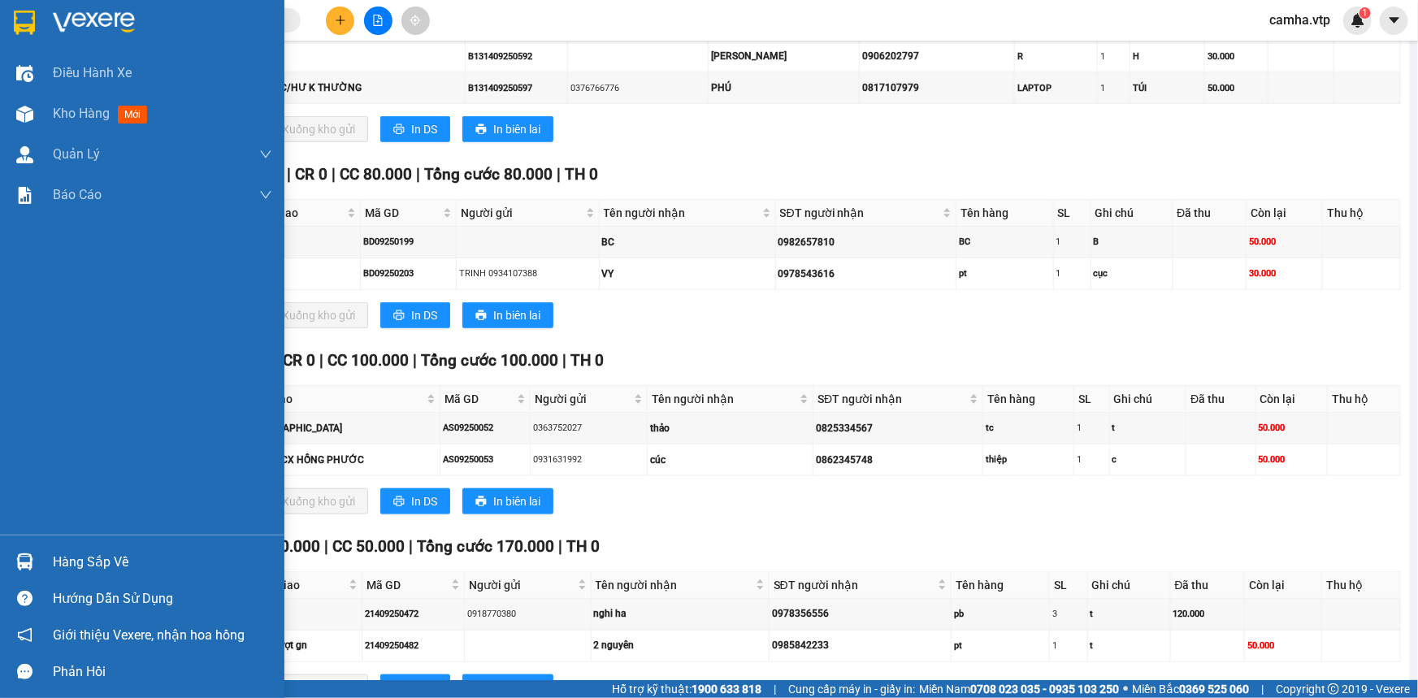
click at [14, 18] on img at bounding box center [24, 23] width 21 height 24
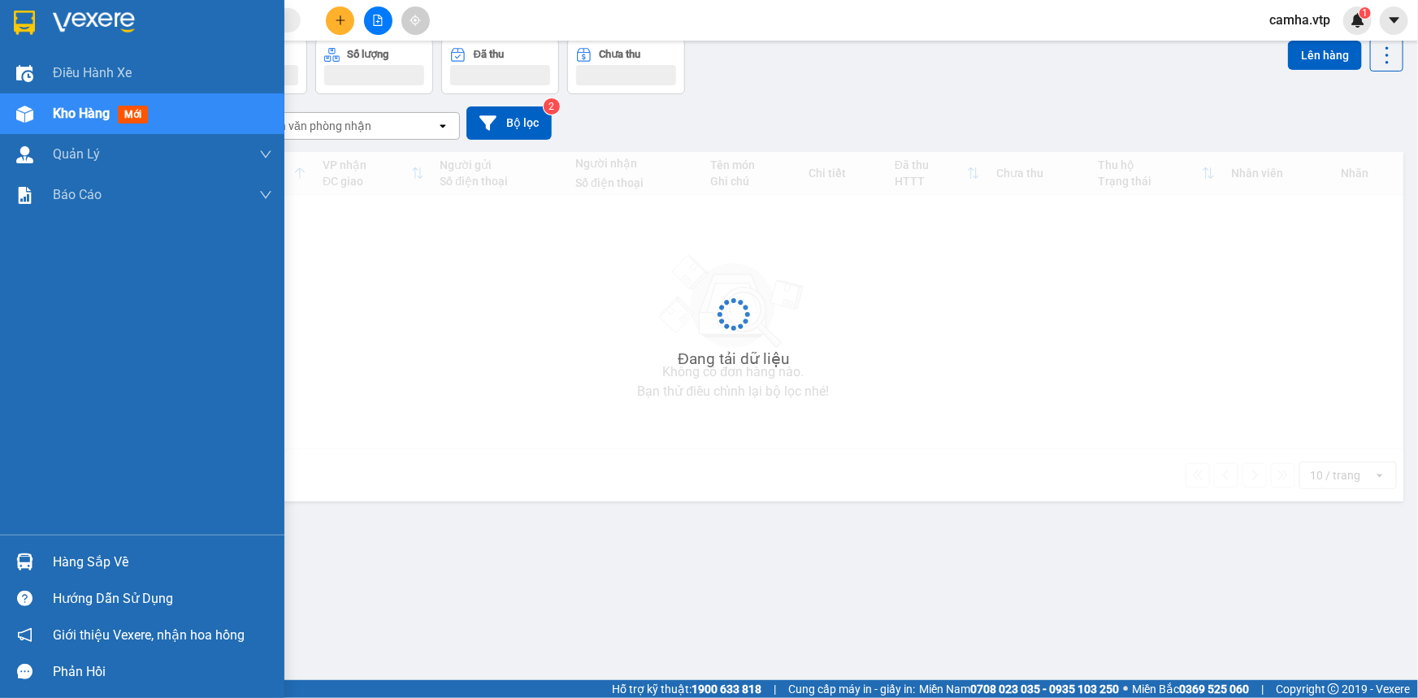
scroll to position [74, 0]
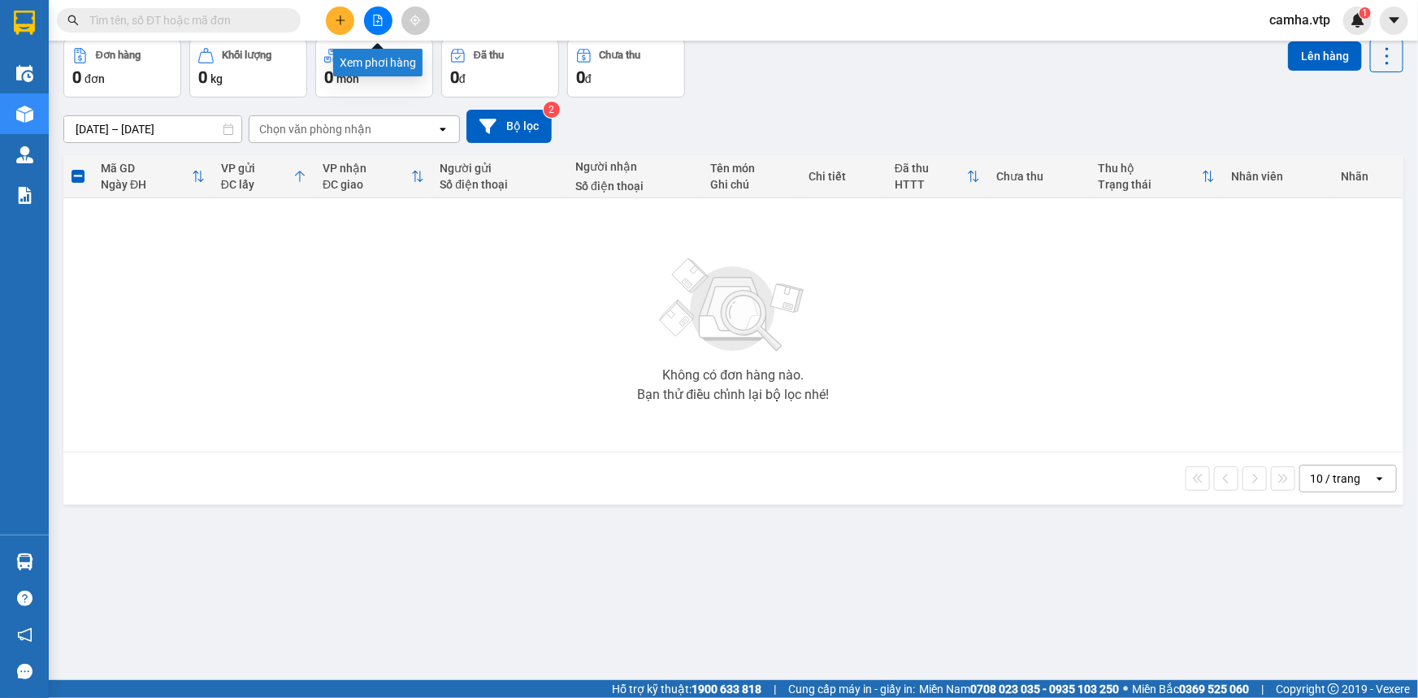
click at [381, 19] on icon "file-add" at bounding box center [377, 20] width 11 height 11
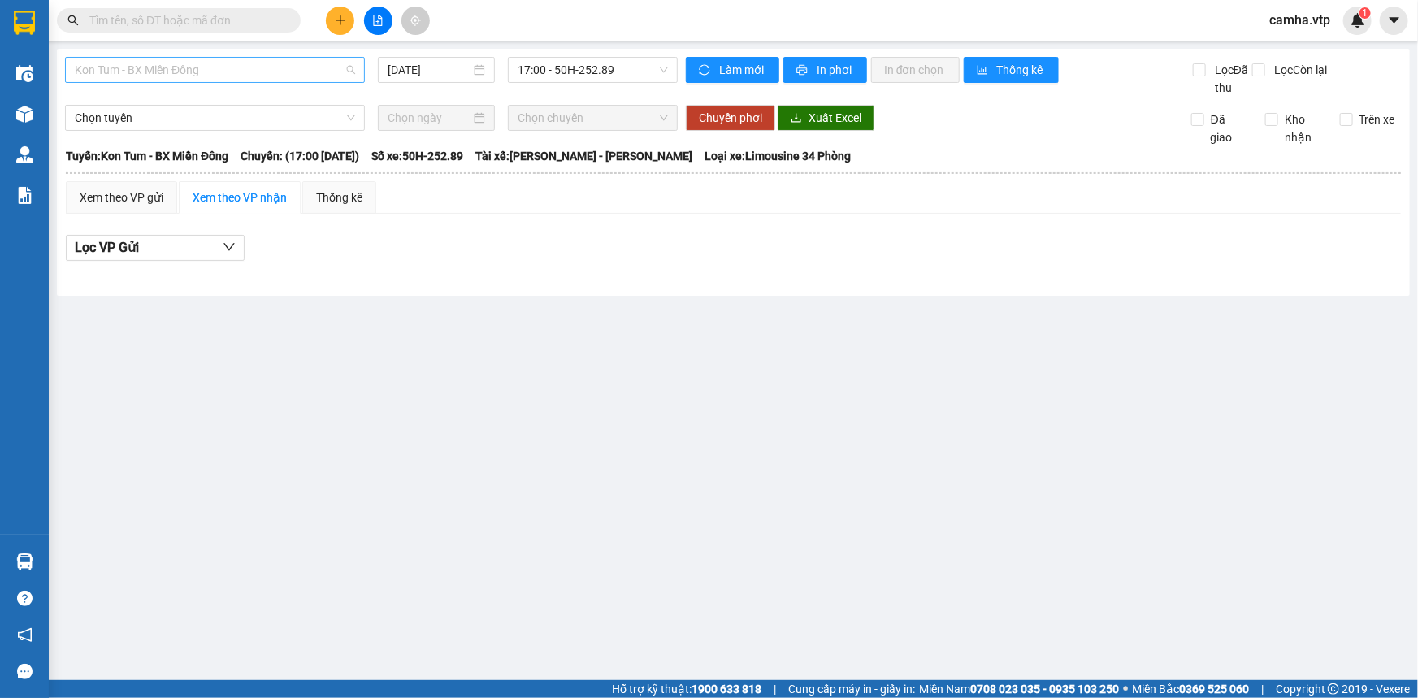
click at [220, 70] on span "Kon Tum - BX Miền Đông" at bounding box center [215, 70] width 280 height 24
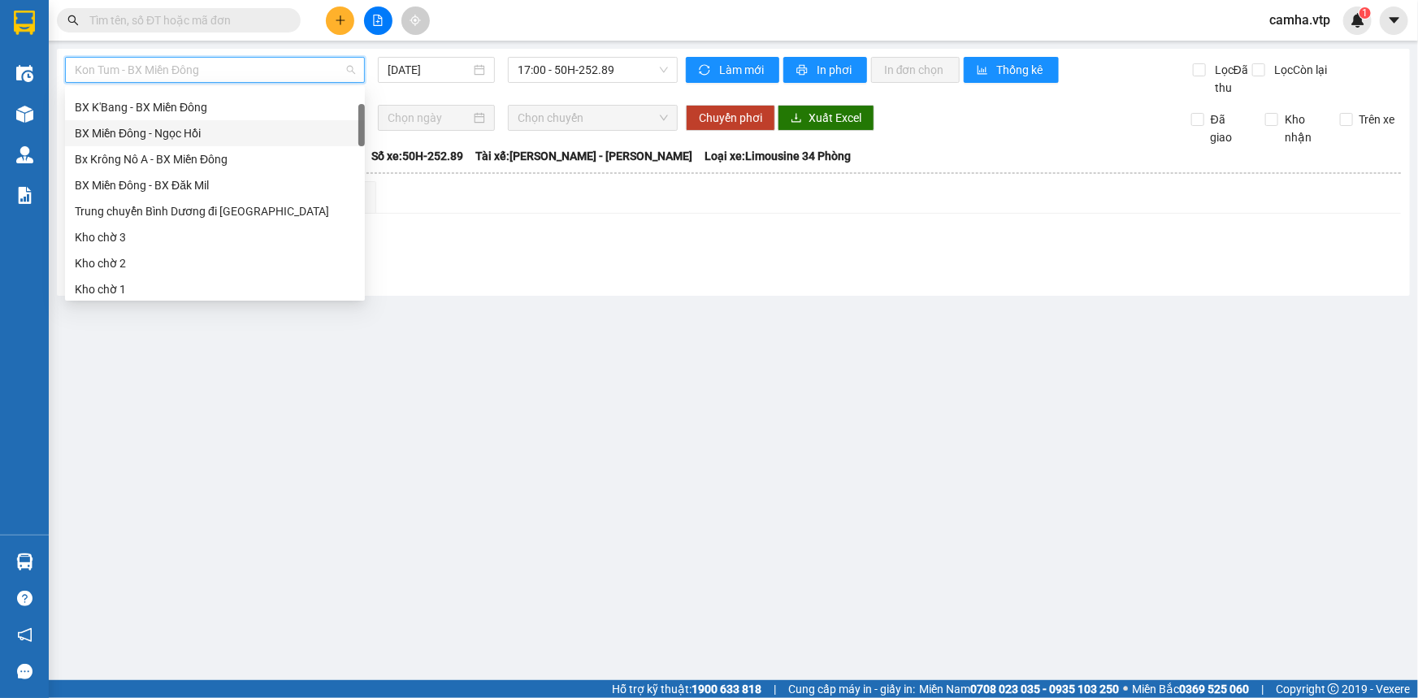
scroll to position [295, 0]
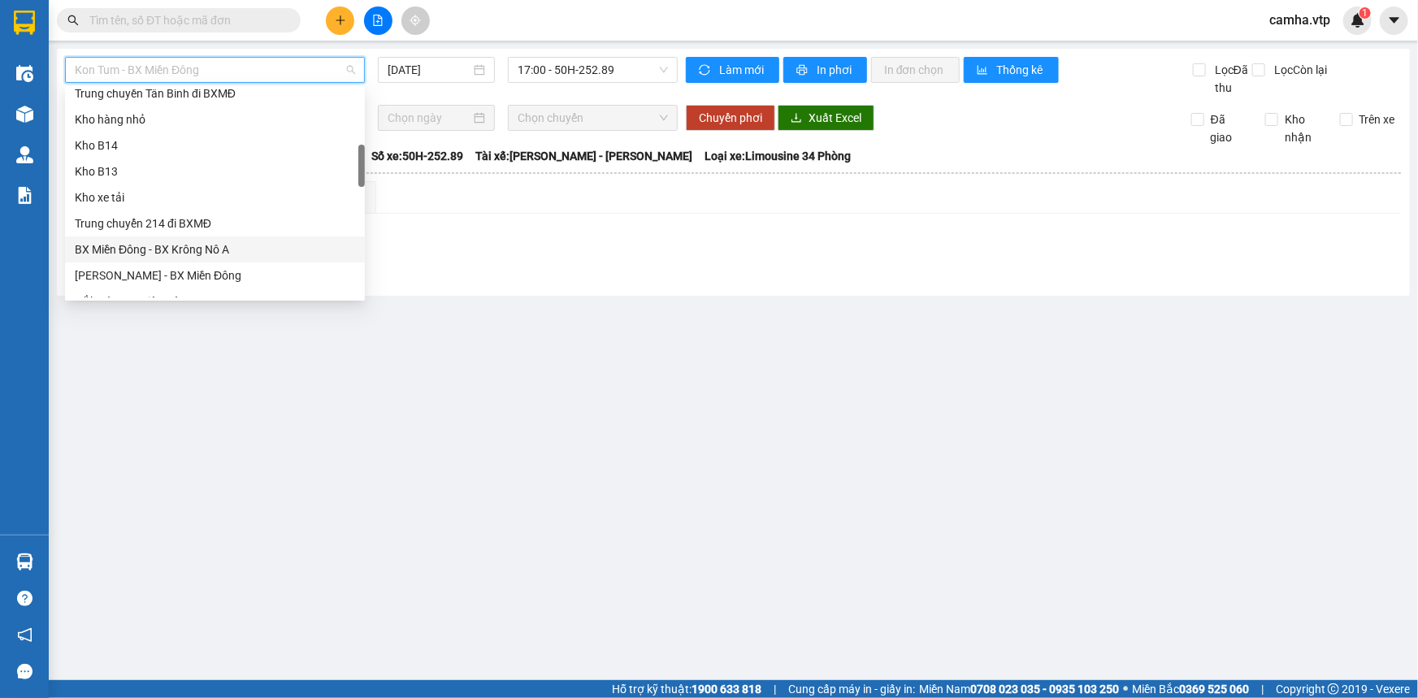
click at [240, 245] on div "BX Miền Đông - BX Krông Nô A" at bounding box center [215, 249] width 280 height 18
type input "[DATE]"
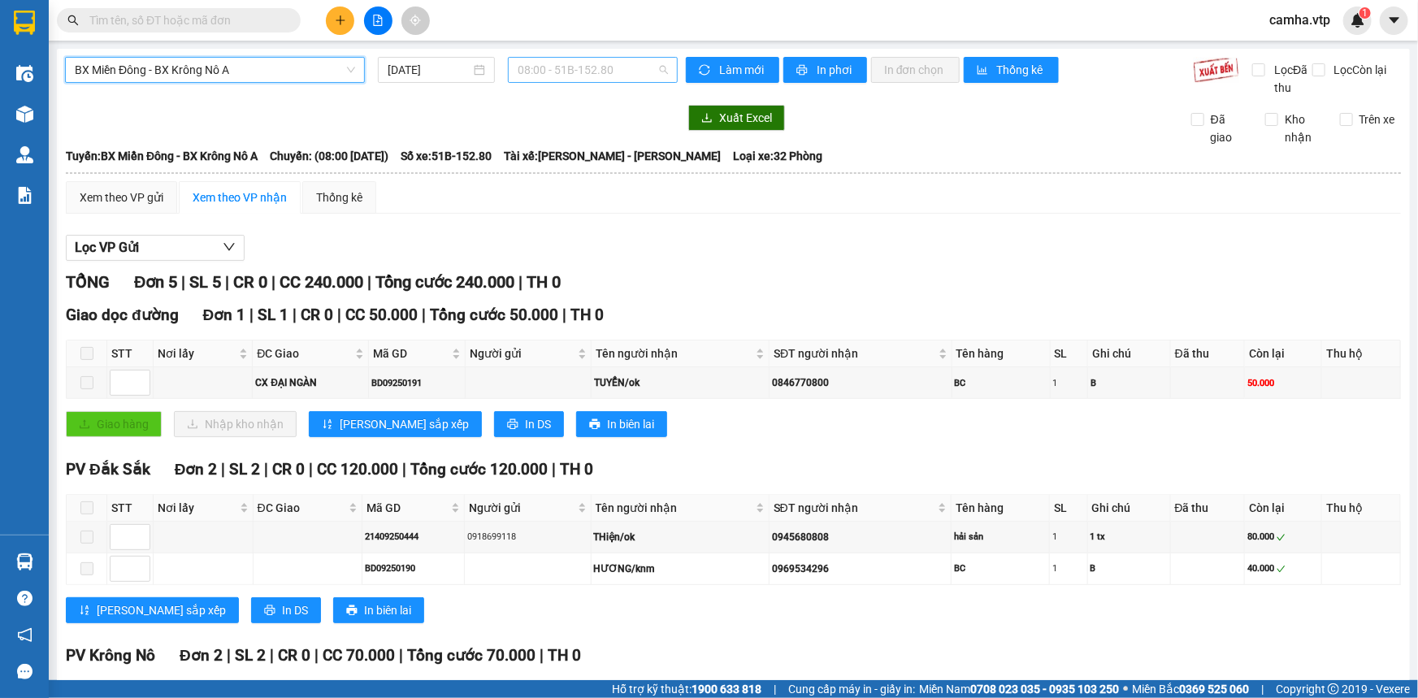
click at [609, 63] on span "08:00 - 51B-152.80" at bounding box center [592, 70] width 150 height 24
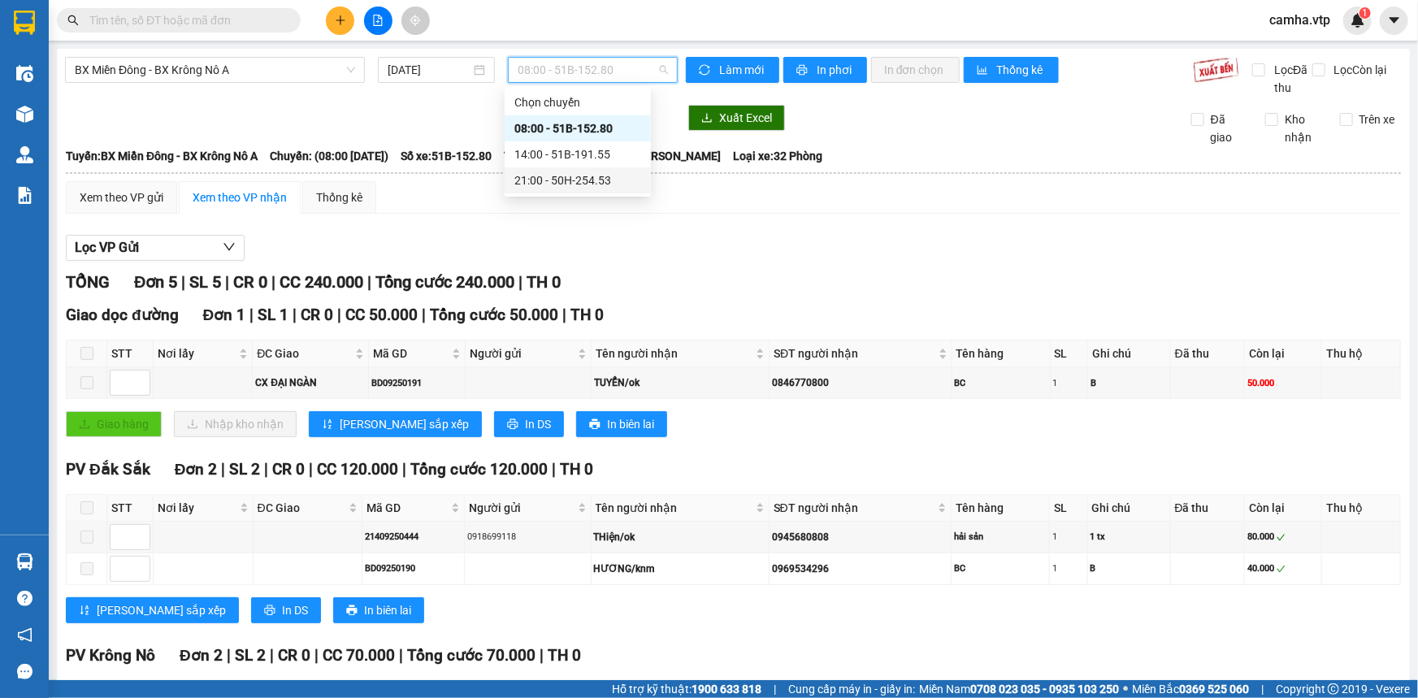
click at [593, 176] on div "21:00 - 50H-254.53" at bounding box center [577, 180] width 127 height 18
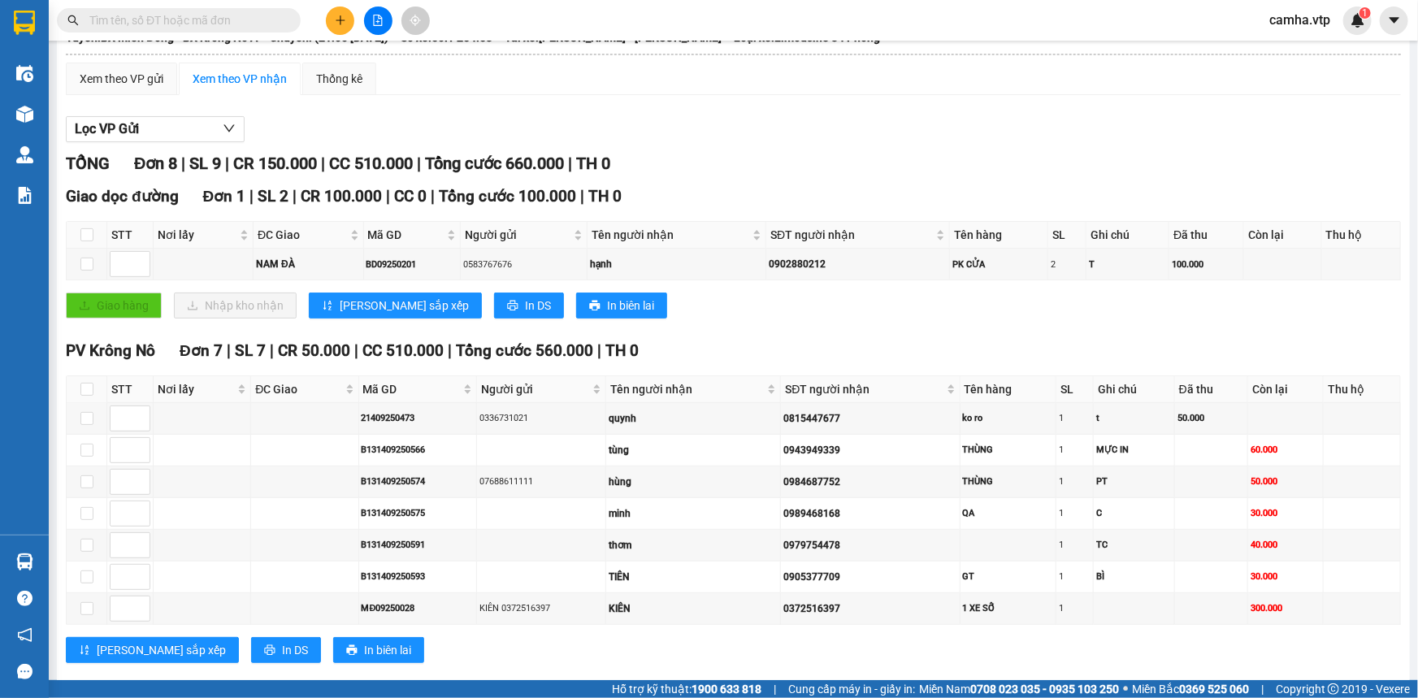
scroll to position [145, 0]
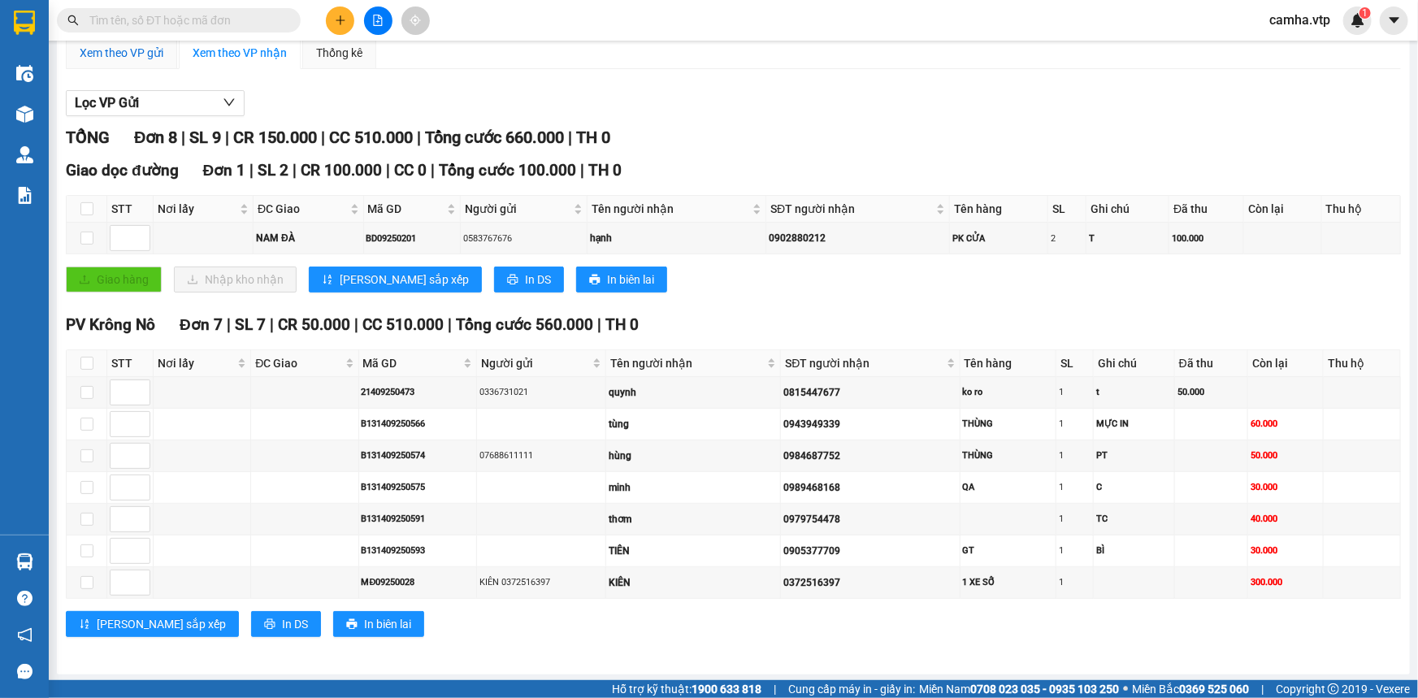
click at [152, 56] on div "Xem theo VP gửi" at bounding box center [122, 53] width 84 height 18
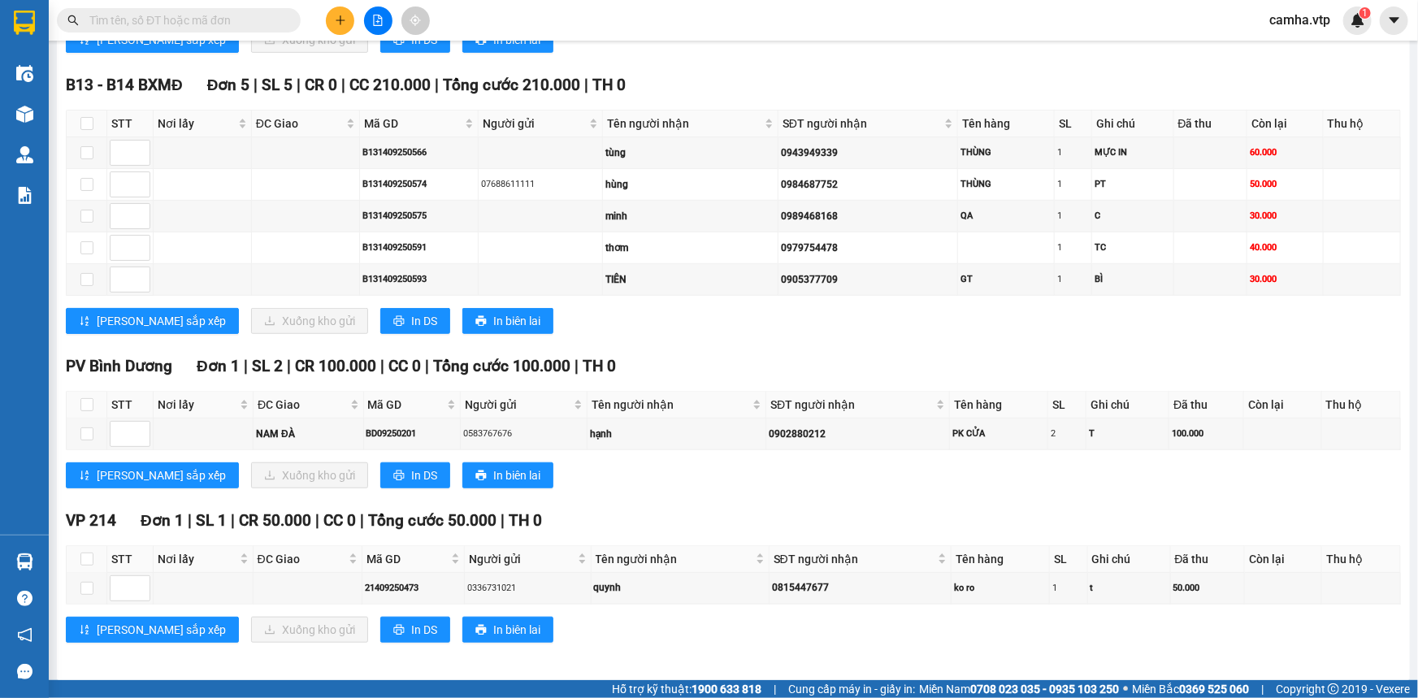
scroll to position [389, 0]
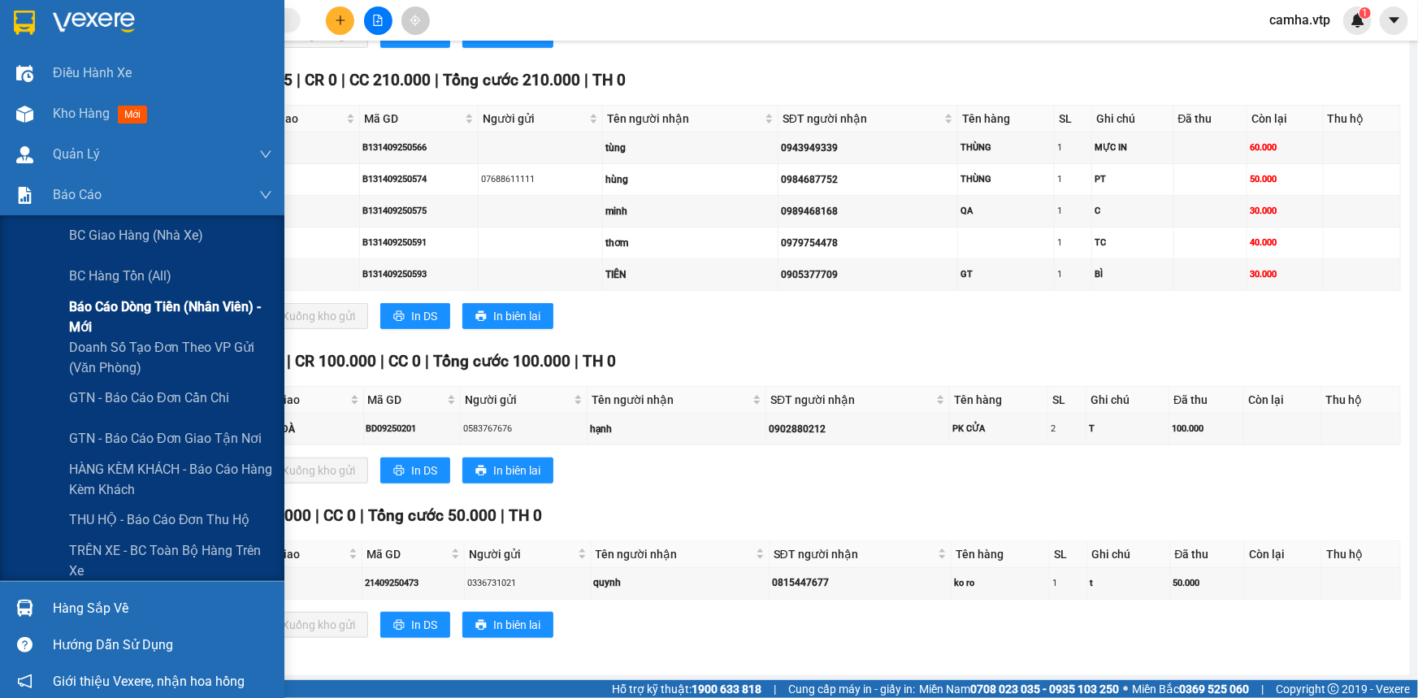
click at [132, 308] on span "Báo cáo dòng tiền (nhân viên) - mới" at bounding box center [170, 317] width 203 height 41
